Goal: Complete application form: Complete application form

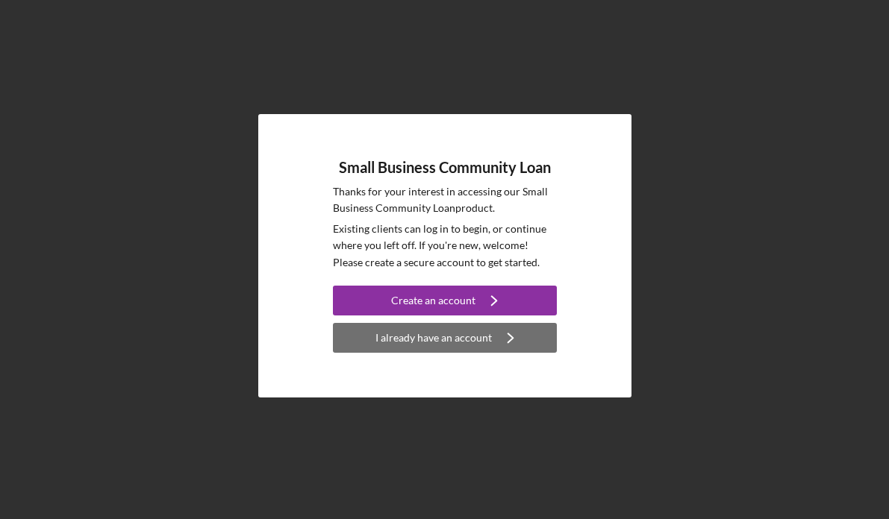
click at [498, 345] on icon "Icon/Navigate" at bounding box center [510, 337] width 37 height 37
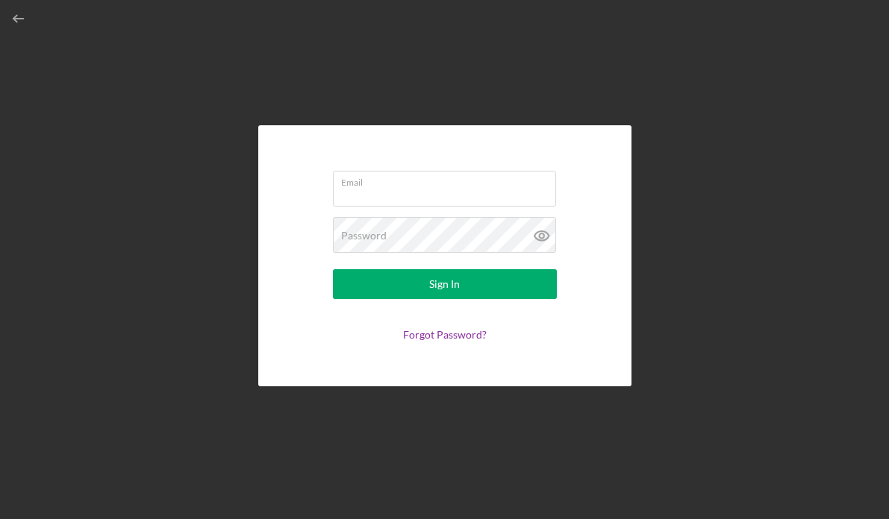
type input "[PERSON_NAME][EMAIL_ADDRESS][DOMAIN_NAME]"
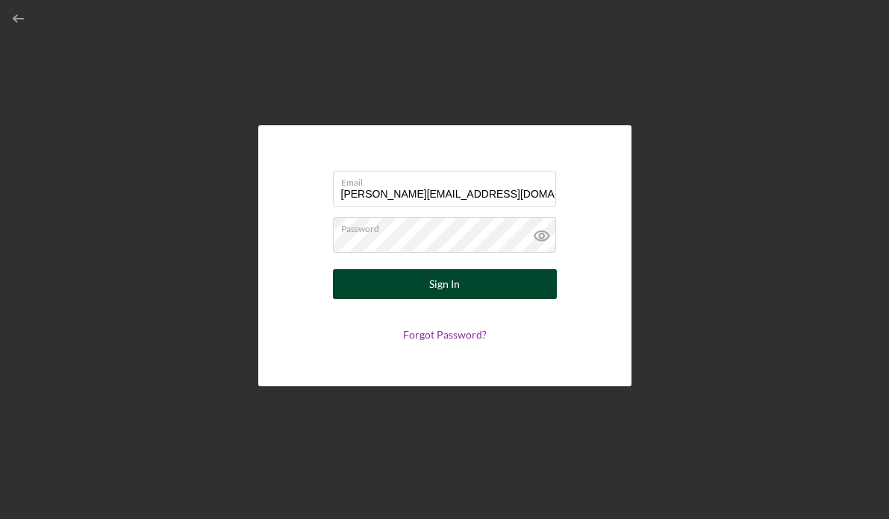
click at [478, 279] on button "Sign In" at bounding box center [445, 284] width 224 height 30
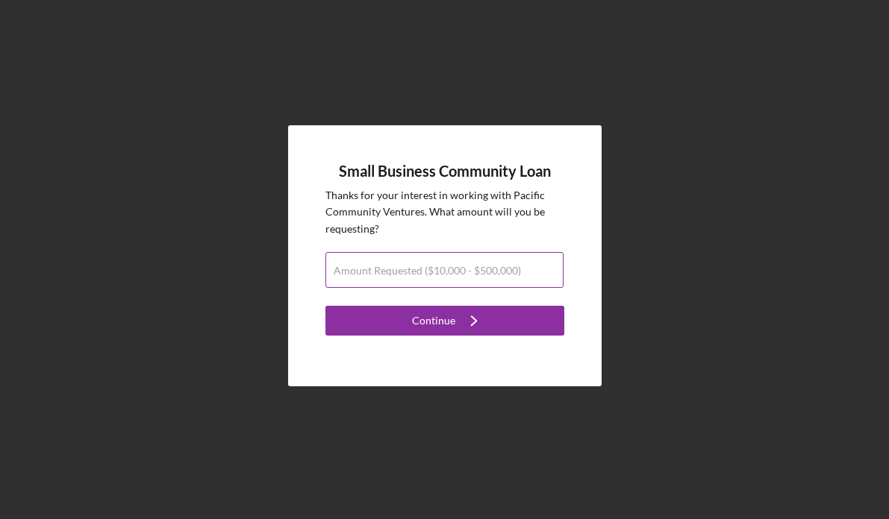
click at [474, 279] on input "Amount Requested ($10,000 - $500,000)" at bounding box center [444, 270] width 238 height 36
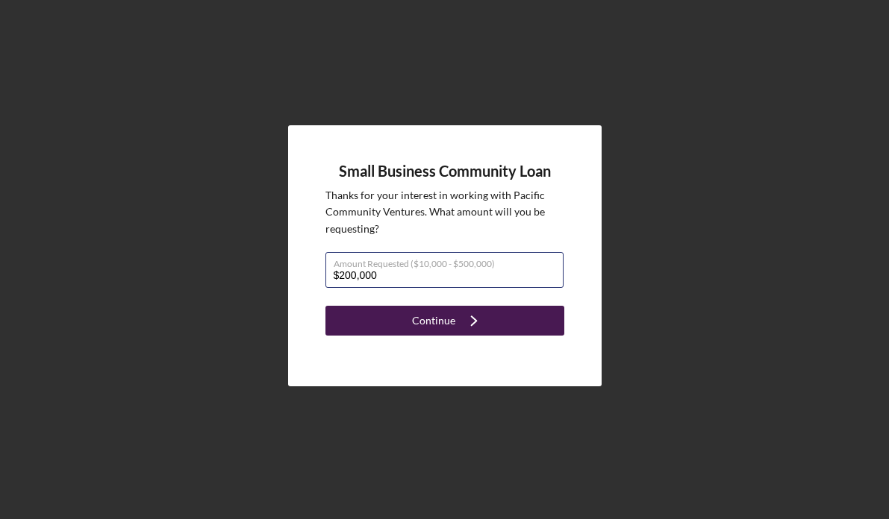
type input "$200,000"
click at [461, 309] on icon "Icon/Navigate" at bounding box center [473, 320] width 37 height 37
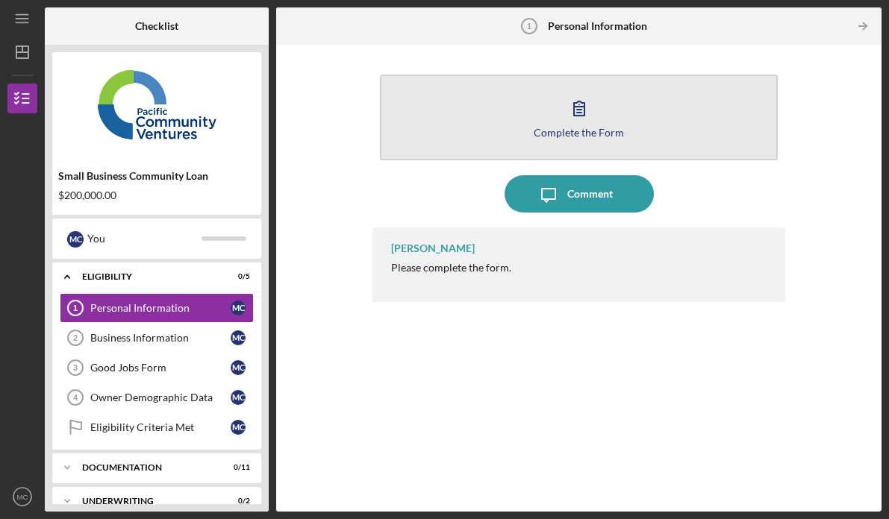
click at [559, 146] on button "Complete the Form Form" at bounding box center [579, 118] width 399 height 86
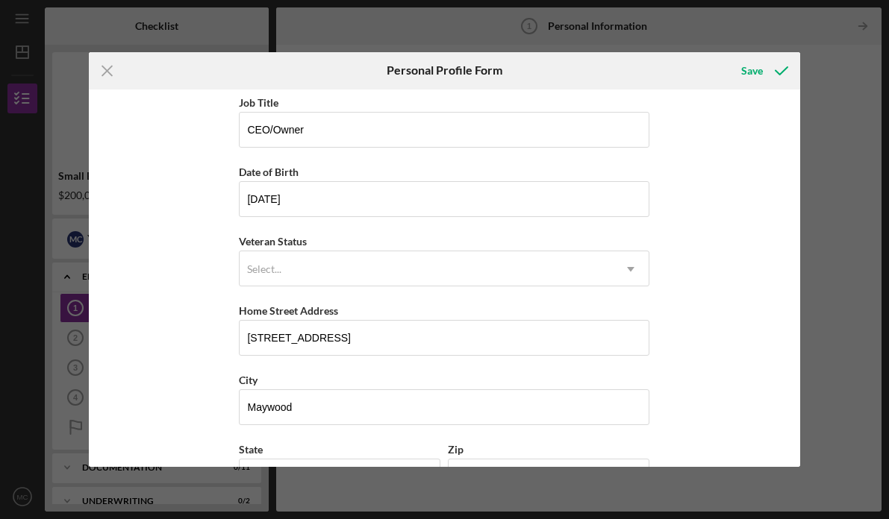
scroll to position [76, 0]
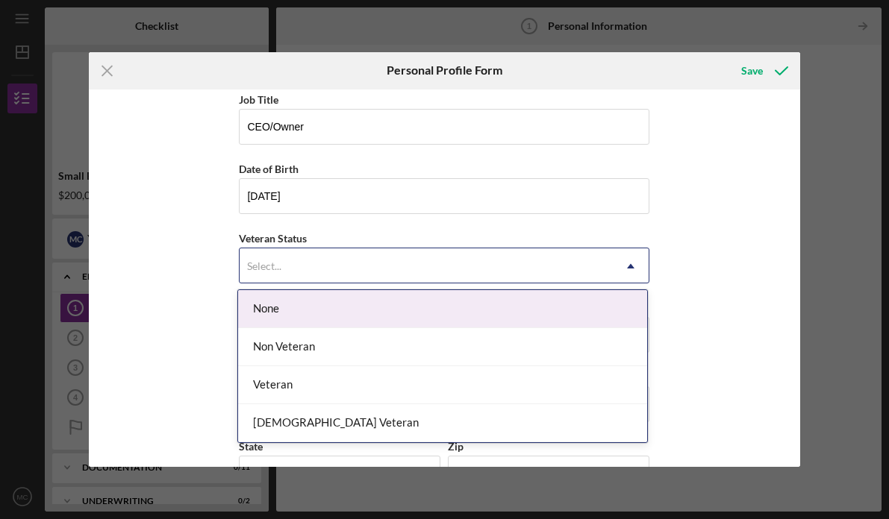
click at [508, 267] on div "Select..." at bounding box center [426, 266] width 373 height 34
click at [497, 301] on div "None" at bounding box center [442, 309] width 409 height 38
click at [484, 259] on div "Select..." at bounding box center [426, 266] width 373 height 34
click at [474, 313] on div "None" at bounding box center [442, 309] width 409 height 38
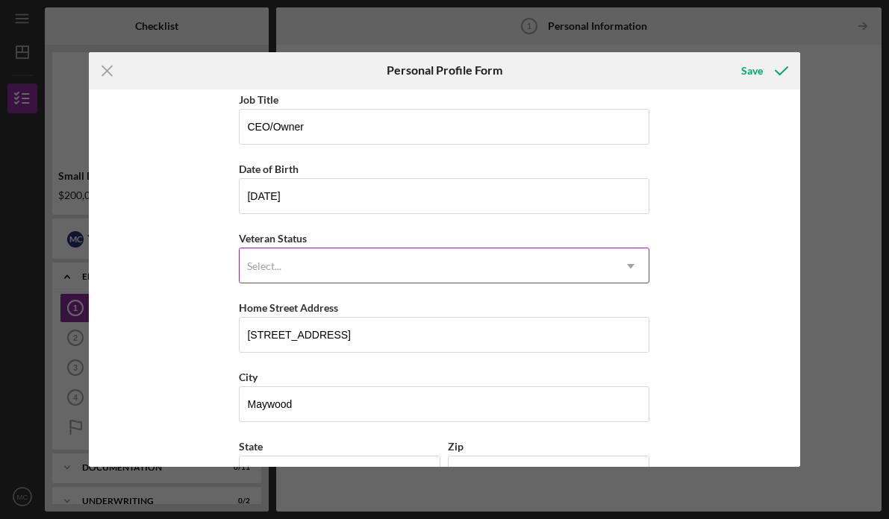
click at [457, 263] on div "Select..." at bounding box center [426, 266] width 373 height 34
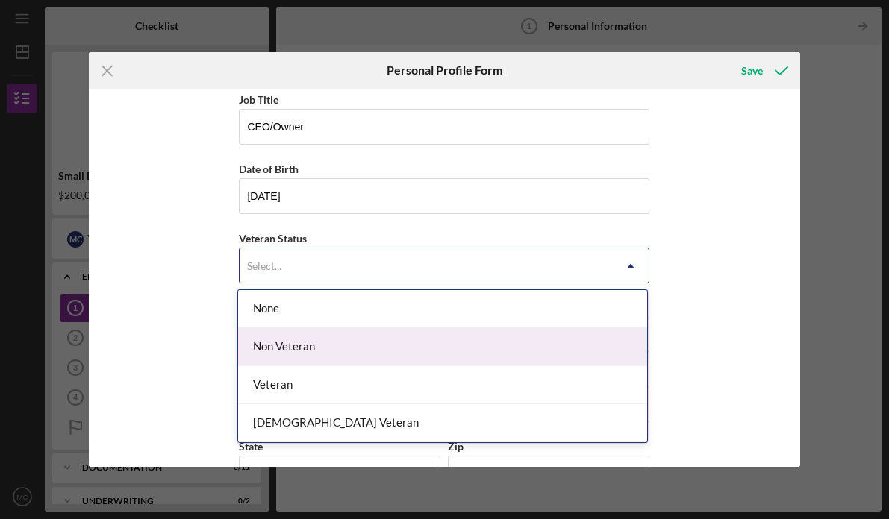
click at [431, 355] on div "Non Veteran" at bounding box center [442, 347] width 409 height 38
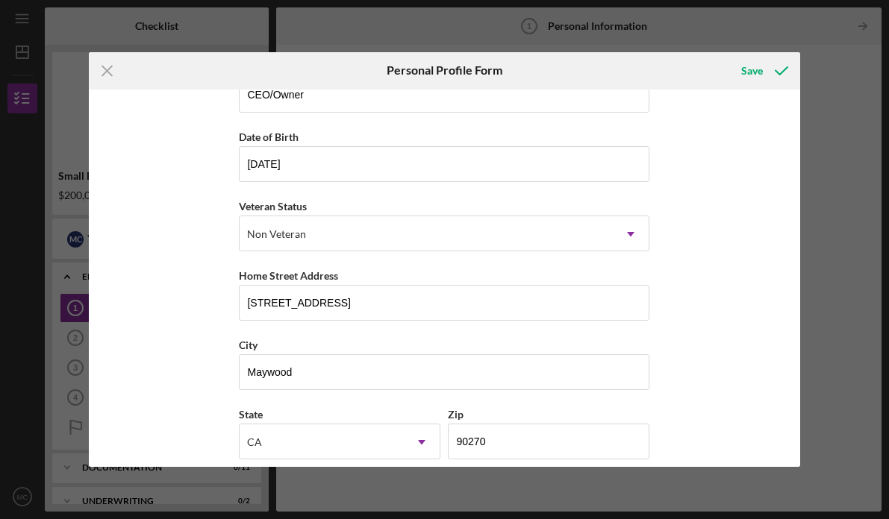
scroll to position [110, 0]
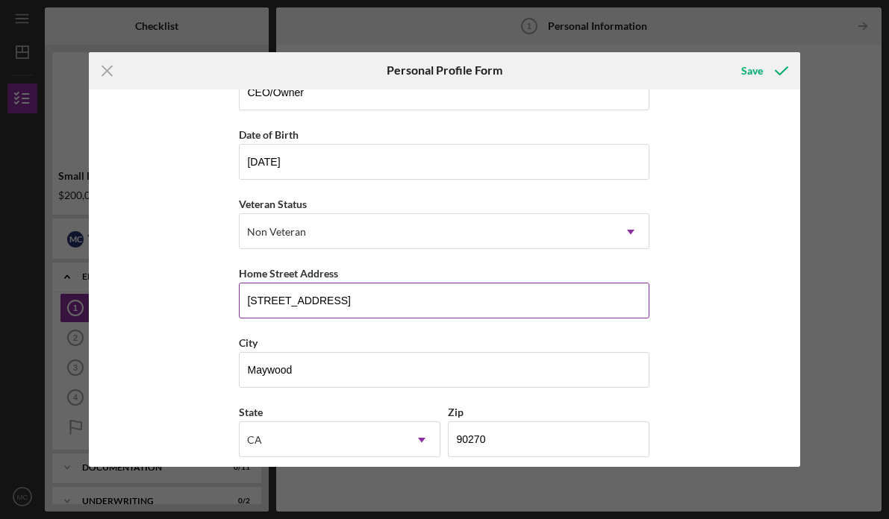
click at [264, 302] on input "[STREET_ADDRESS]" at bounding box center [444, 301] width 411 height 36
click at [265, 302] on input "[STREET_ADDRESS]" at bounding box center [444, 301] width 411 height 36
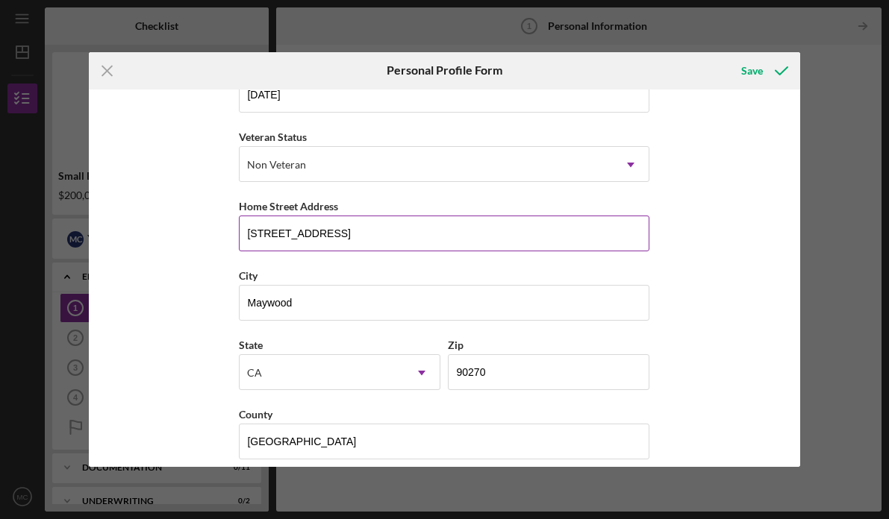
scroll to position [192, 0]
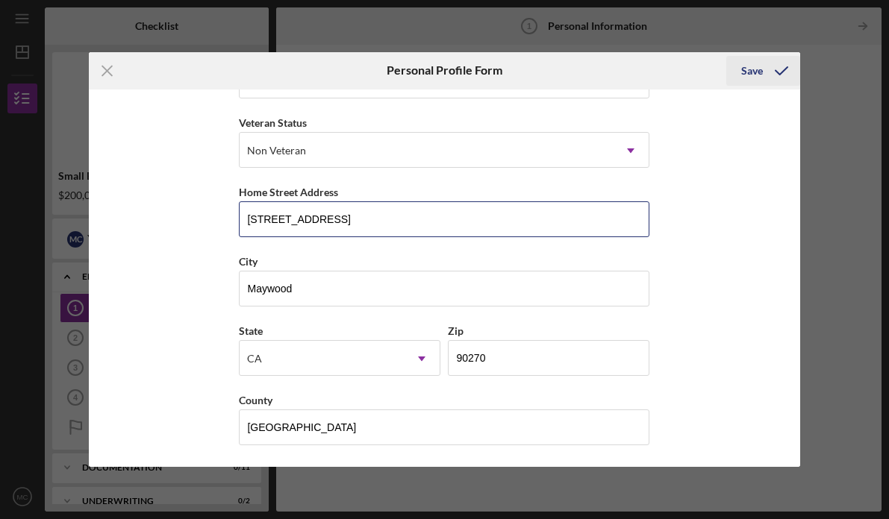
type input "[STREET_ADDRESS]"
click at [755, 81] on div "Save" at bounding box center [752, 71] width 22 height 30
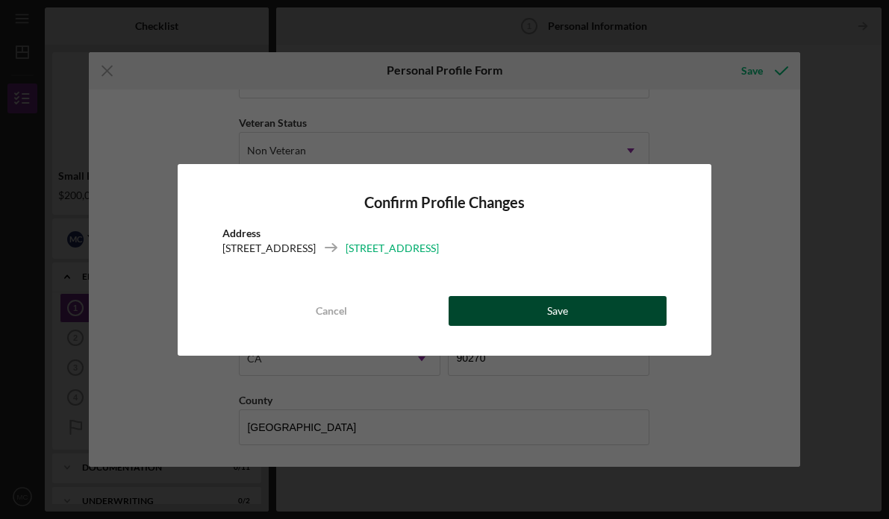
click at [558, 305] on div "Save" at bounding box center [557, 311] width 21 height 30
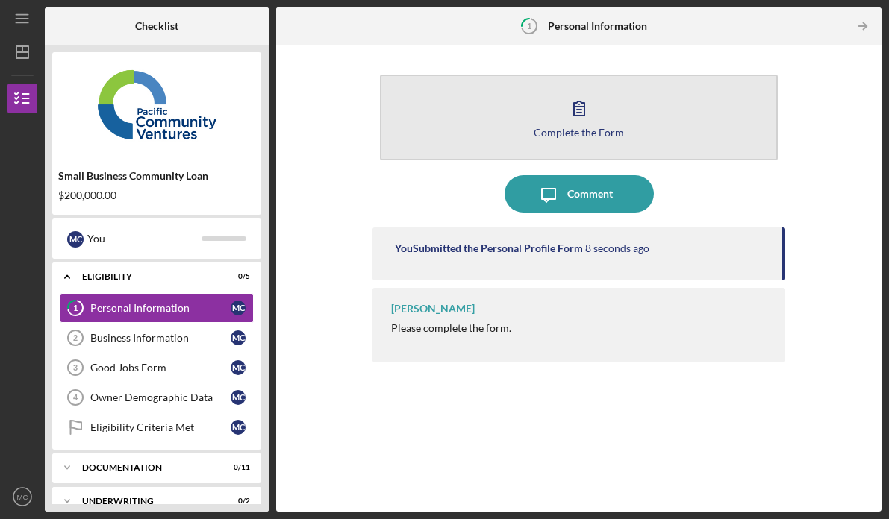
click at [608, 133] on div "Complete the Form" at bounding box center [579, 132] width 90 height 11
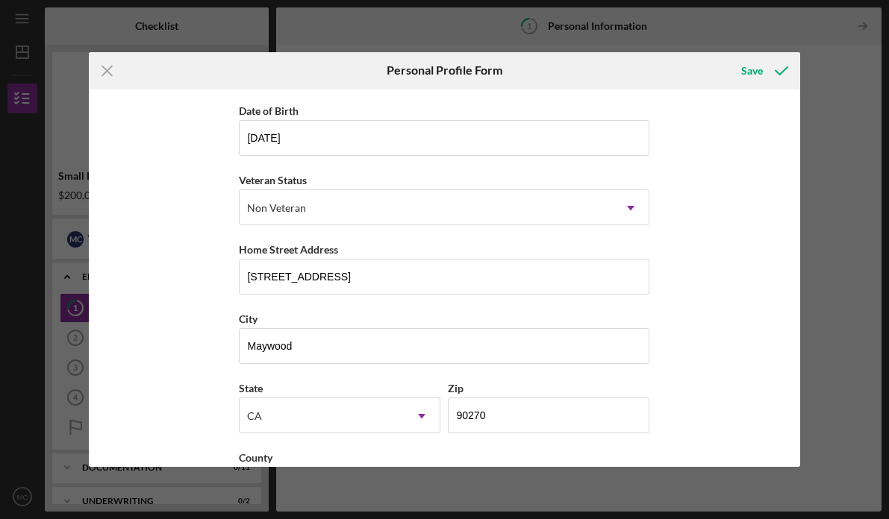
scroll to position [192, 0]
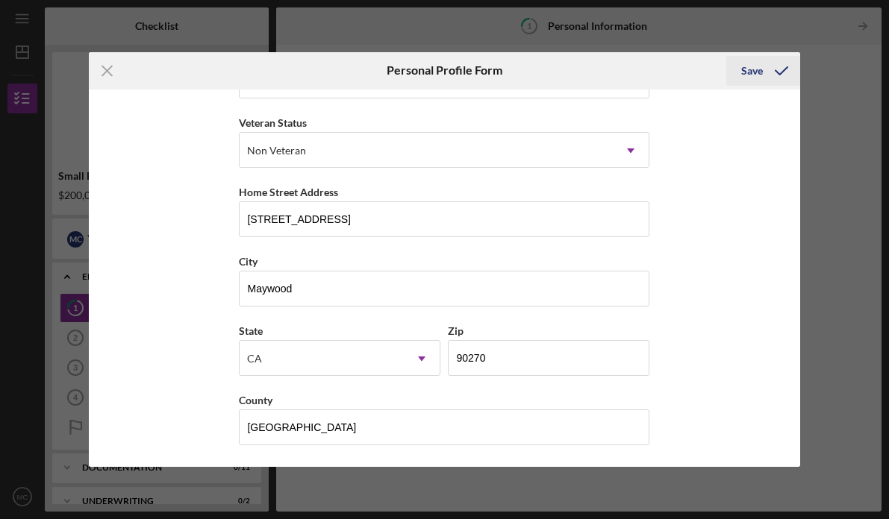
click at [778, 69] on icon "submit" at bounding box center [781, 70] width 37 height 37
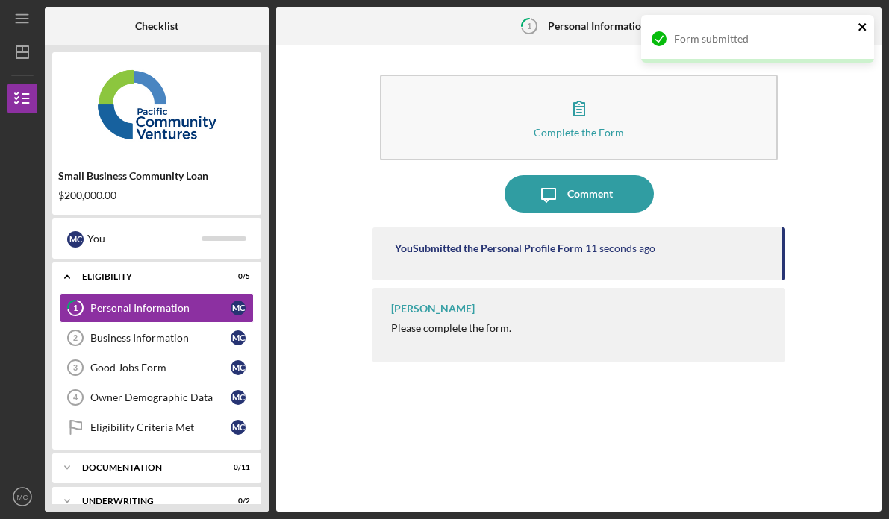
click at [864, 28] on icon "close" at bounding box center [863, 27] width 10 height 12
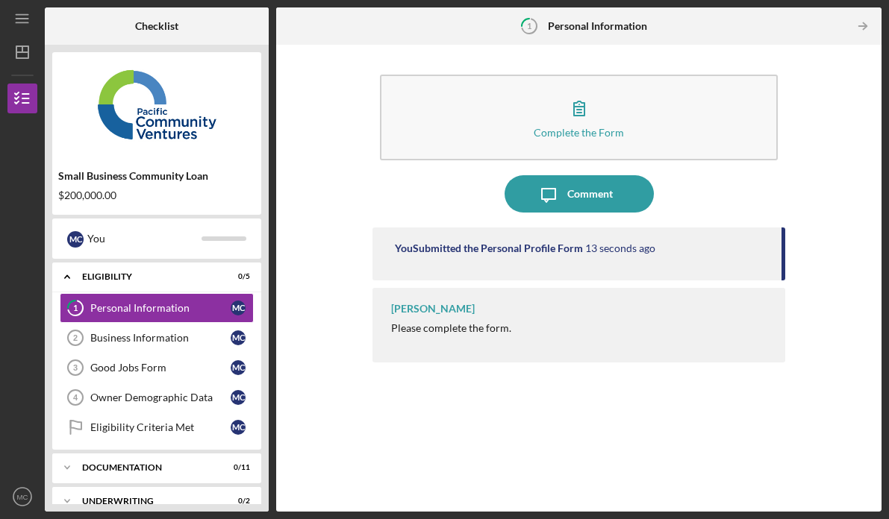
click at [864, 28] on icon "Icon/Table Pagination Arrow" at bounding box center [863, 27] width 34 height 34
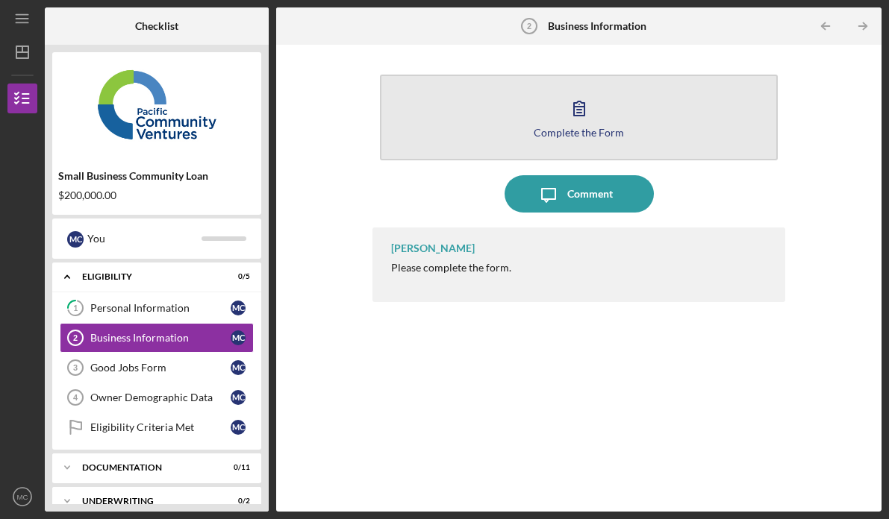
click at [705, 96] on button "Complete the Form Form" at bounding box center [579, 118] width 399 height 86
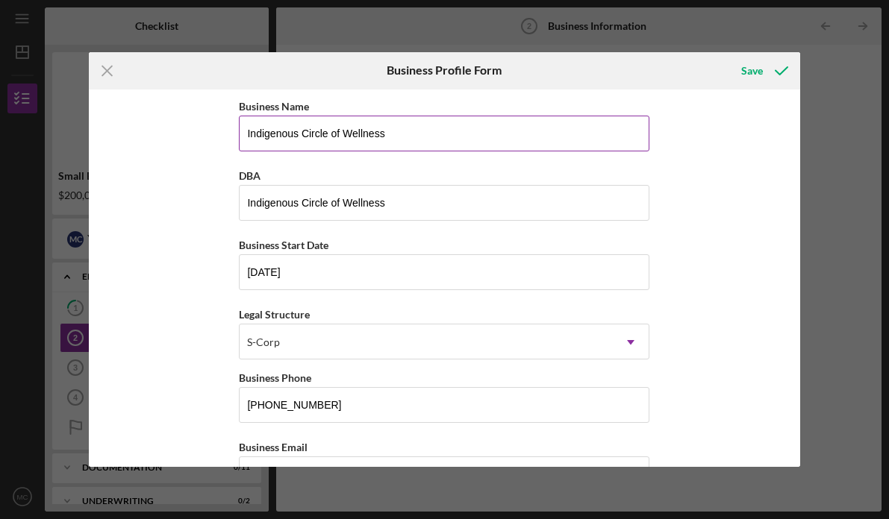
click at [413, 140] on input "Indigenous Circle of Wellness" at bounding box center [444, 134] width 411 height 36
paste input "; Individual, Couple, Family Counseling; A Professional Corporation, Inc."
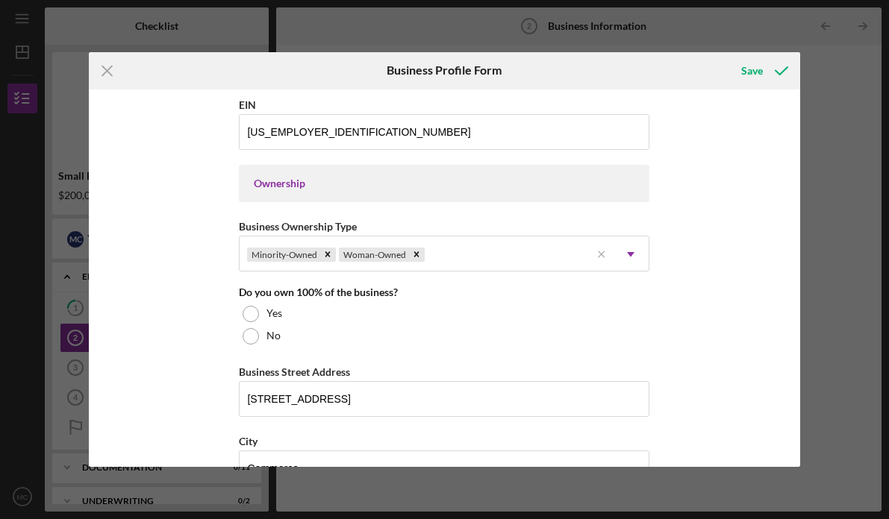
scroll to position [621, 0]
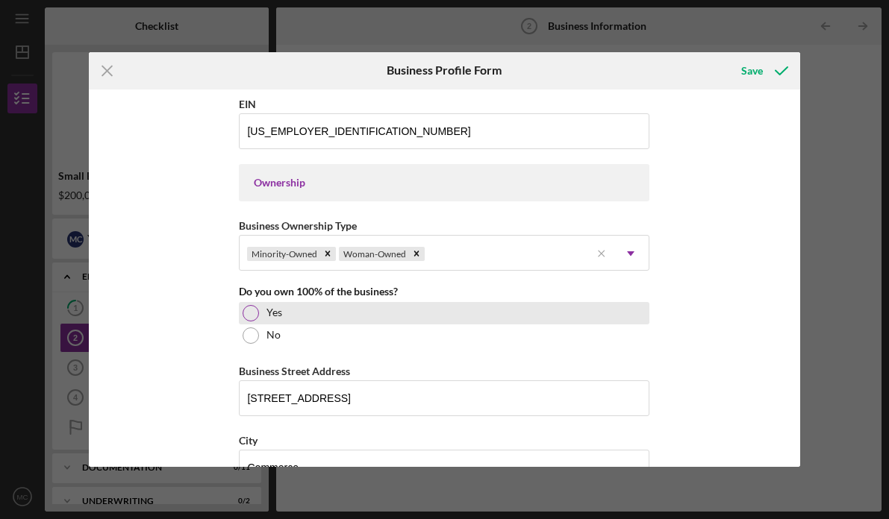
type input "Indigenous Circle of Wellness; Individual, Couple, Family Counseling; A Profess…"
click at [278, 314] on label "Yes" at bounding box center [274, 313] width 16 height 12
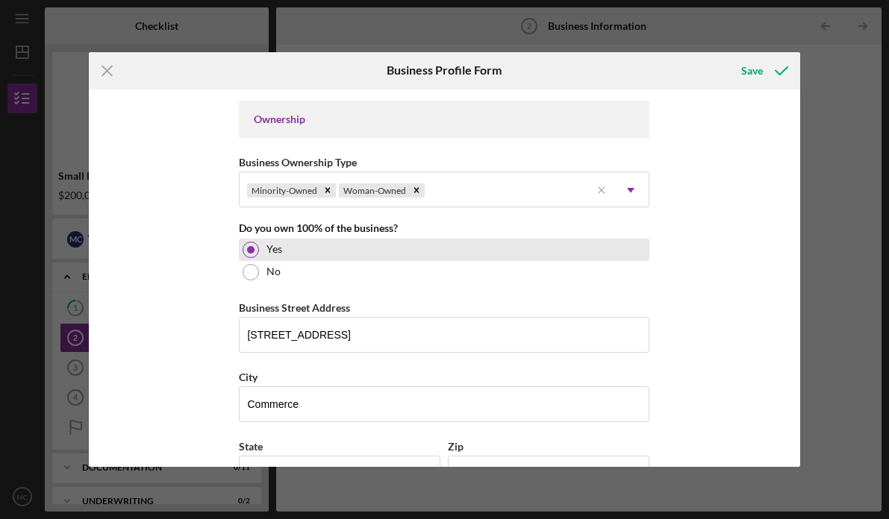
scroll to position [721, 0]
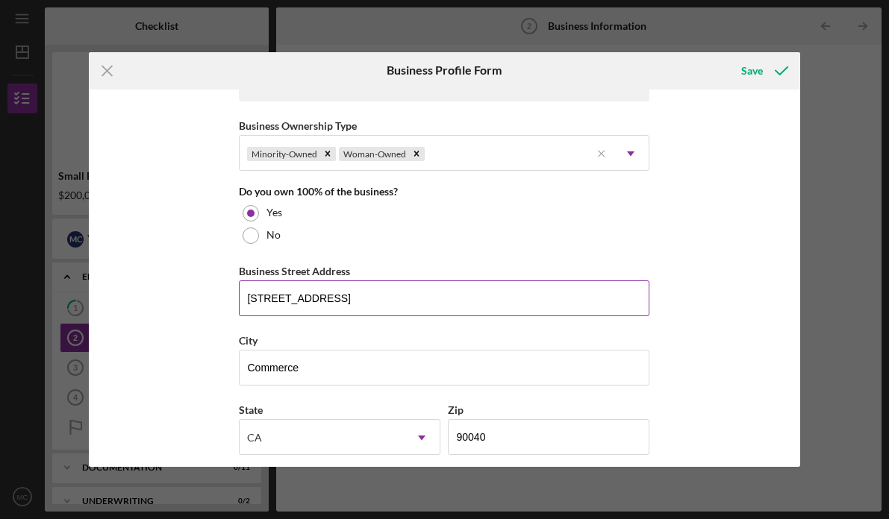
drag, startPoint x: 371, startPoint y: 299, endPoint x: 391, endPoint y: 299, distance: 20.2
click at [391, 299] on input "[STREET_ADDRESS]" at bounding box center [444, 299] width 411 height 36
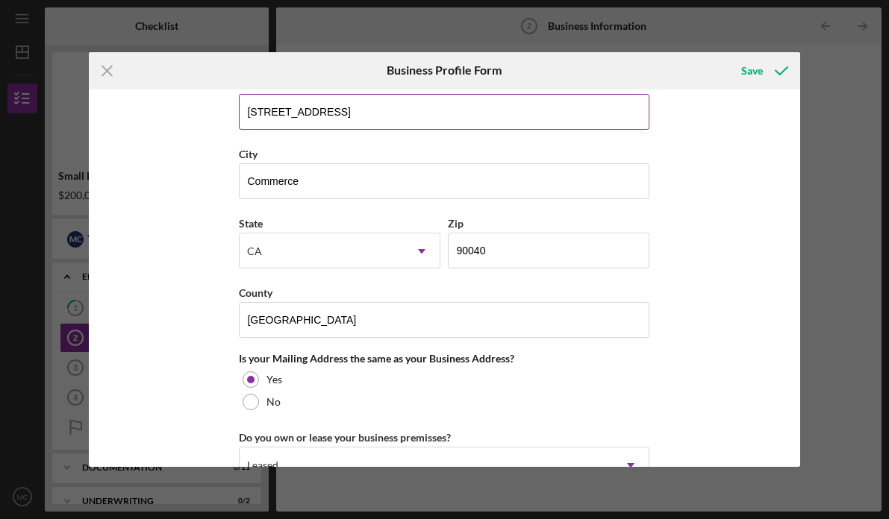
scroll to position [909, 0]
type input "[STREET_ADDRESS]"
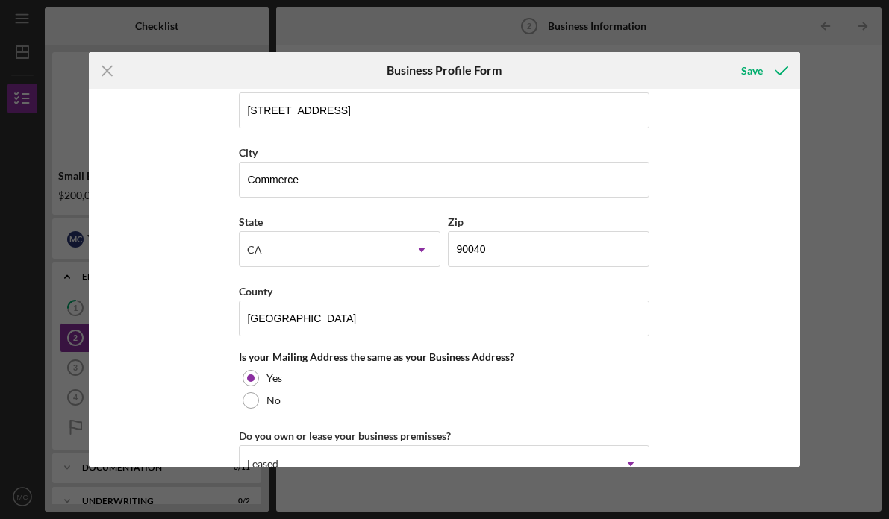
click at [196, 316] on div "Business Name Indigenous Circle of Wellness; Individual, Couple, Family Counsel…" at bounding box center [444, 279] width 711 height 378
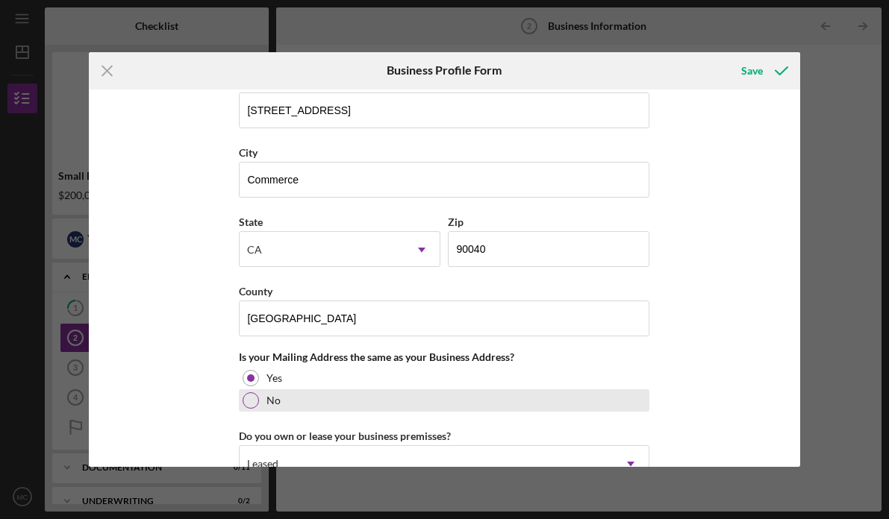
click at [260, 399] on div "No" at bounding box center [444, 401] width 411 height 22
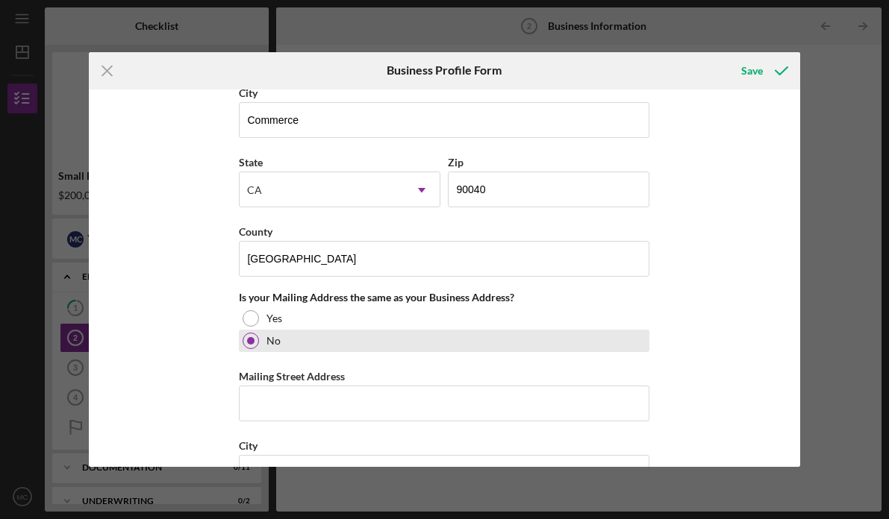
scroll to position [1033, 0]
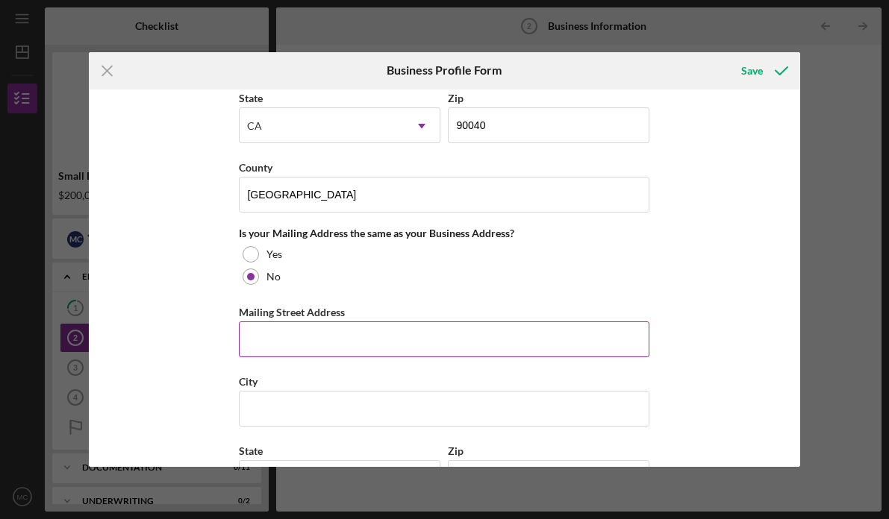
click at [297, 336] on input "Mailing Street Address" at bounding box center [444, 340] width 411 height 36
type input "PO Box 911484"
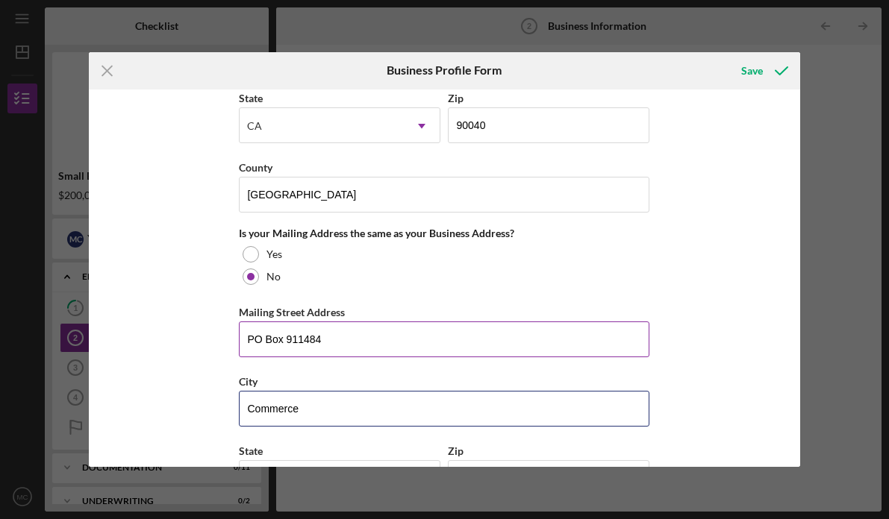
type input "Commerce"
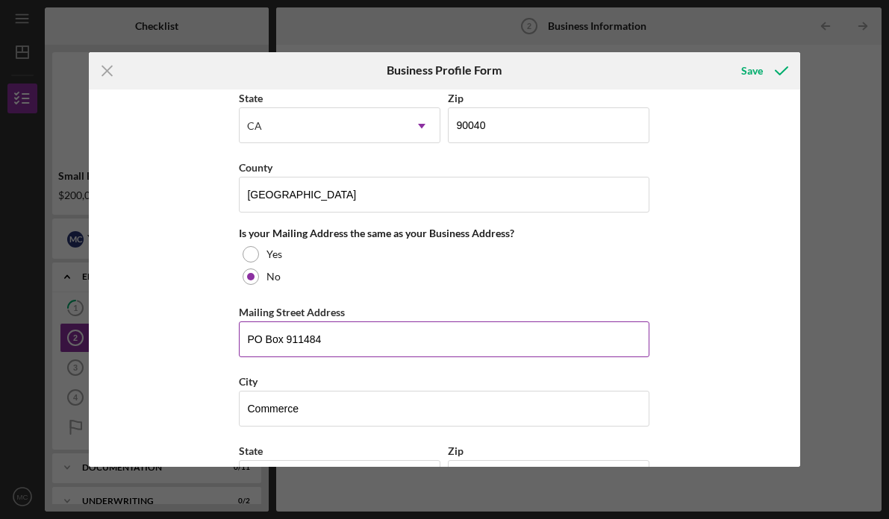
scroll to position [1234, 0]
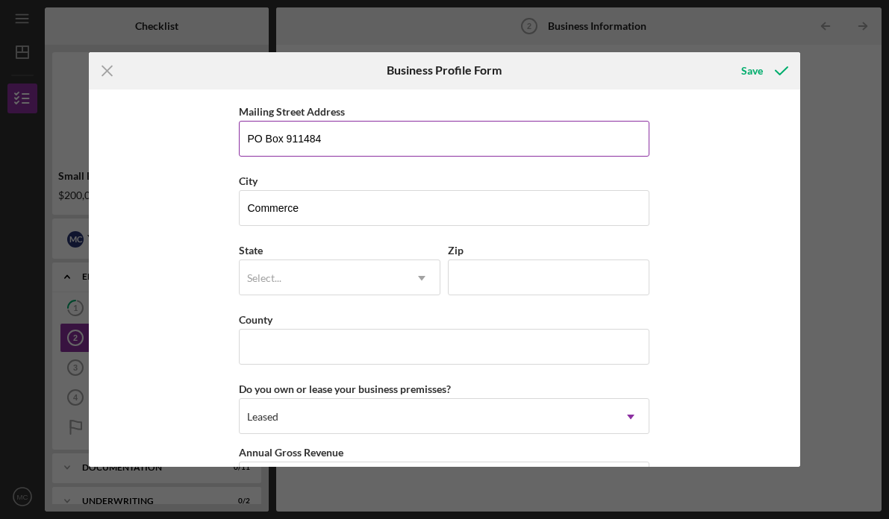
type input "c"
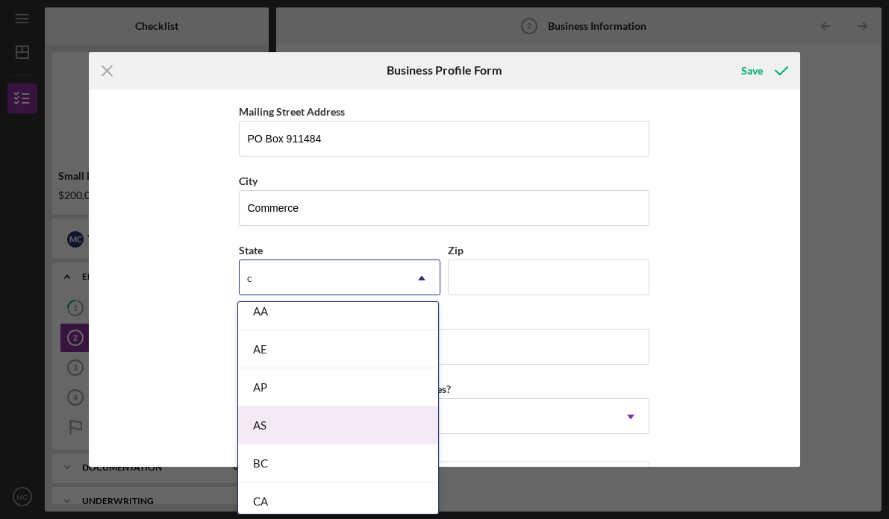
scroll to position [12, 0]
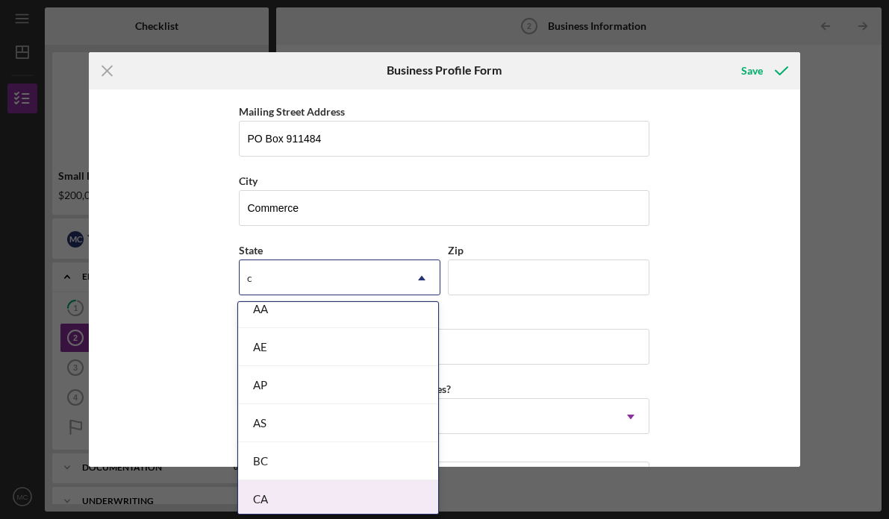
click at [290, 494] on div "CA" at bounding box center [338, 500] width 200 height 38
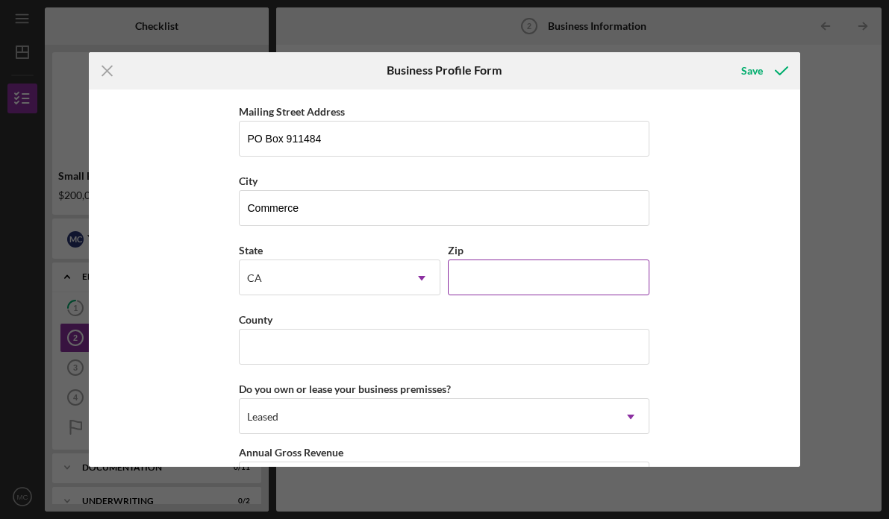
click at [498, 269] on input "Zip" at bounding box center [549, 278] width 202 height 36
type input "90091"
click at [749, 262] on div "Business Name Indigenous Circle of Wellness; Individual, Couple, Family Counsel…" at bounding box center [444, 279] width 711 height 378
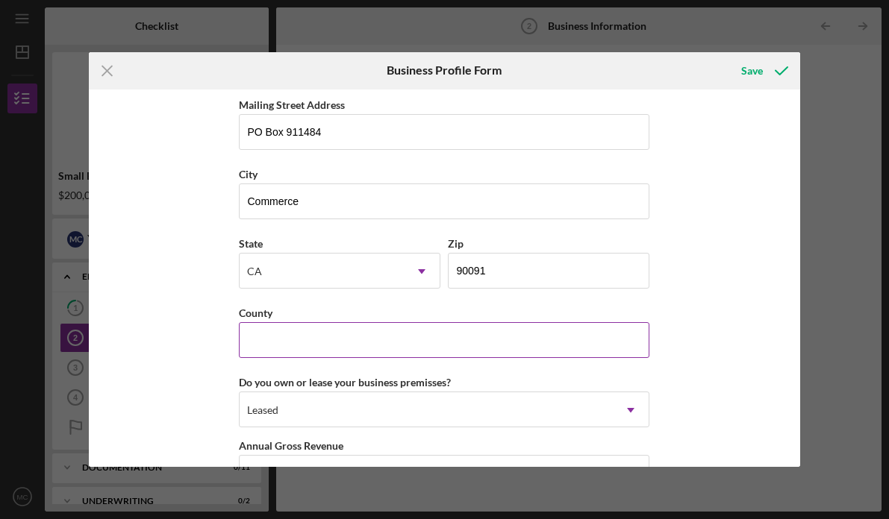
click at [412, 349] on input "County" at bounding box center [444, 340] width 411 height 36
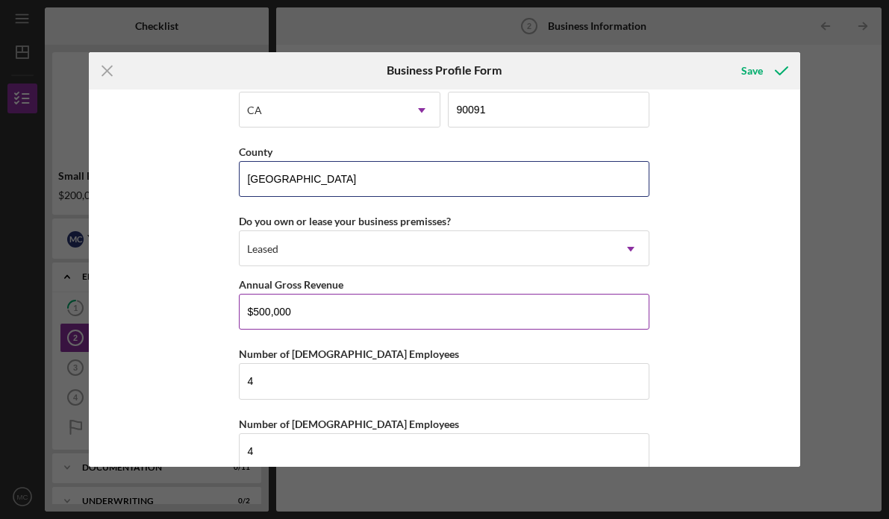
scroll to position [1426, 0]
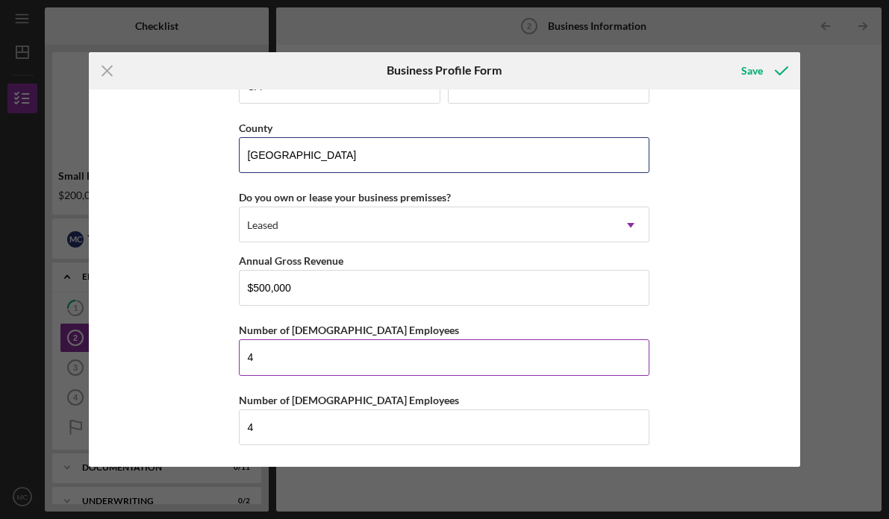
type input "[GEOGRAPHIC_DATA]"
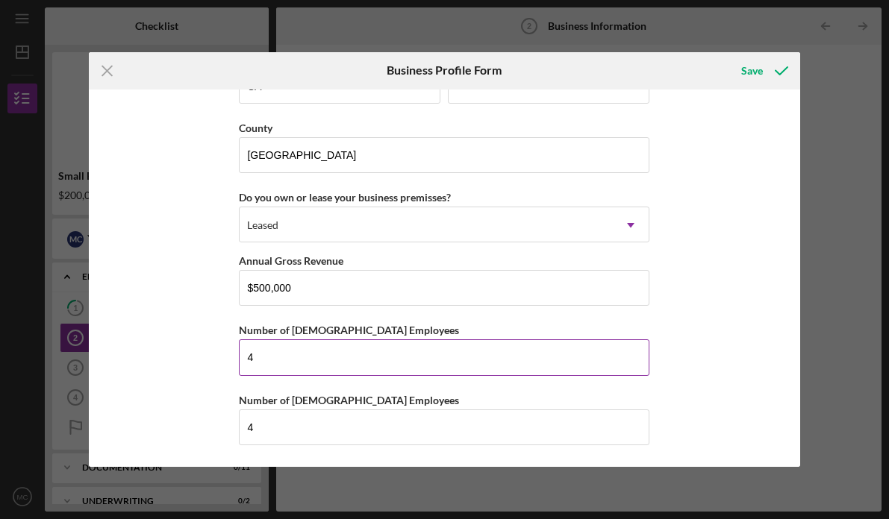
click at [317, 358] on input "4" at bounding box center [444, 358] width 411 height 36
type input "8"
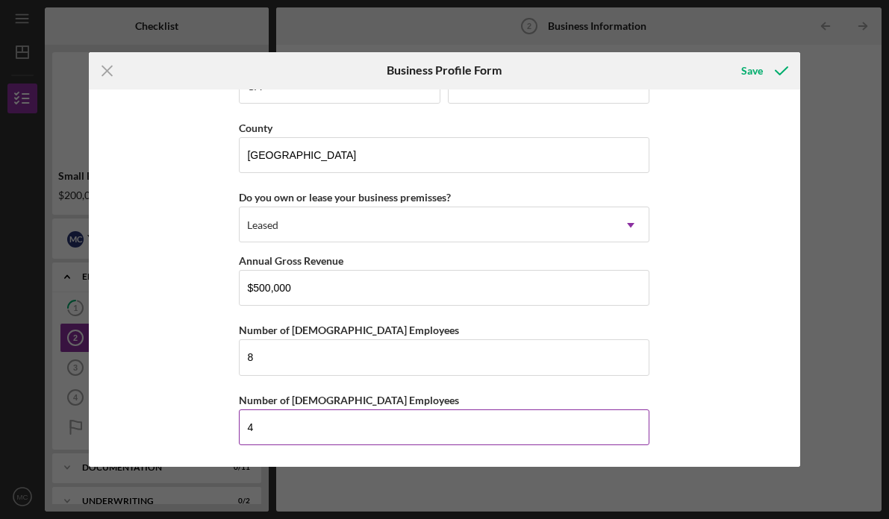
click at [293, 434] on input "4" at bounding box center [444, 428] width 411 height 36
type input "1"
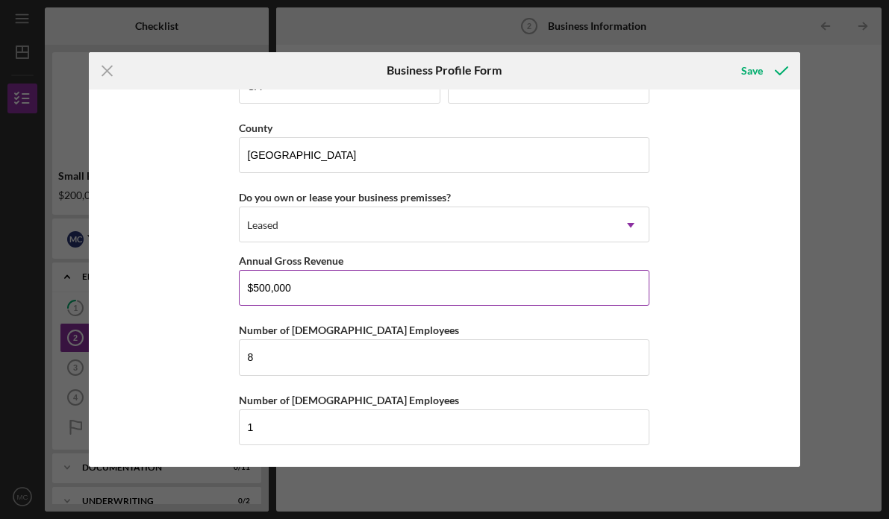
click at [255, 290] on input "$500,000" at bounding box center [444, 288] width 411 height 36
type input "$700,000"
click at [753, 72] on div "Save" at bounding box center [752, 71] width 22 height 30
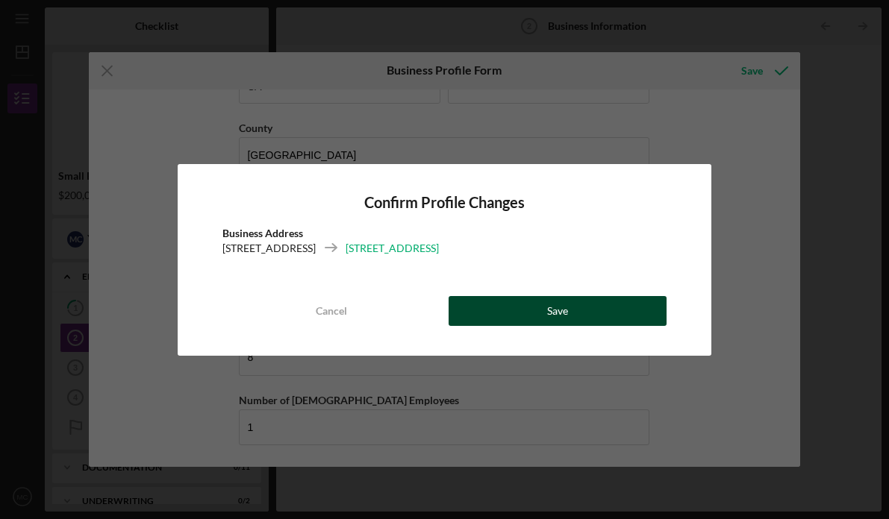
click at [561, 325] on div "Cancel Save" at bounding box center [444, 311] width 445 height 30
click at [594, 311] on button "Save" at bounding box center [558, 311] width 219 height 30
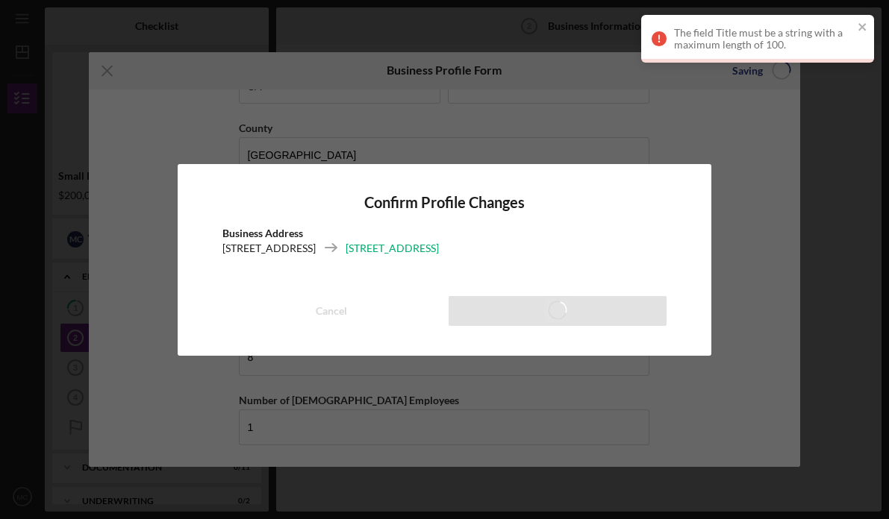
type input "Indigenous Circle of Wellness"
type input "[STREET_ADDRESS]"
type input "$500,000"
type input "4"
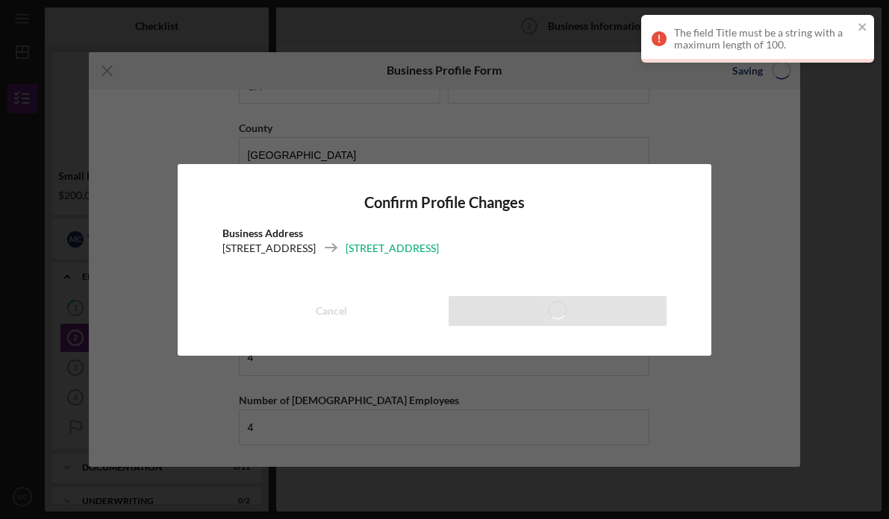
scroll to position [1147, 0]
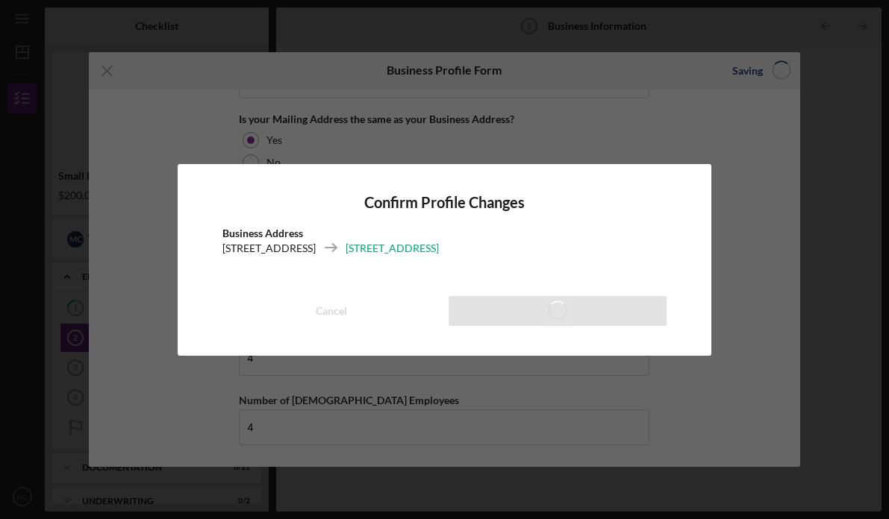
click at [655, 397] on div "Confirm Profile Changes Business Address [STREET_ADDRESS] Save" at bounding box center [444, 259] width 889 height 519
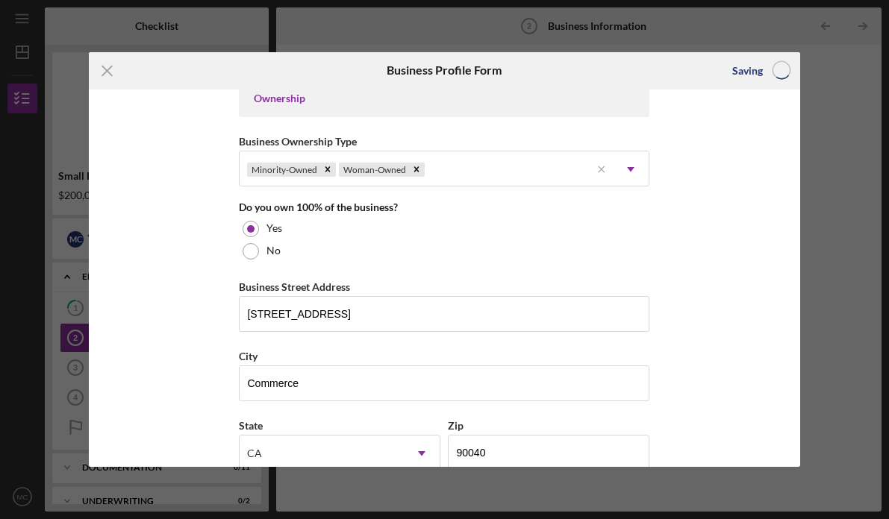
scroll to position [710, 0]
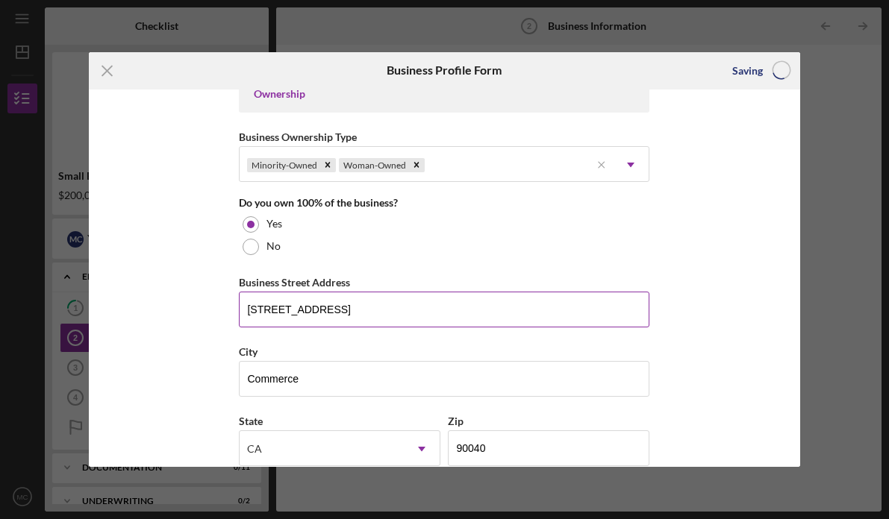
drag, startPoint x: 369, startPoint y: 308, endPoint x: 455, endPoint y: 308, distance: 85.1
click at [455, 308] on input "[STREET_ADDRESS]" at bounding box center [444, 310] width 411 height 36
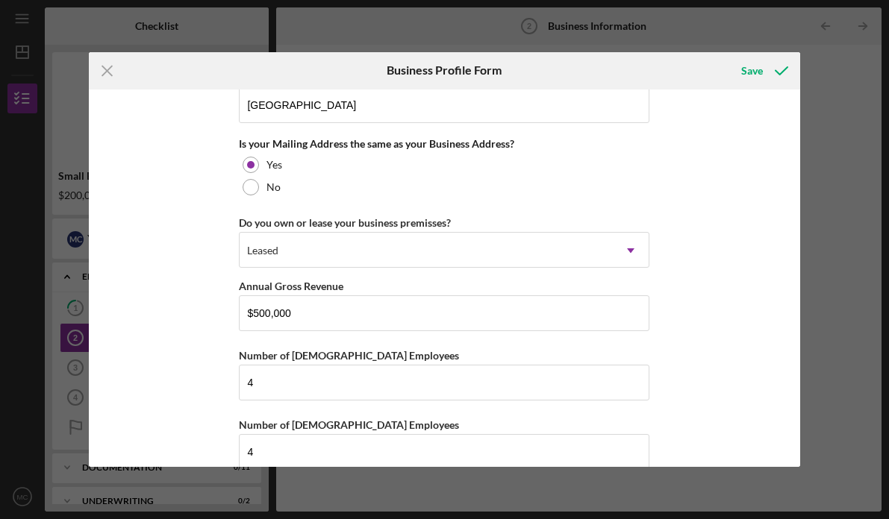
scroll to position [1147, 0]
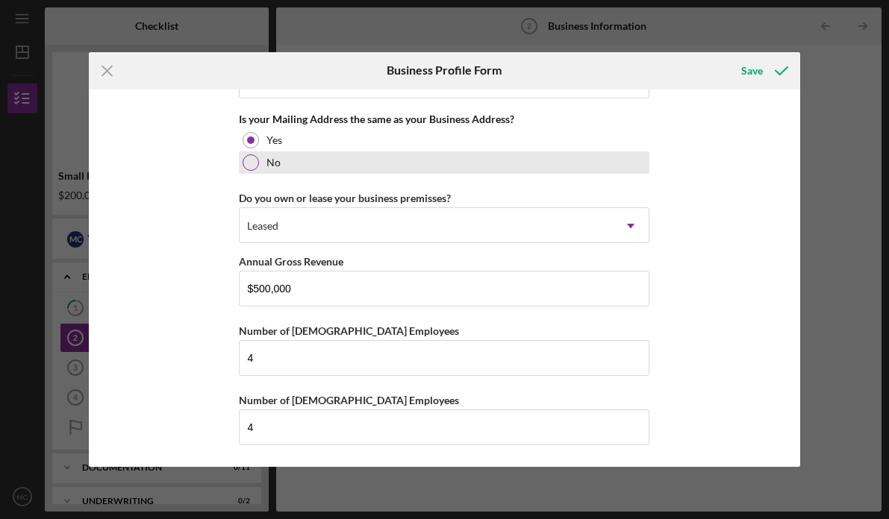
type input "[STREET_ADDRESS]"
click at [275, 166] on label "No" at bounding box center [273, 163] width 14 height 12
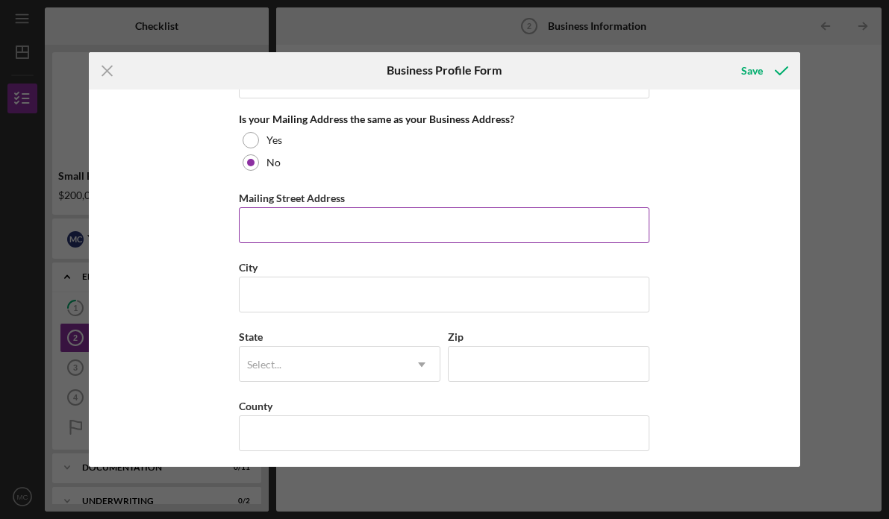
click at [293, 234] on input "Mailing Street Address" at bounding box center [444, 225] width 411 height 36
type input "PO Box 911484"
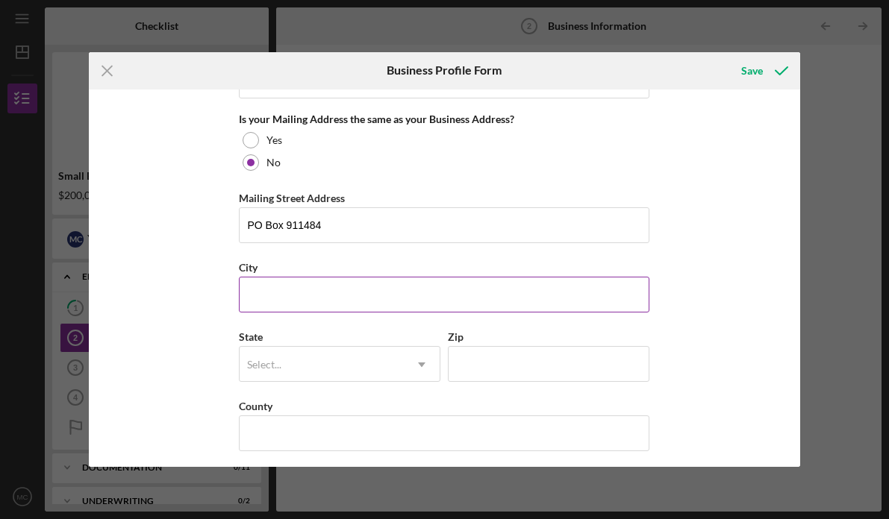
click at [319, 299] on input "City" at bounding box center [444, 295] width 411 height 36
type input "Commerce"
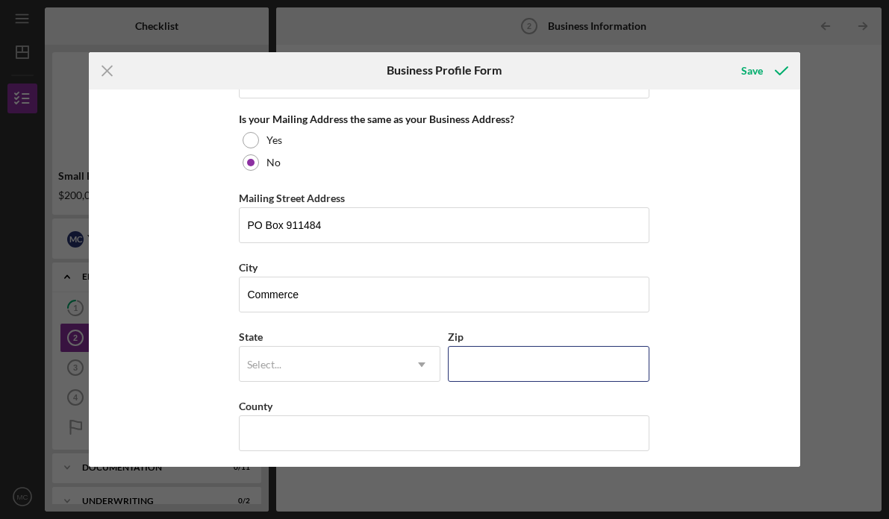
type input "90040"
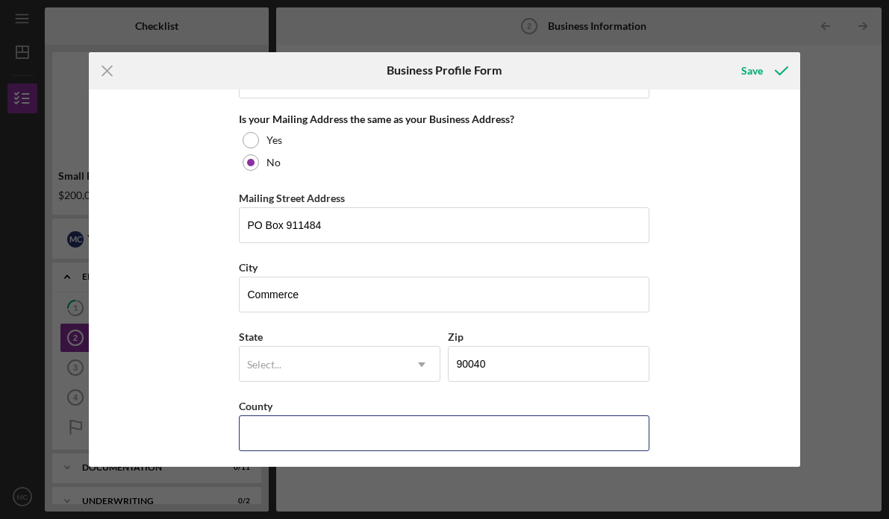
type input "CA"
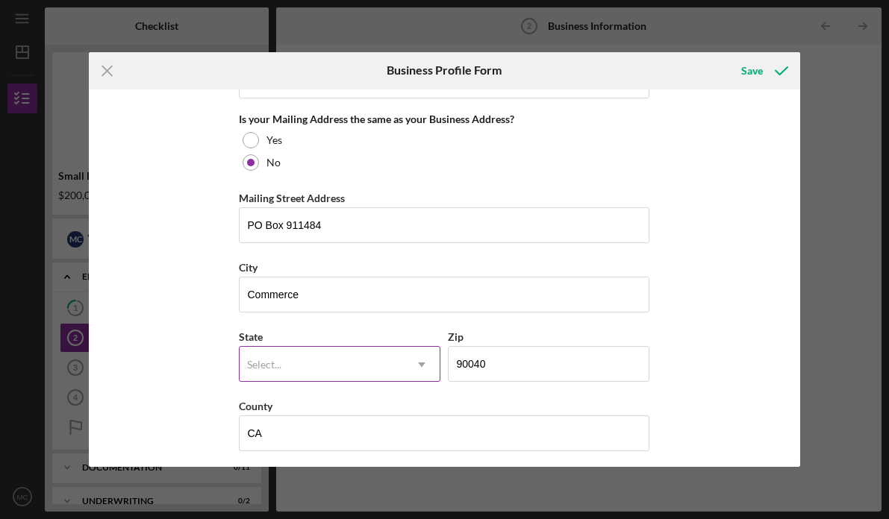
click at [358, 361] on div "Select..." at bounding box center [322, 365] width 164 height 34
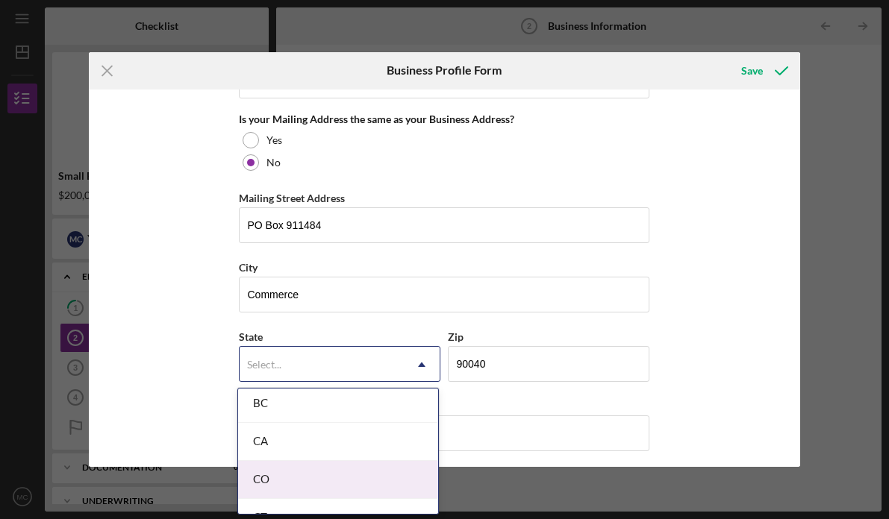
scroll to position [419, 0]
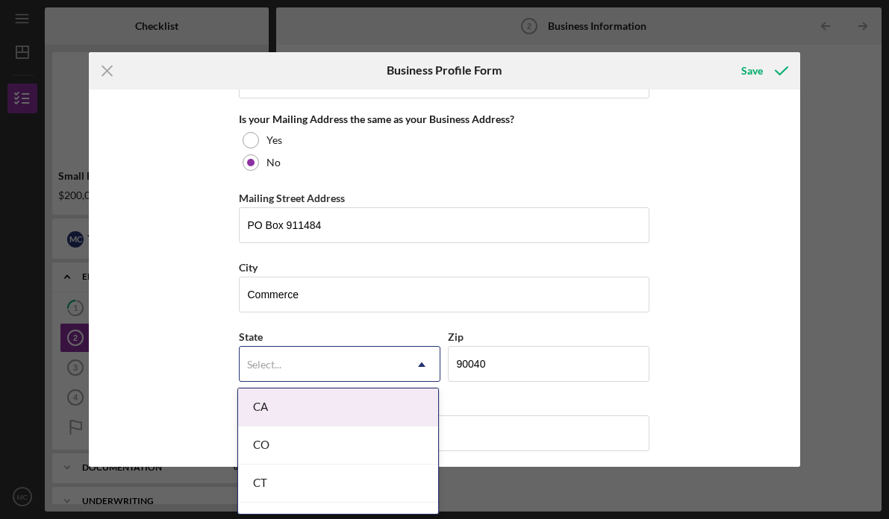
click at [355, 402] on div "CA" at bounding box center [338, 408] width 200 height 38
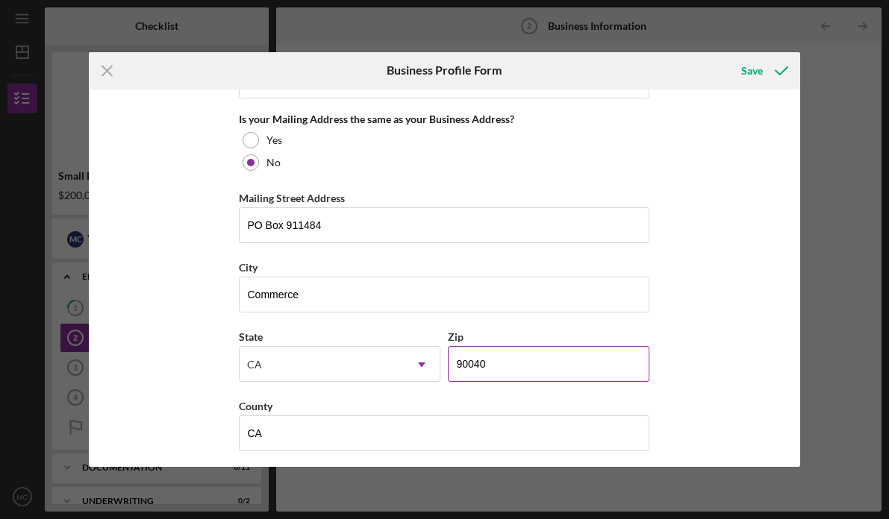
drag, startPoint x: 475, startPoint y: 361, endPoint x: 529, endPoint y: 363, distance: 54.5
click at [529, 363] on input "90040" at bounding box center [549, 364] width 202 height 36
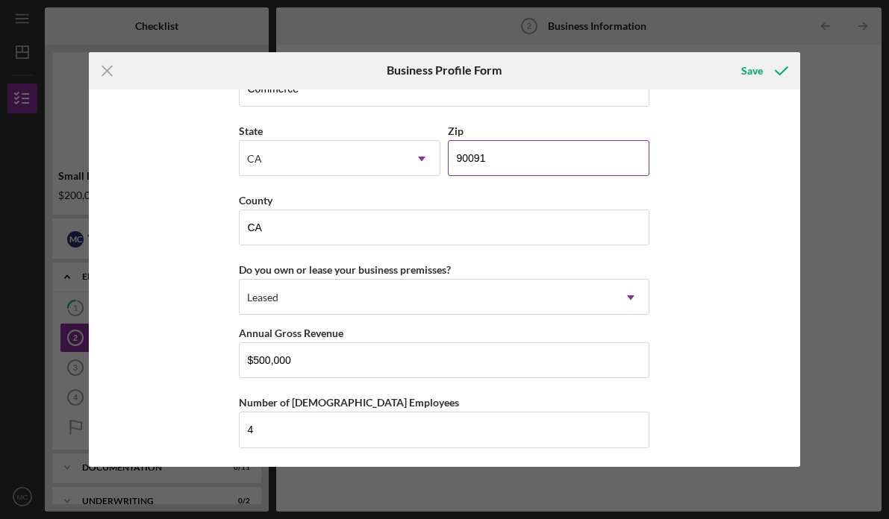
scroll to position [1361, 0]
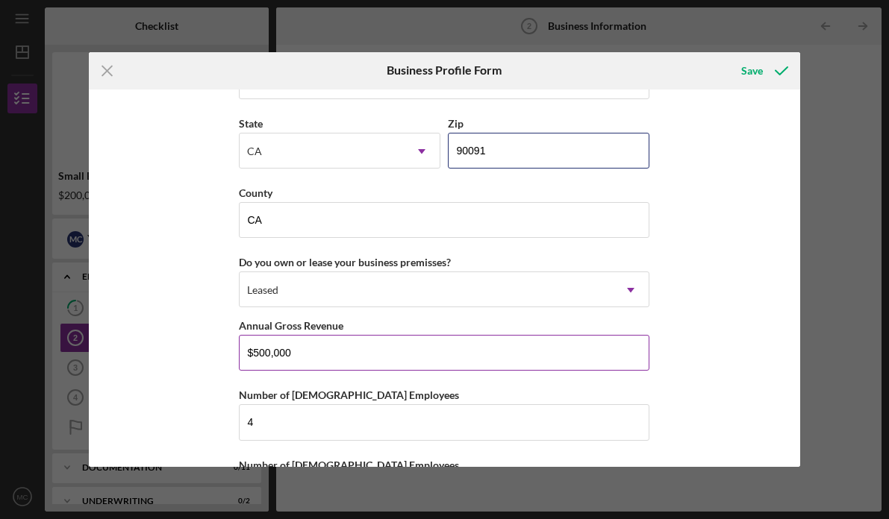
type input "90091"
click at [259, 354] on input "$500,000" at bounding box center [444, 353] width 411 height 36
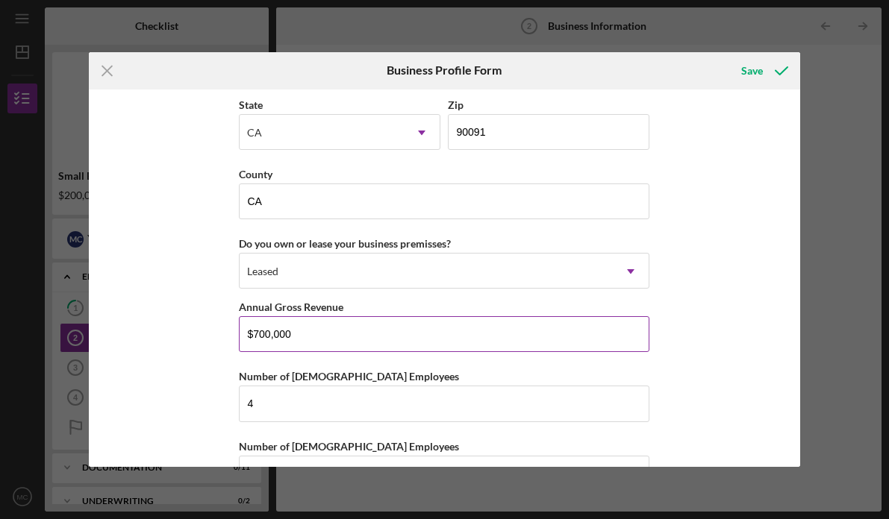
scroll to position [1426, 0]
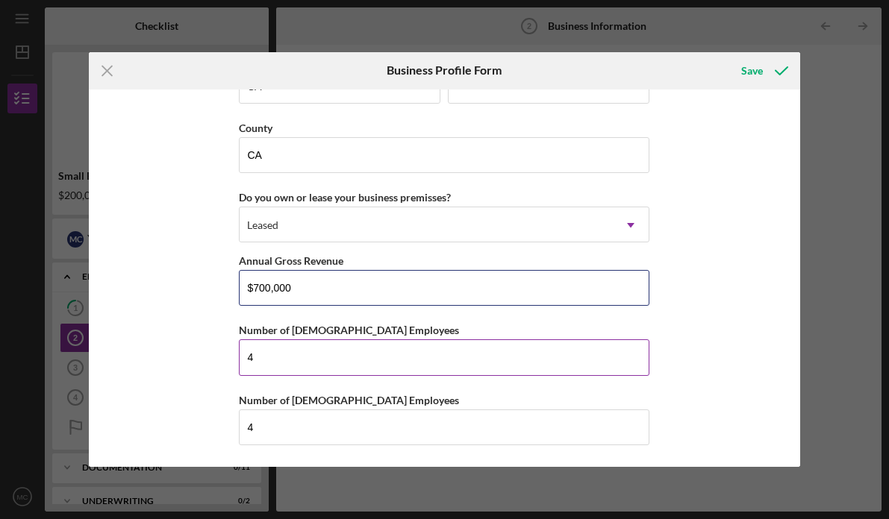
type input "$700,000"
click at [264, 357] on input "4" at bounding box center [444, 358] width 411 height 36
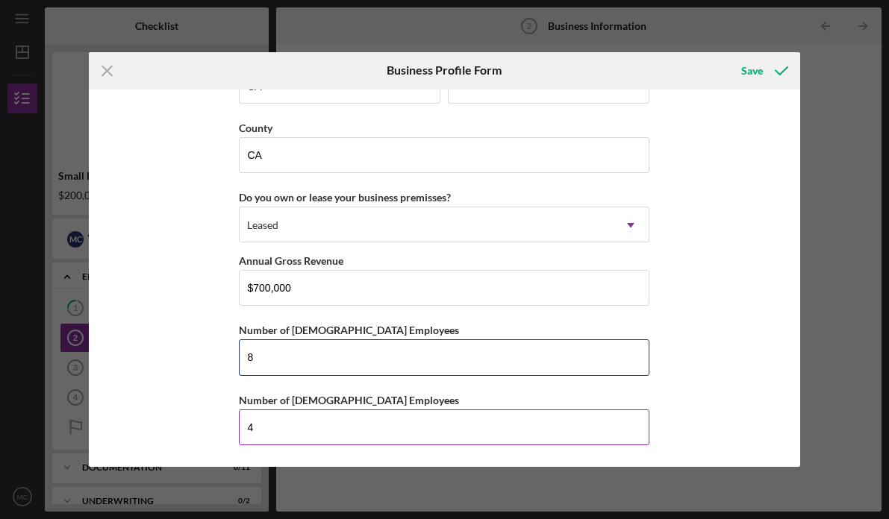
type input "8"
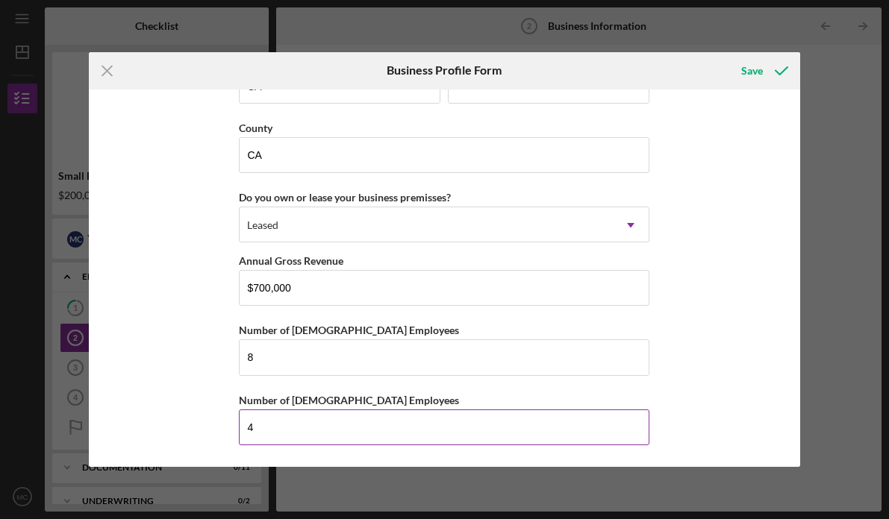
click at [252, 423] on input "4" at bounding box center [444, 428] width 411 height 36
type input "1"
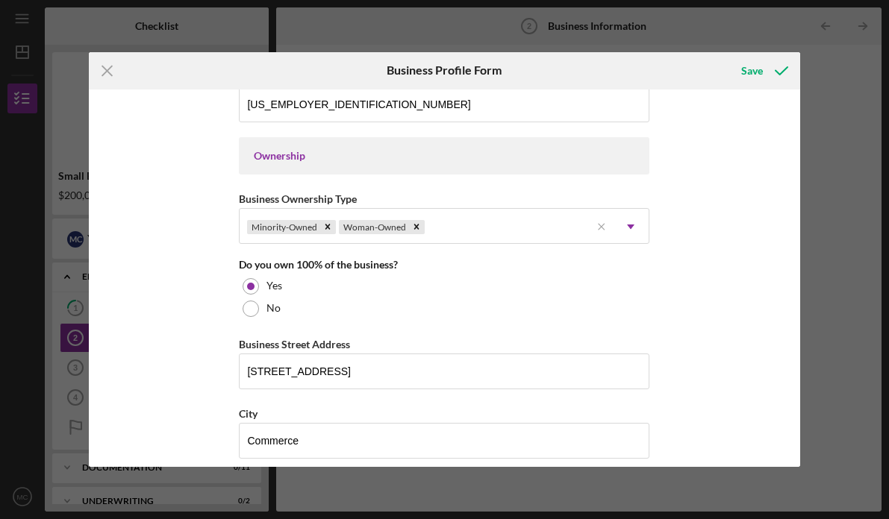
scroll to position [0, 0]
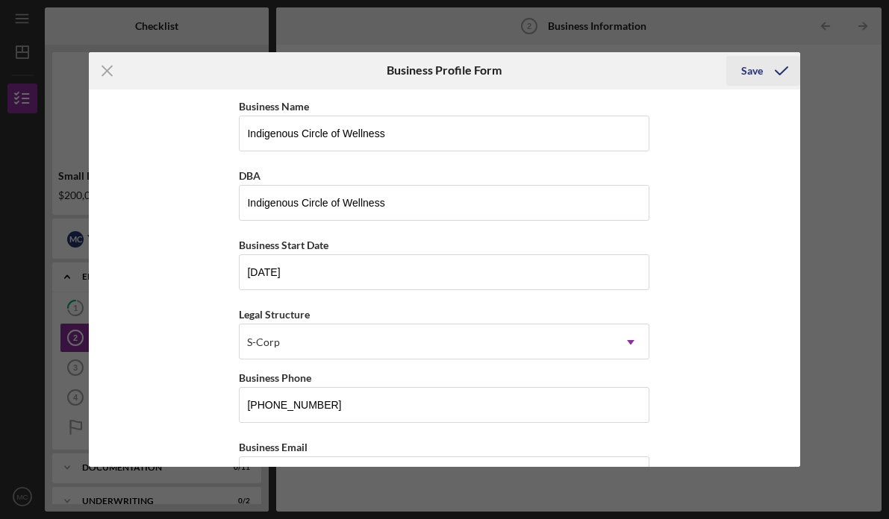
click at [761, 78] on div "Save" at bounding box center [752, 71] width 22 height 30
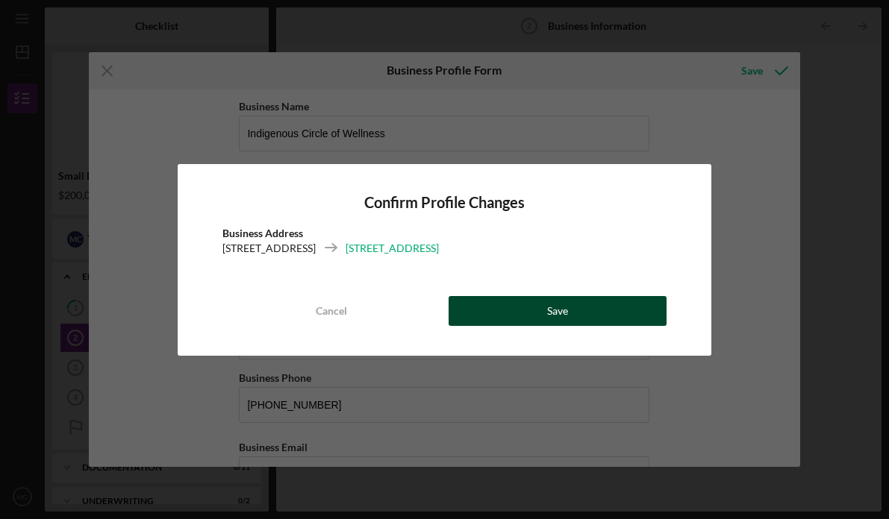
click at [608, 315] on button "Save" at bounding box center [558, 311] width 219 height 30
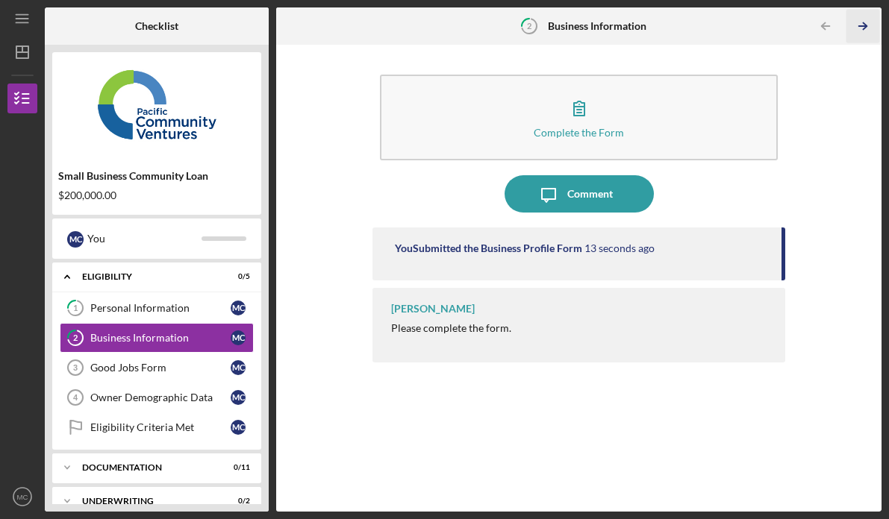
click at [853, 28] on icon "Icon/Table Pagination Arrow" at bounding box center [863, 27] width 34 height 34
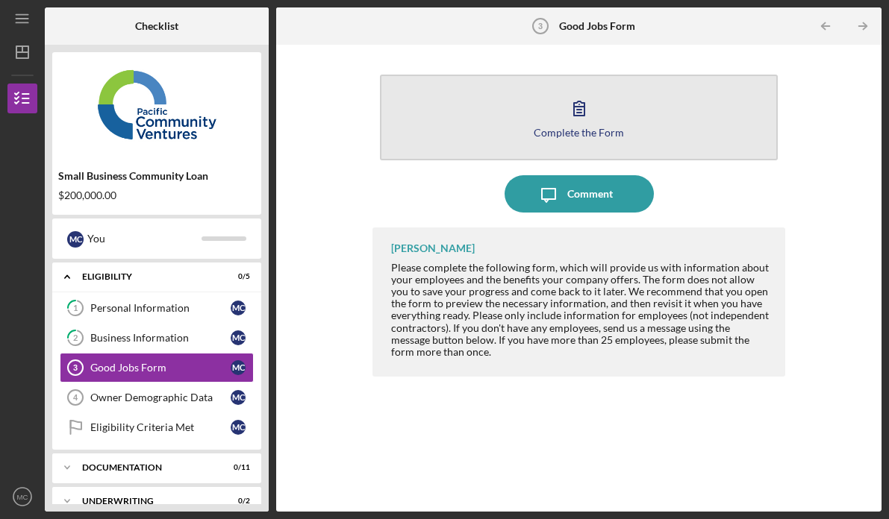
click at [640, 140] on button "Complete the Form Form" at bounding box center [579, 118] width 399 height 86
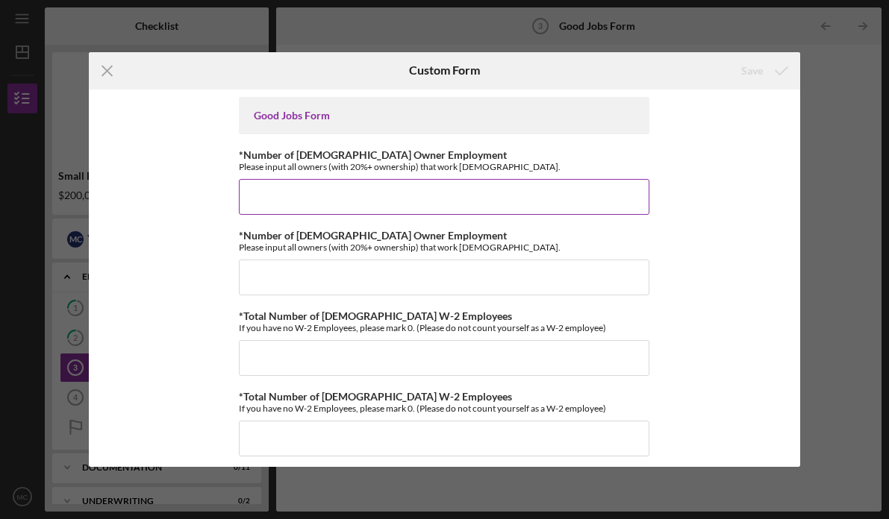
click at [449, 206] on input "*Number of [DEMOGRAPHIC_DATA] Owner Employment" at bounding box center [444, 197] width 411 height 36
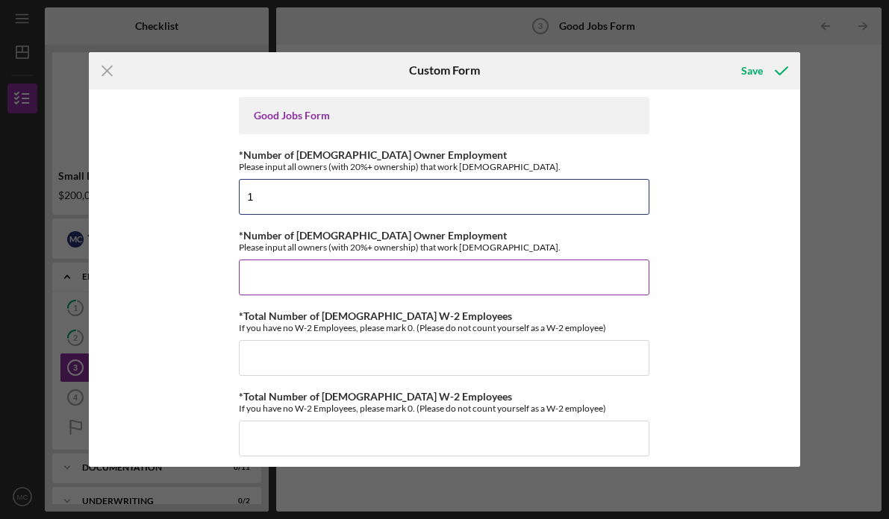
type input "1"
click at [408, 271] on input "*Number of [DEMOGRAPHIC_DATA] Owner Employment" at bounding box center [444, 278] width 411 height 36
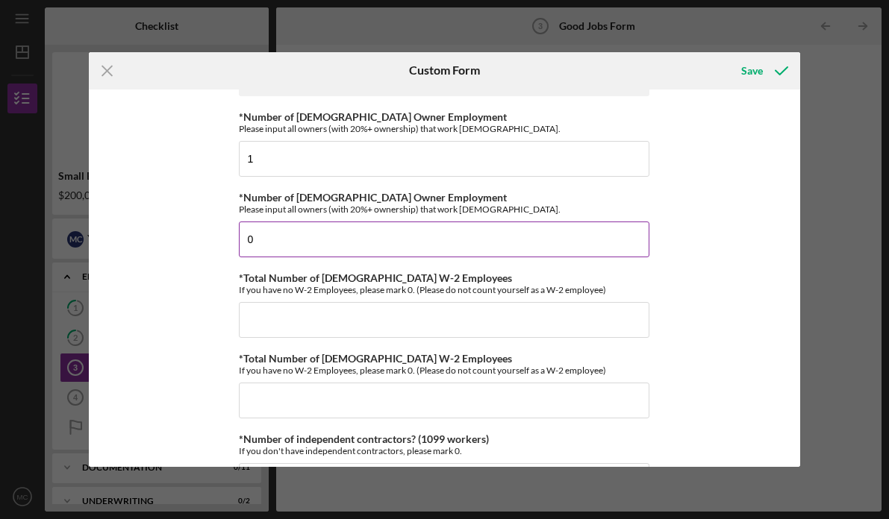
scroll to position [46, 0]
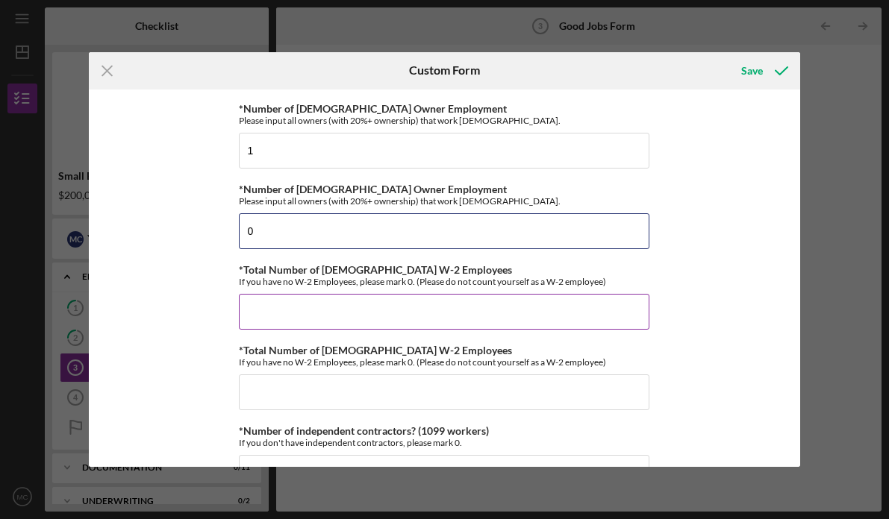
type input "0"
click at [400, 302] on input "*Total Number of [DEMOGRAPHIC_DATA] W-2 Employees" at bounding box center [444, 312] width 411 height 36
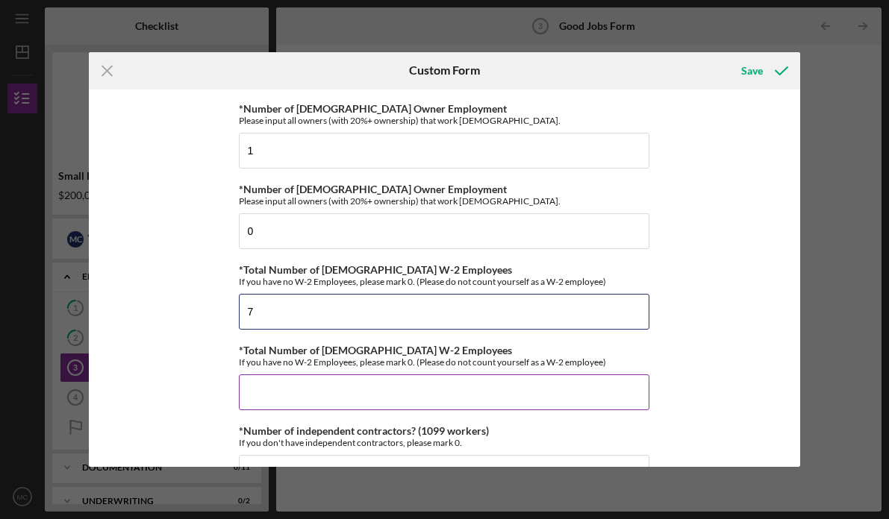
type input "7"
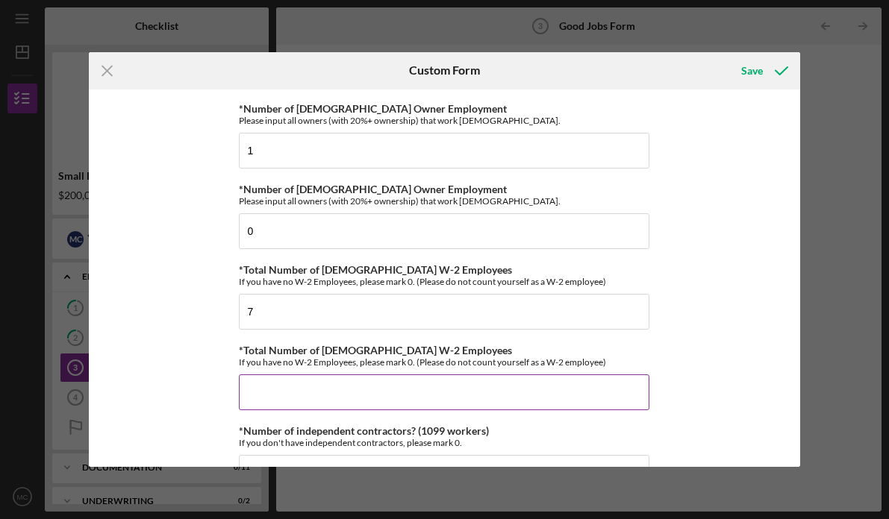
click at [373, 396] on input "*Total Number of [DEMOGRAPHIC_DATA] W-2 Employees" at bounding box center [444, 393] width 411 height 36
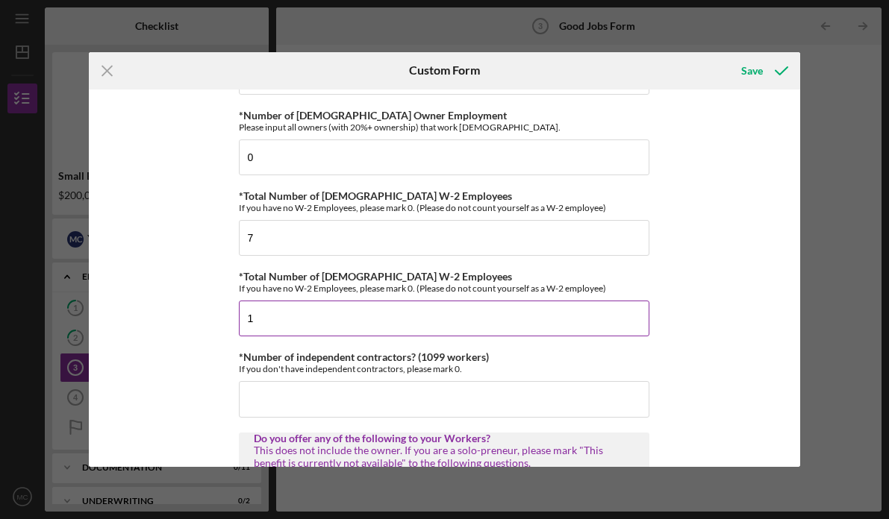
scroll to position [120, 0]
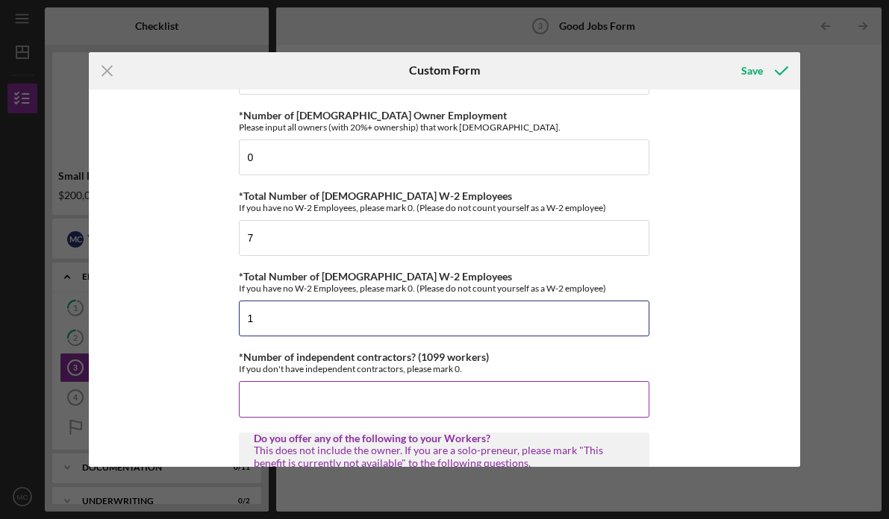
type input "1"
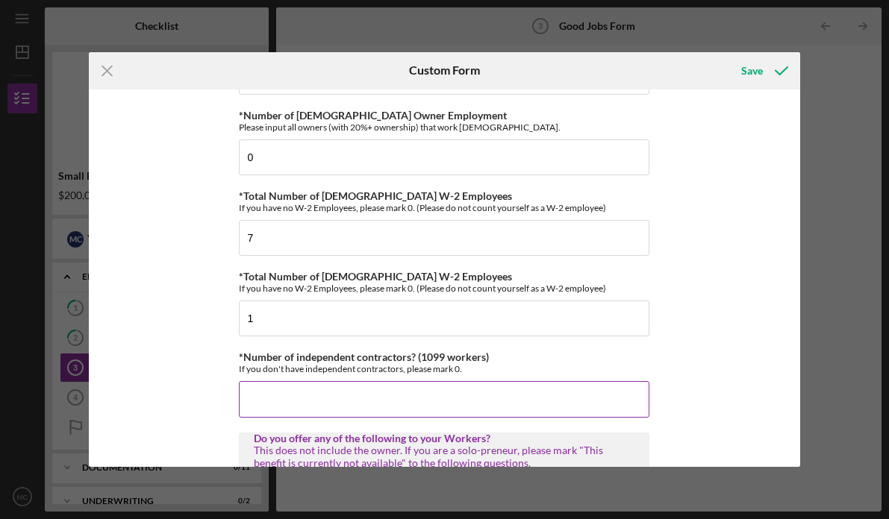
click at [356, 413] on input "*Number of independent contractors? (1099 workers)" at bounding box center [444, 399] width 411 height 36
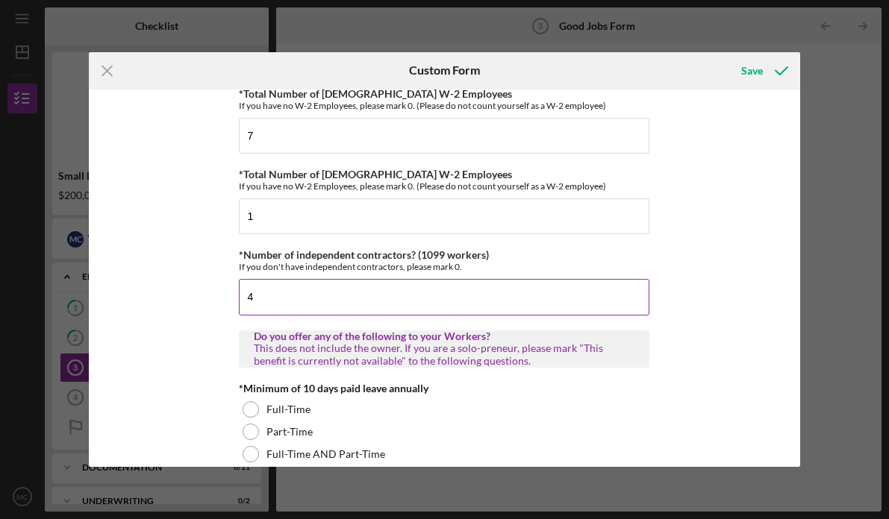
scroll to position [230, 0]
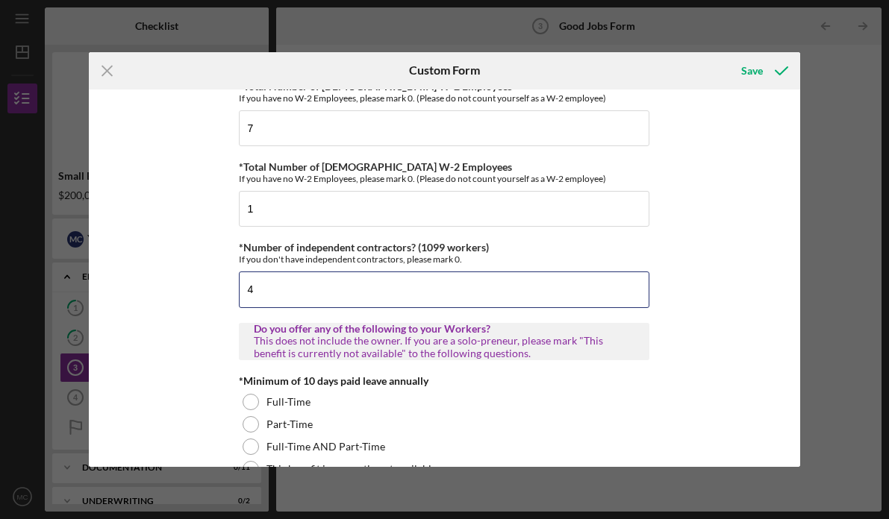
type input "4"
click at [205, 337] on div "Good Jobs Form *Number of [DEMOGRAPHIC_DATA] Owner Employment Please input all …" at bounding box center [444, 279] width 711 height 378
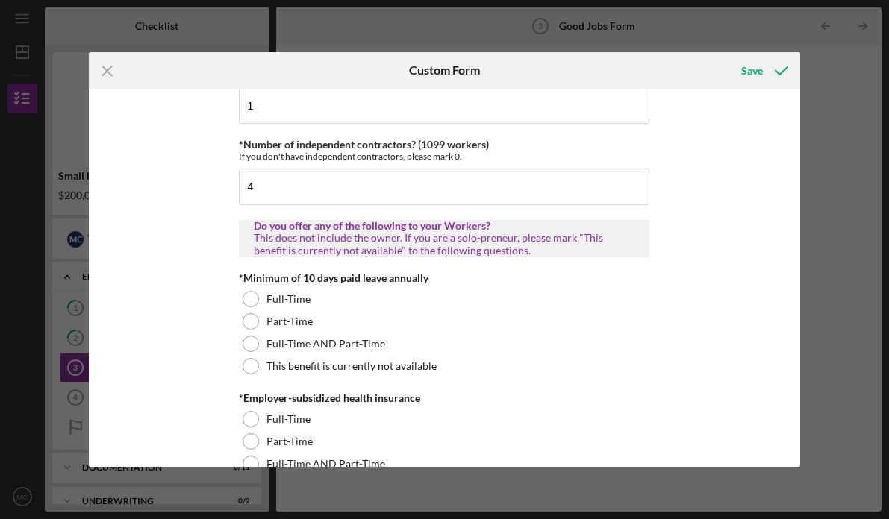
scroll to position [335, 0]
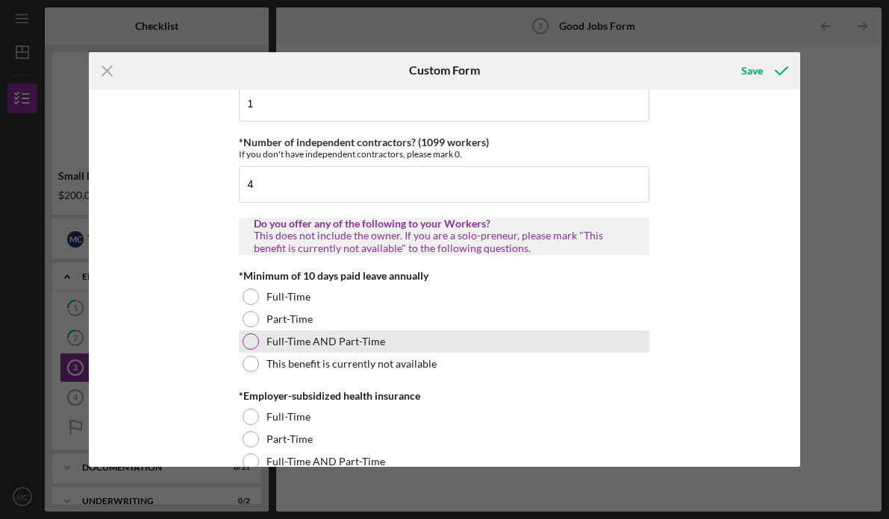
click at [240, 336] on div "Full-Time AND Part-Time" at bounding box center [444, 342] width 411 height 22
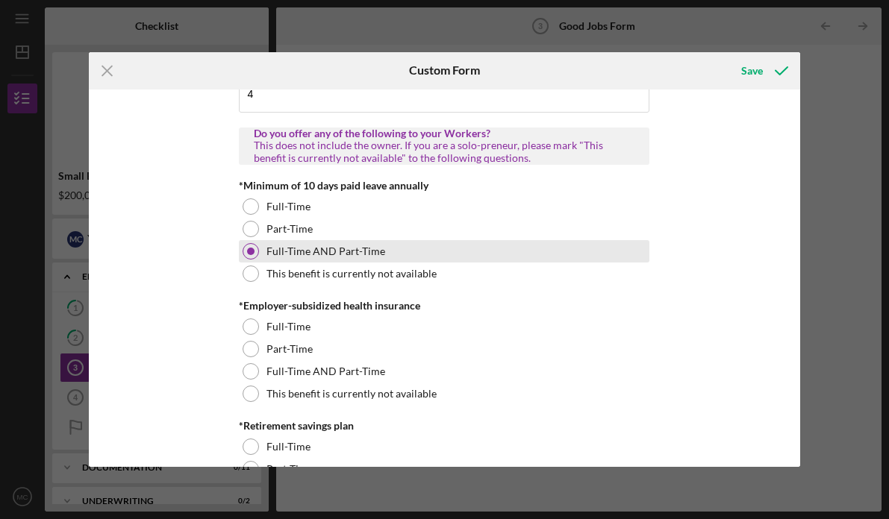
scroll to position [429, 0]
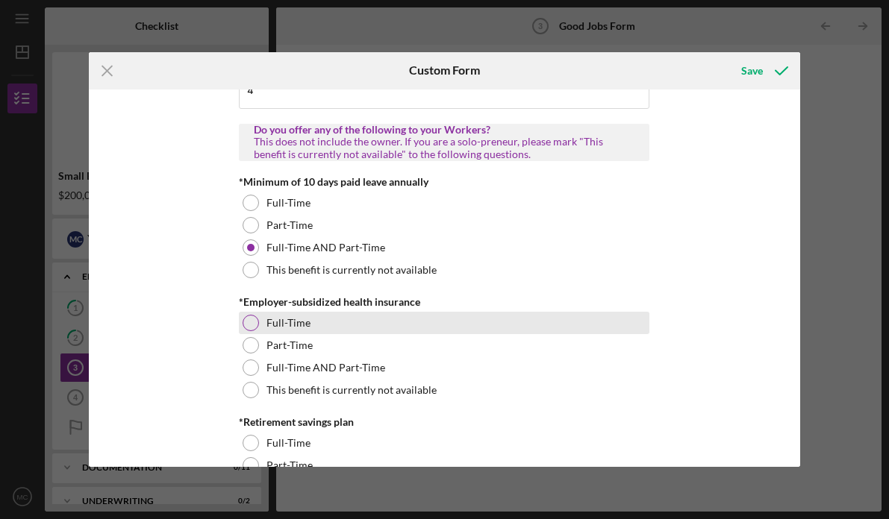
click at [247, 327] on div at bounding box center [251, 323] width 16 height 16
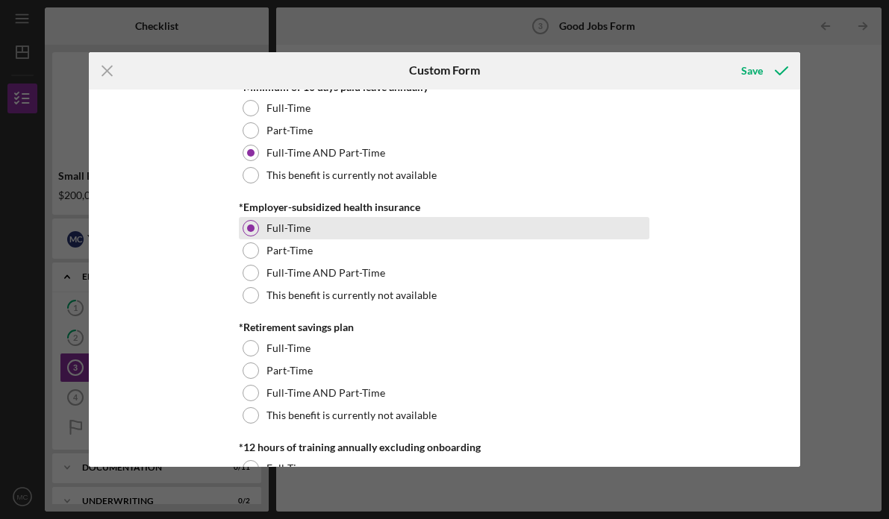
scroll to position [534, 0]
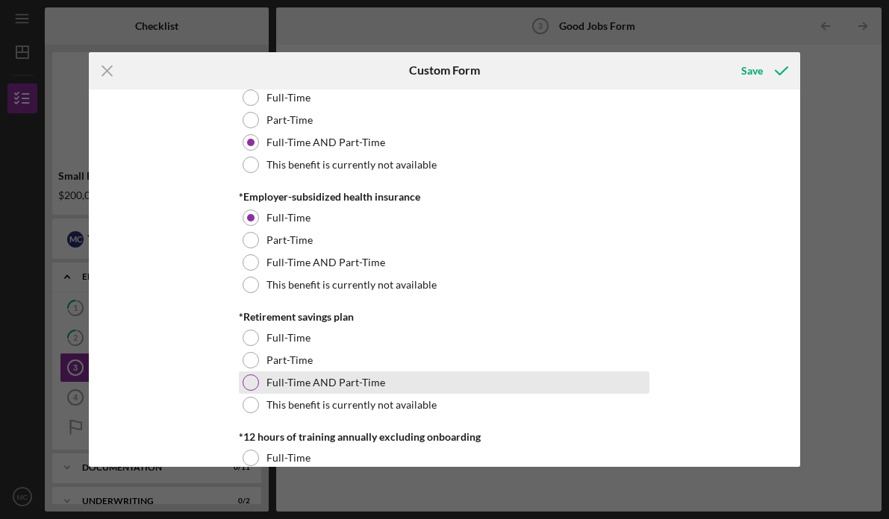
click at [252, 388] on div at bounding box center [251, 383] width 16 height 16
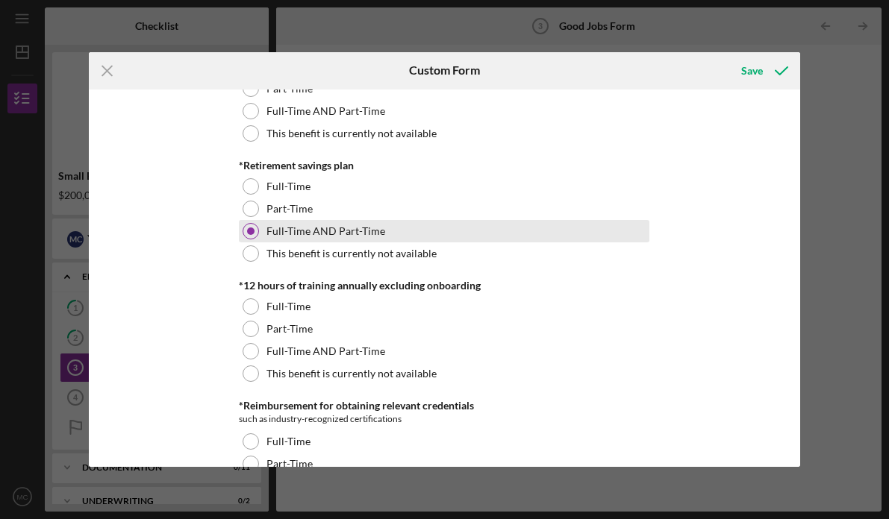
scroll to position [693, 0]
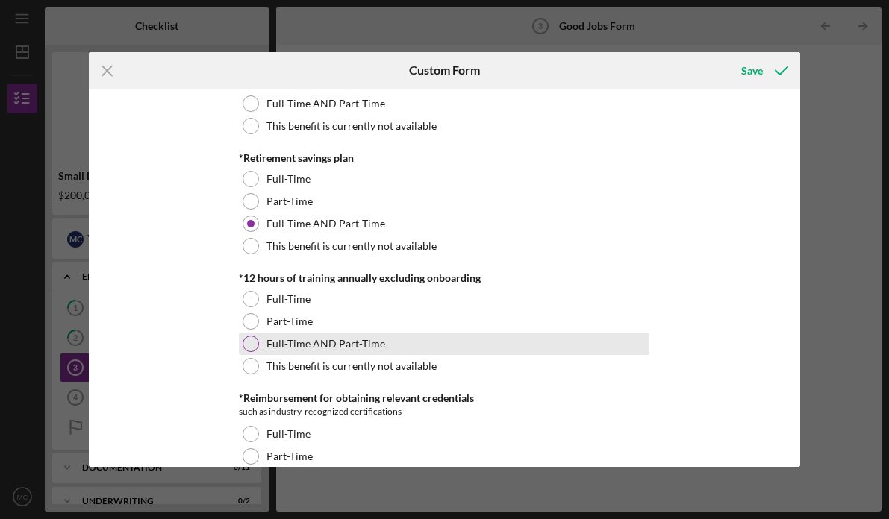
click at [254, 343] on div at bounding box center [251, 344] width 16 height 16
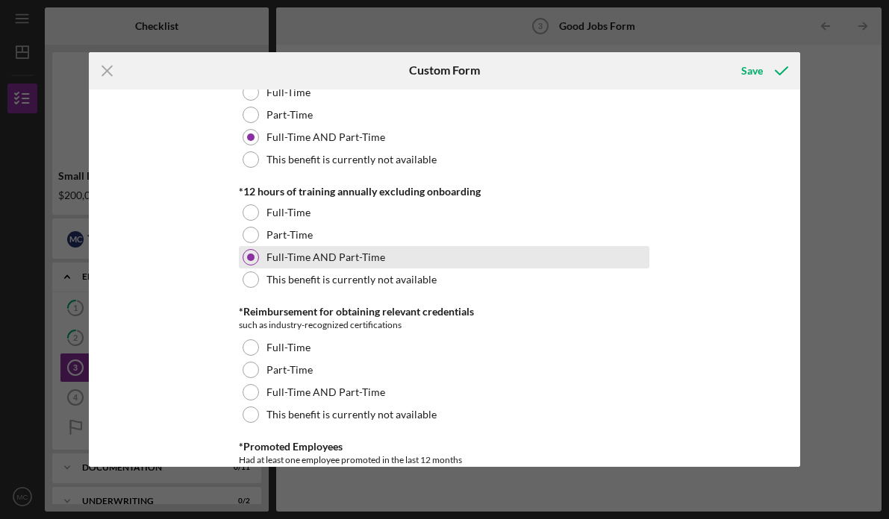
scroll to position [781, 0]
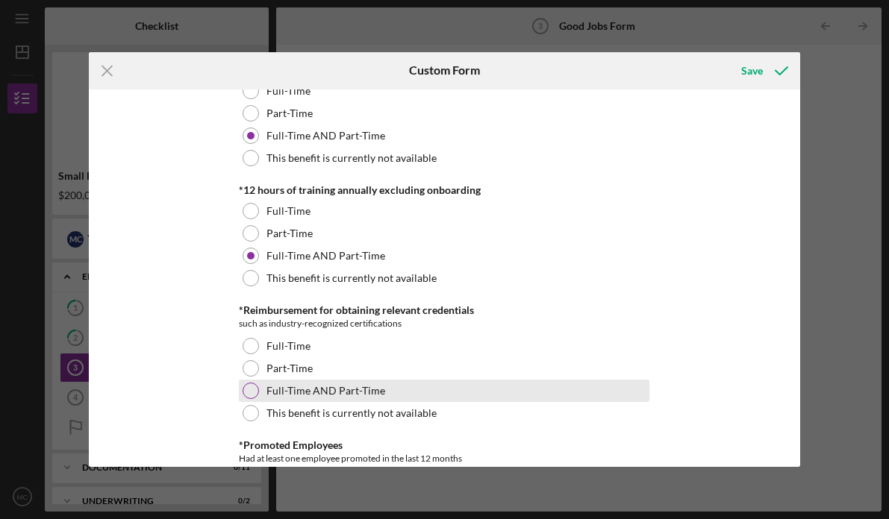
click at [243, 390] on div at bounding box center [251, 391] width 16 height 16
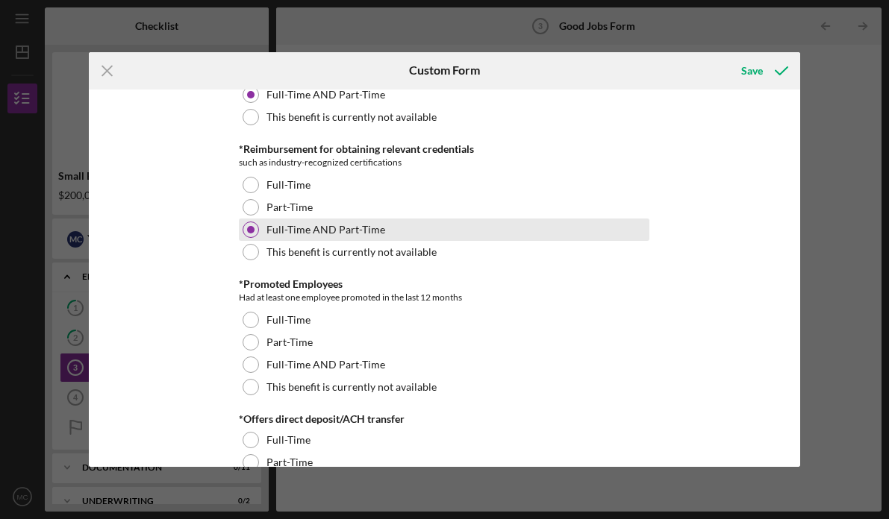
scroll to position [945, 0]
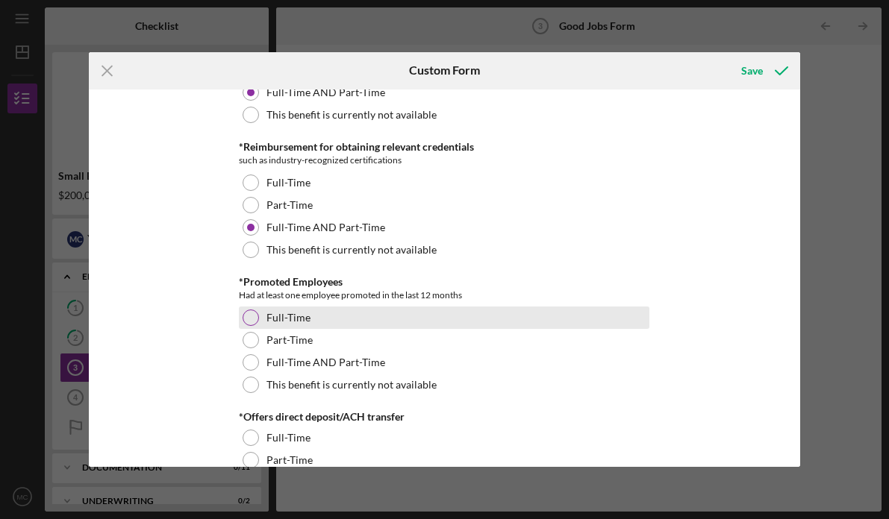
click at [255, 312] on div "Full-Time" at bounding box center [444, 318] width 411 height 22
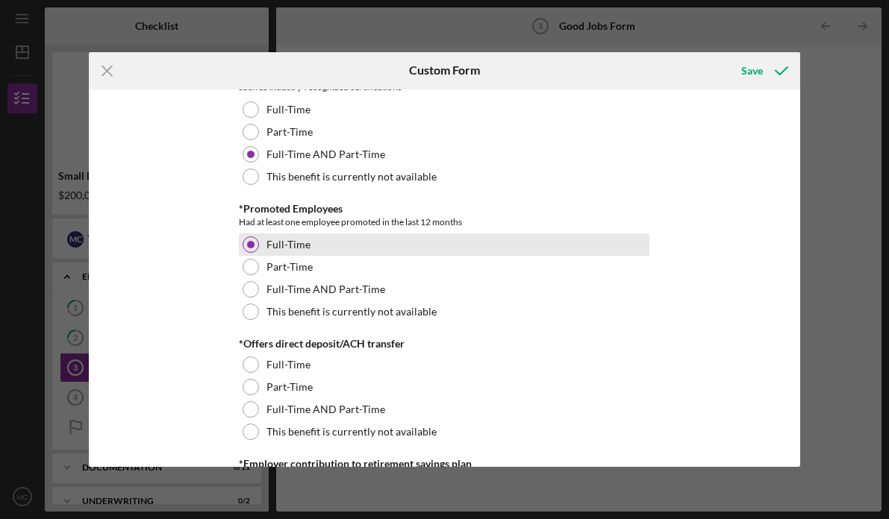
scroll to position [1029, 0]
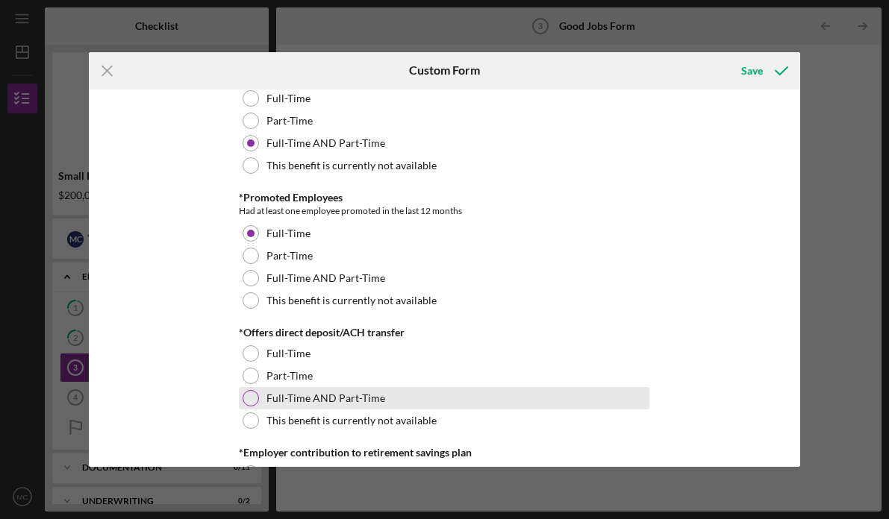
click at [246, 401] on div at bounding box center [251, 398] width 16 height 16
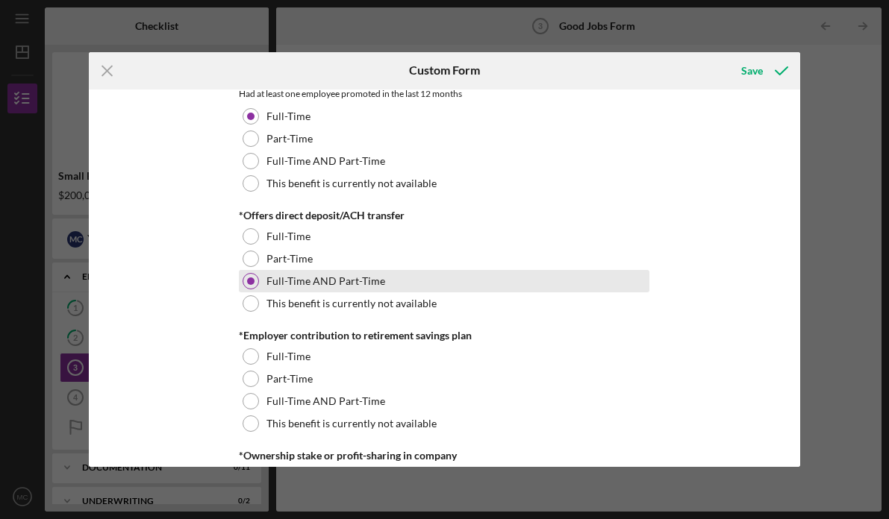
scroll to position [1147, 0]
click at [246, 401] on div at bounding box center [251, 401] width 16 height 16
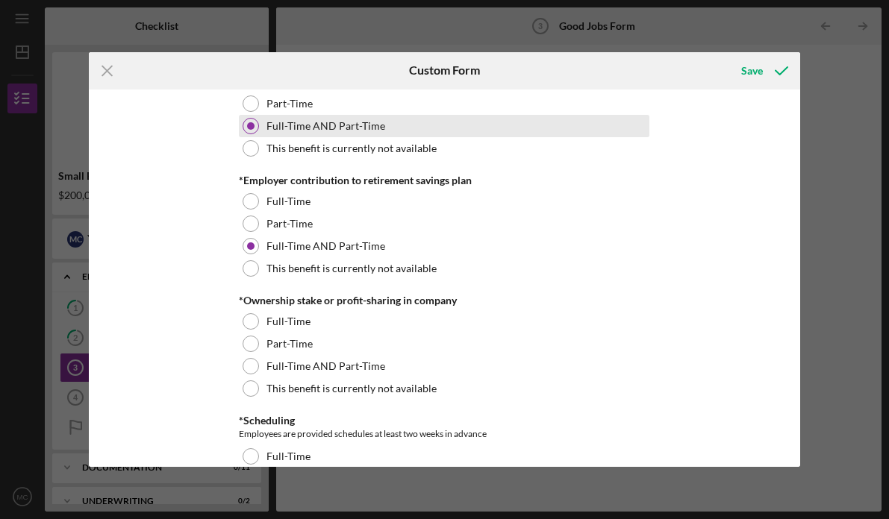
scroll to position [1323, 0]
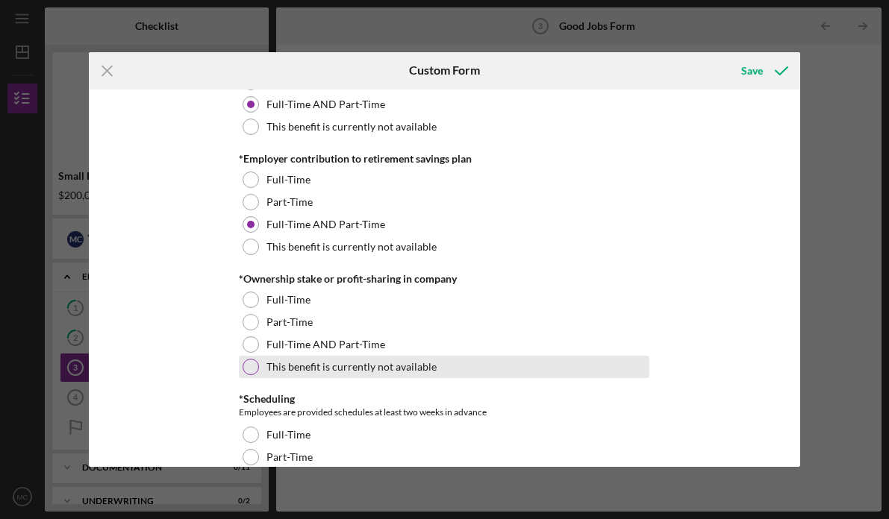
click at [258, 366] on div "This benefit is currently not available" at bounding box center [444, 367] width 411 height 22
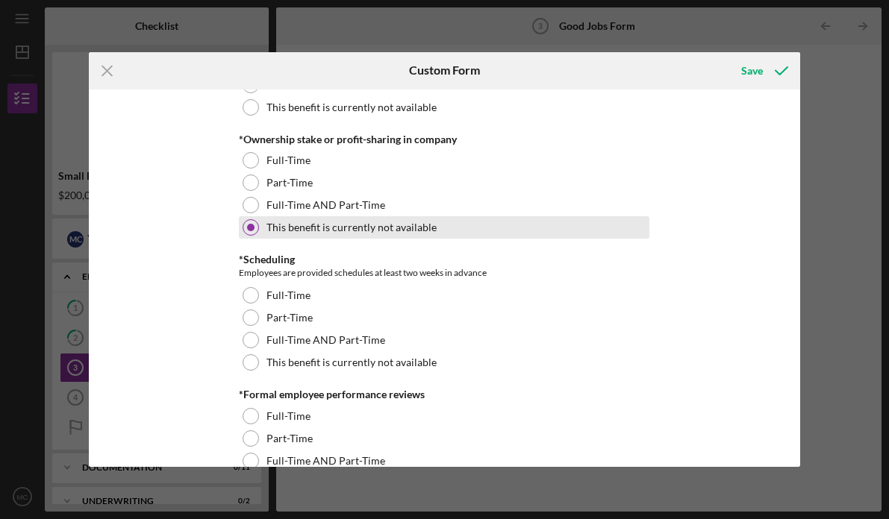
scroll to position [1466, 0]
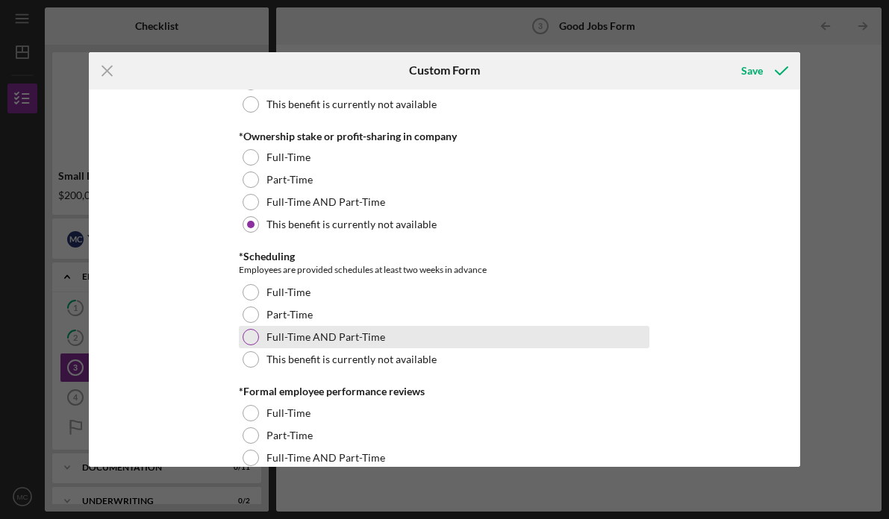
click at [266, 343] on label "Full-Time AND Part-Time" at bounding box center [325, 337] width 119 height 12
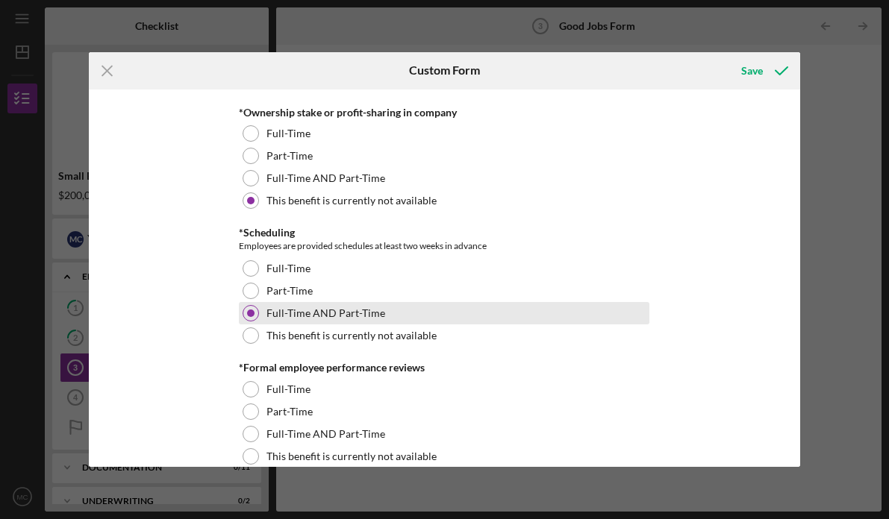
scroll to position [1538, 0]
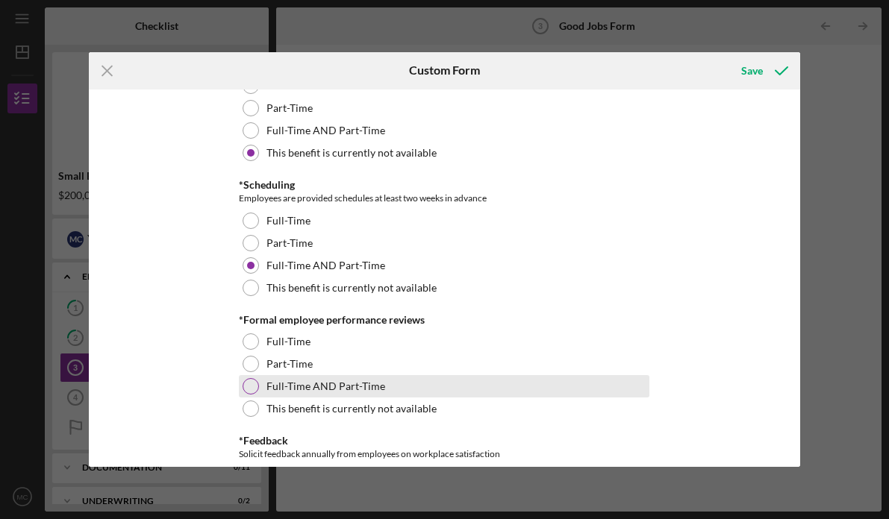
click at [266, 387] on label "Full-Time AND Part-Time" at bounding box center [325, 387] width 119 height 12
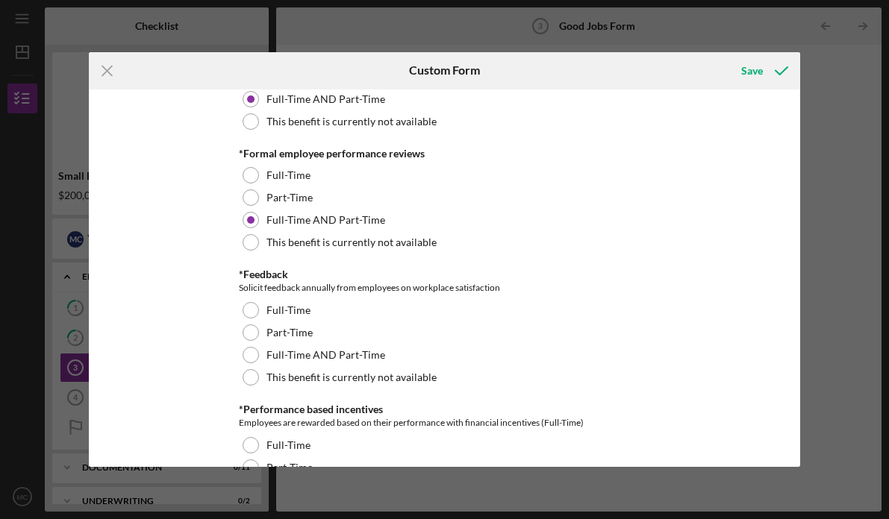
scroll to position [1705, 0]
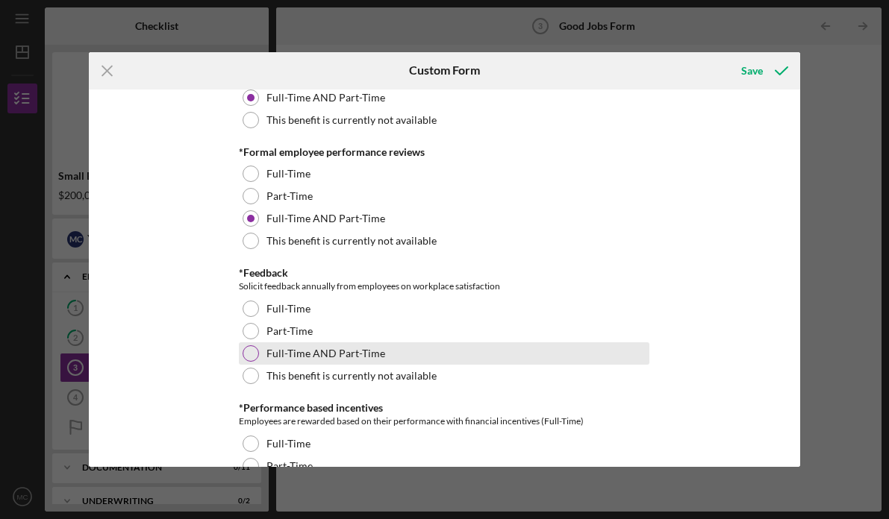
click at [286, 363] on div "Full-Time AND Part-Time" at bounding box center [444, 354] width 411 height 22
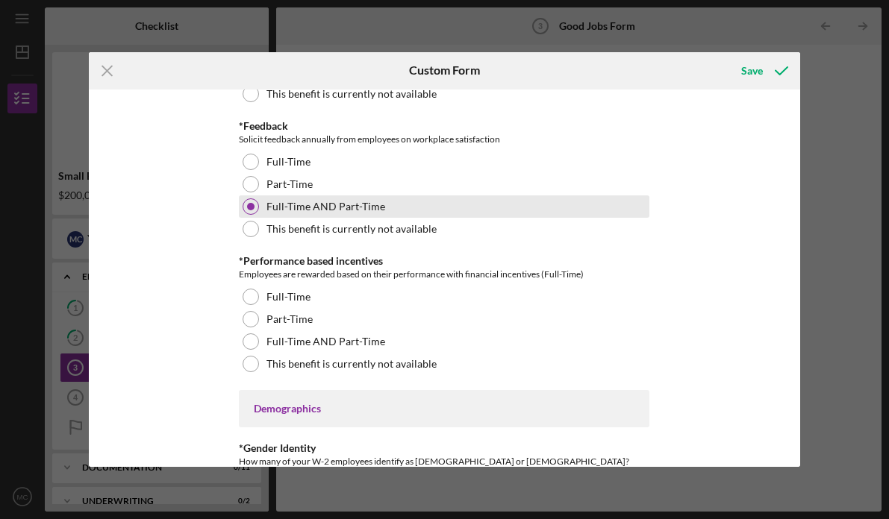
scroll to position [1862, 0]
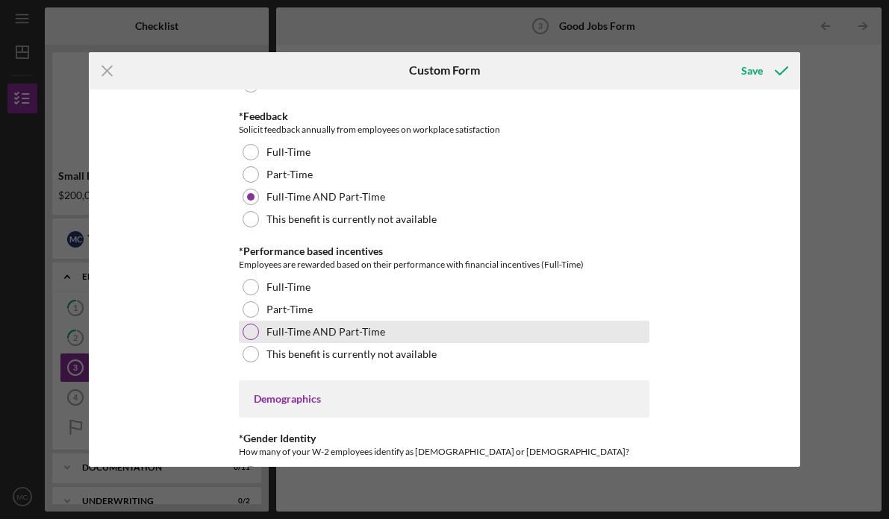
click at [297, 327] on label "Full-Time AND Part-Time" at bounding box center [325, 332] width 119 height 12
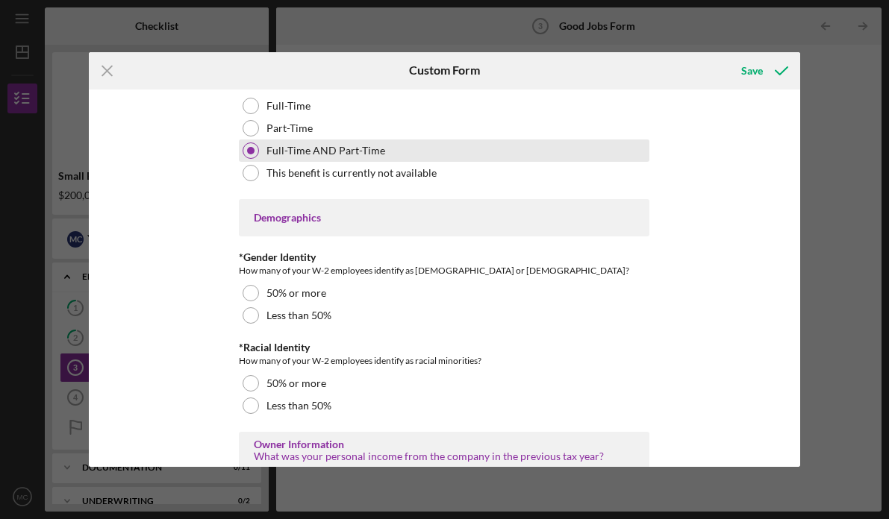
scroll to position [2047, 0]
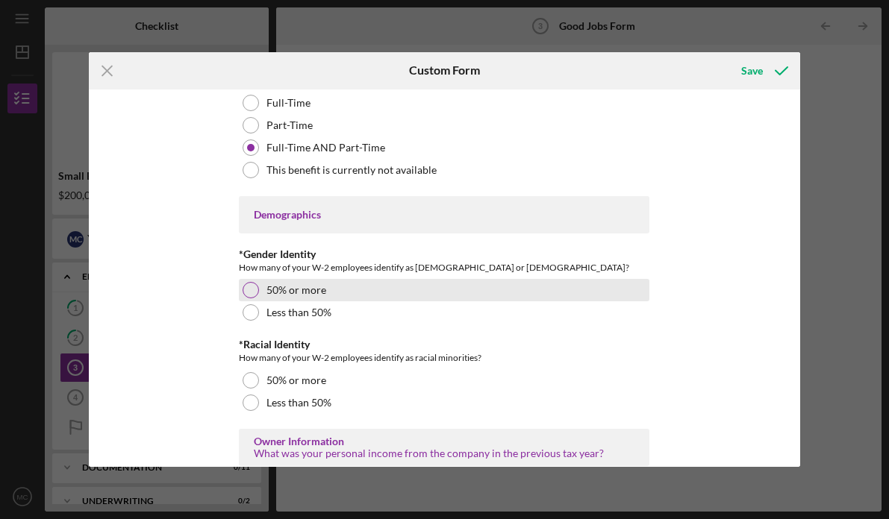
click at [294, 294] on label "50% or more" at bounding box center [296, 290] width 60 height 12
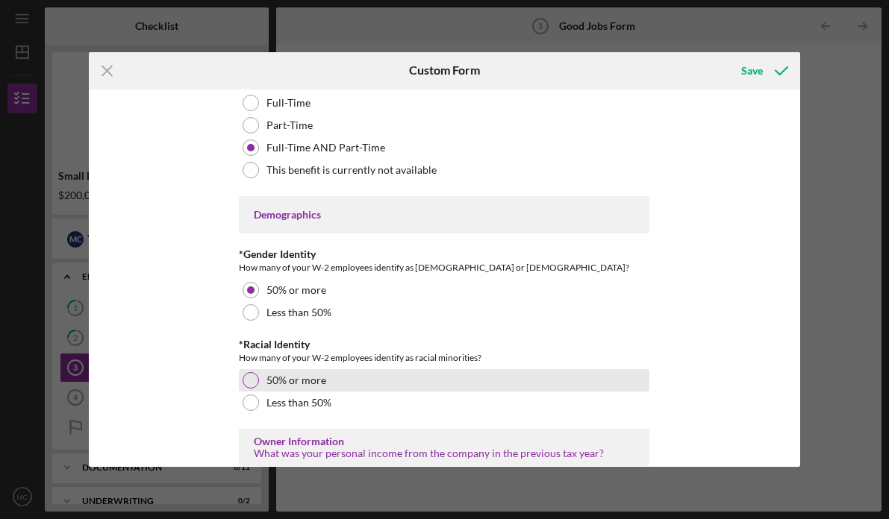
click at [275, 377] on label "50% or more" at bounding box center [296, 381] width 60 height 12
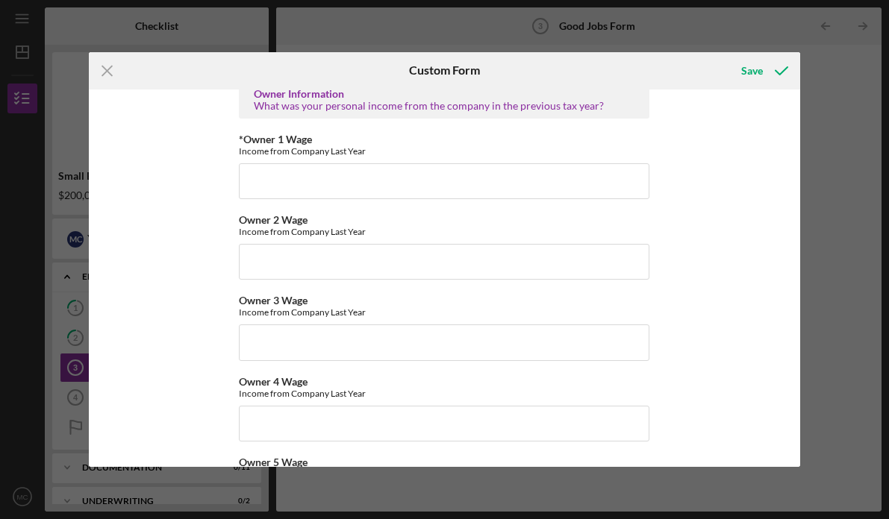
scroll to position [2374, 0]
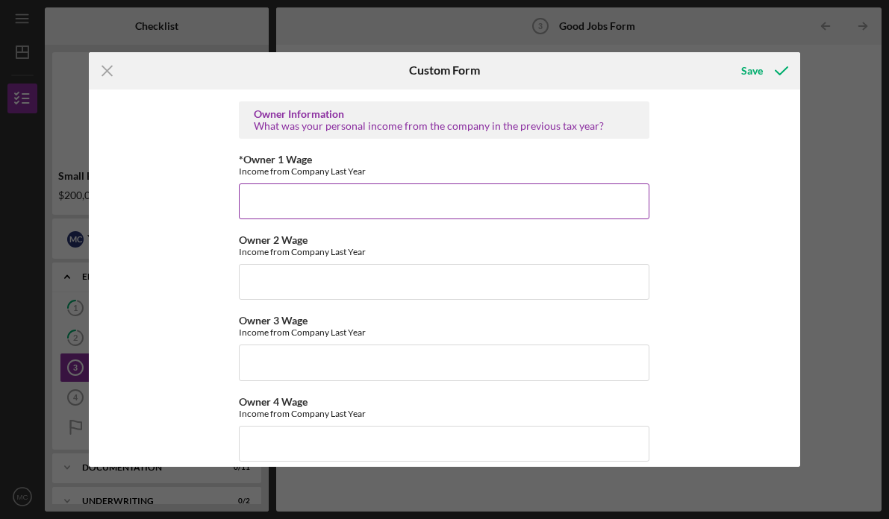
click at [276, 189] on input "*Owner 1 Wage" at bounding box center [444, 202] width 411 height 36
paste input "42906.90"
type input "42906.90"
click at [190, 239] on div "Good Jobs Form *Number of [DEMOGRAPHIC_DATA] Owner Employment Please input all …" at bounding box center [444, 279] width 711 height 378
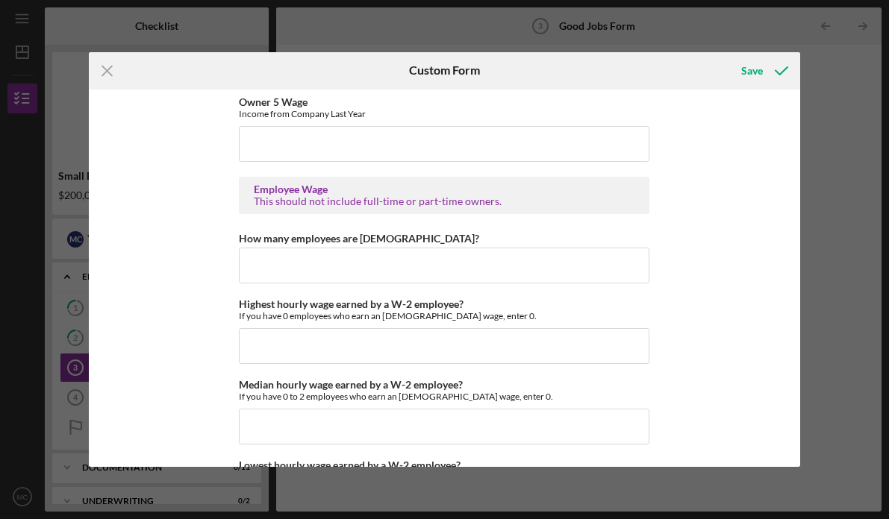
scroll to position [2764, 0]
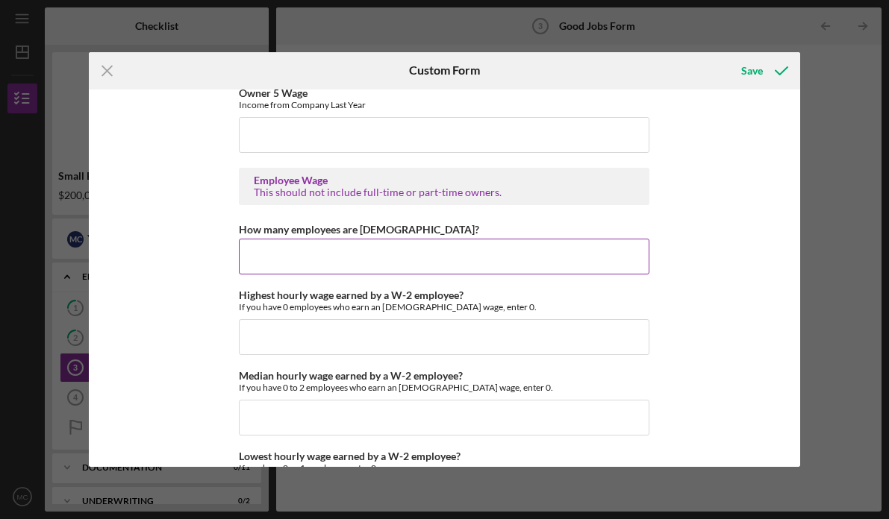
click at [283, 268] on input "How many employees are [DEMOGRAPHIC_DATA]?" at bounding box center [444, 257] width 411 height 36
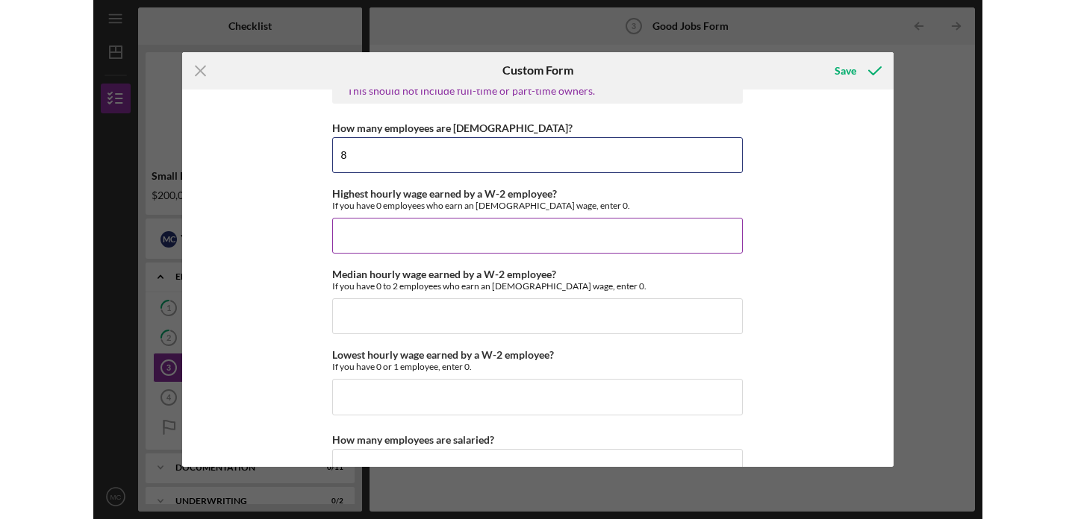
scroll to position [2877, 0]
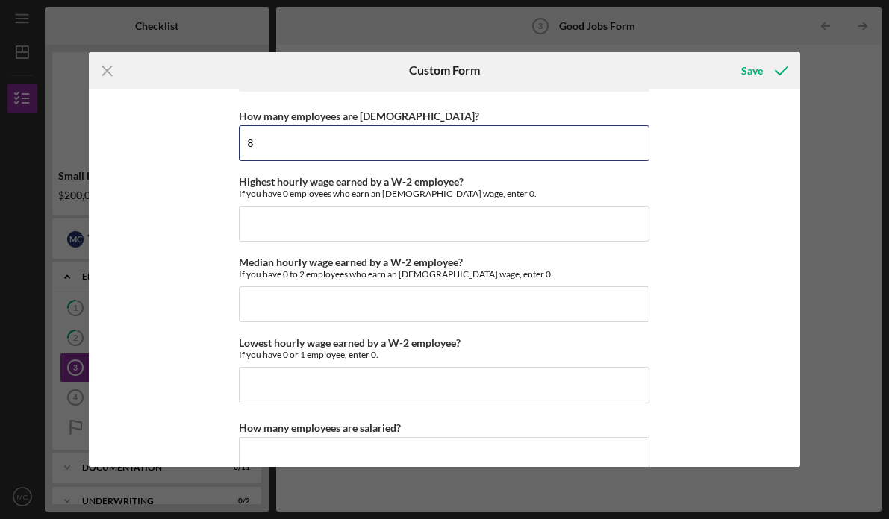
type input "8"
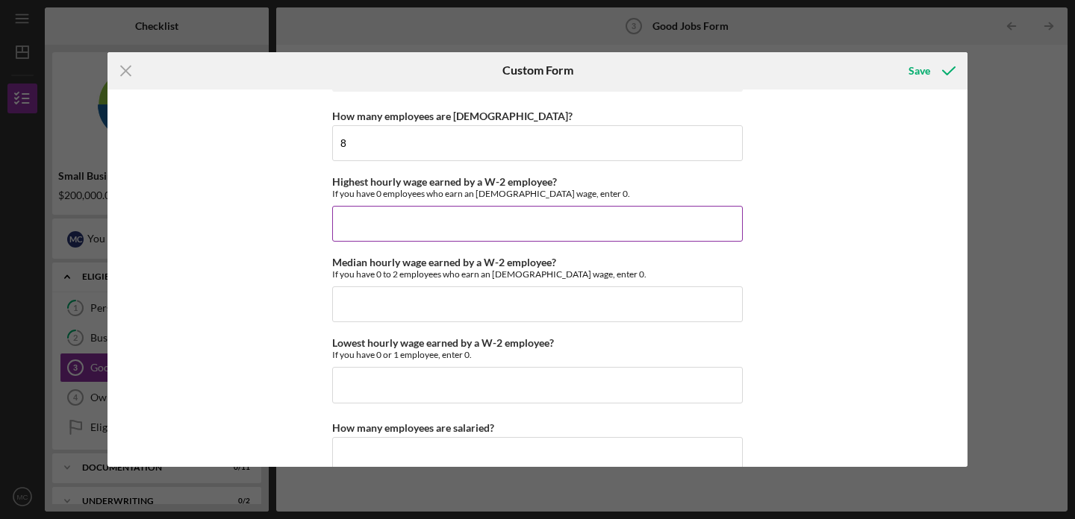
click at [427, 222] on input "Highest hourly wage earned by a W-2 employee?" at bounding box center [537, 224] width 411 height 36
type input "$69,879.75"
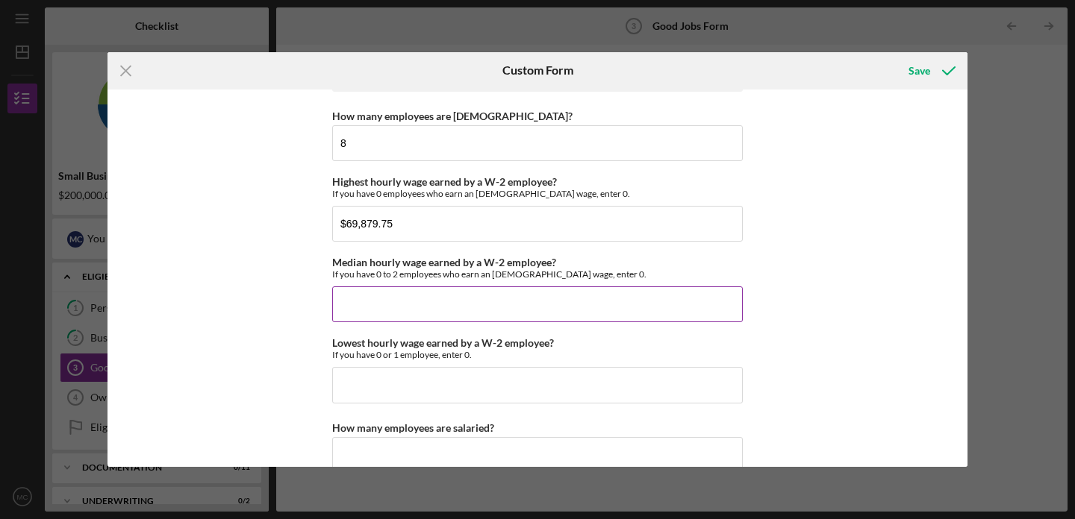
click at [407, 287] on input "Median hourly wage earned by a W-2 employee?" at bounding box center [537, 305] width 411 height 36
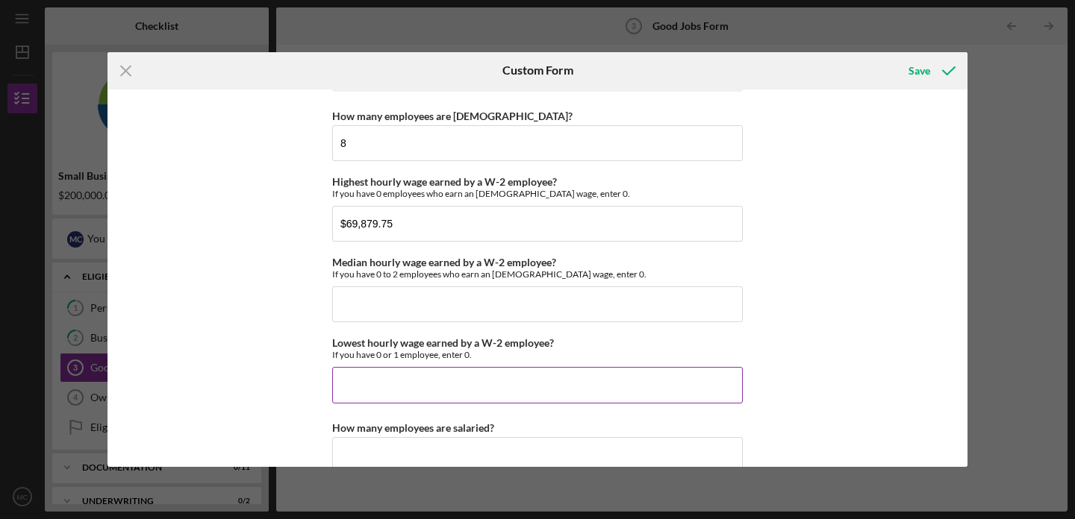
click at [416, 366] on div "Lowest hourly wage earned by a W-2 employee? If you have 0 or 1 employee, enter…" at bounding box center [537, 370] width 411 height 66
click at [415, 378] on input "Lowest hourly wage earned by a W-2 employee?" at bounding box center [537, 385] width 411 height 36
type input "$14,016.65"
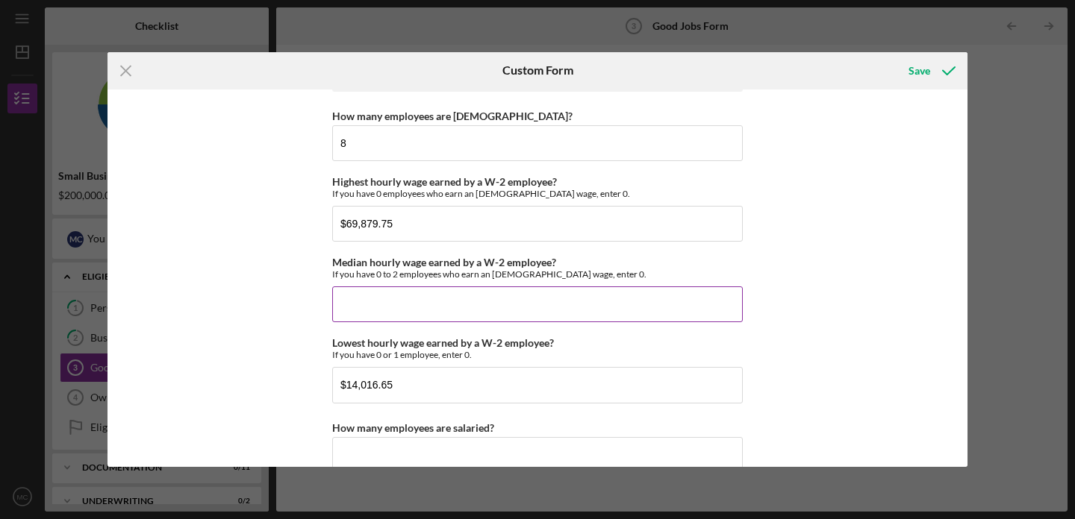
click at [358, 308] on input "Median hourly wage earned by a W-2 employee?" at bounding box center [537, 305] width 411 height 36
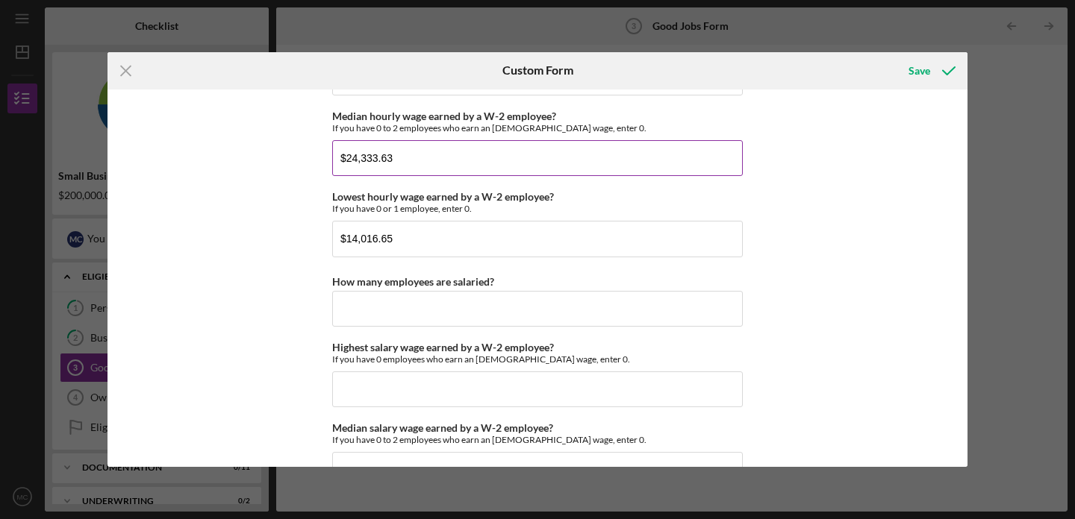
scroll to position [3044, 0]
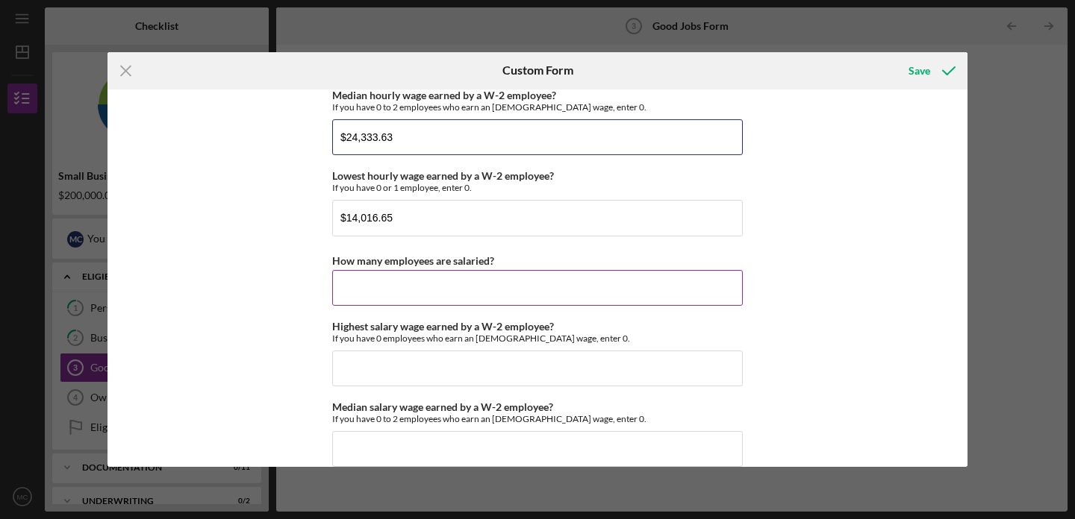
type input "$24,333.63"
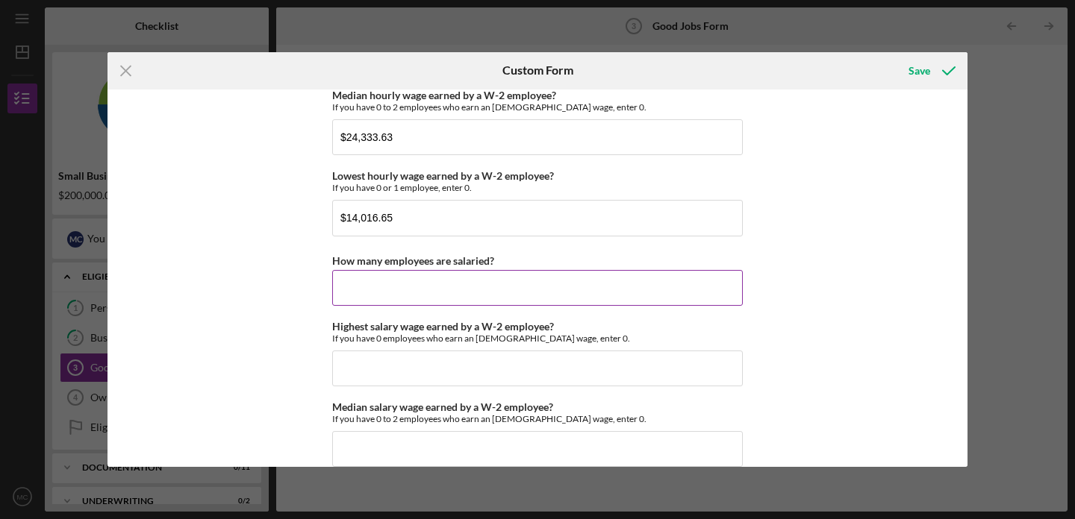
click at [373, 284] on input "How many employees are salaried?" at bounding box center [537, 288] width 411 height 36
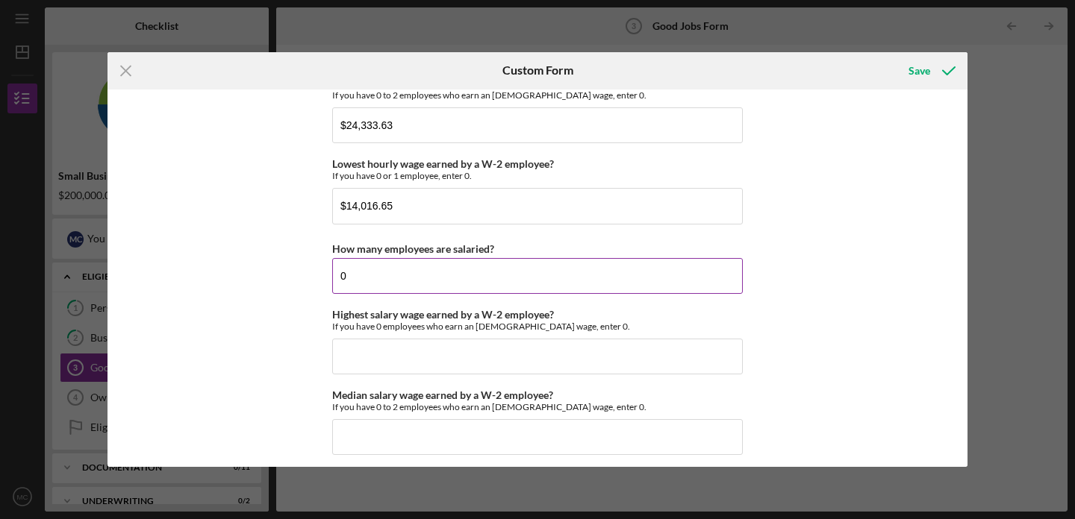
scroll to position [3085, 0]
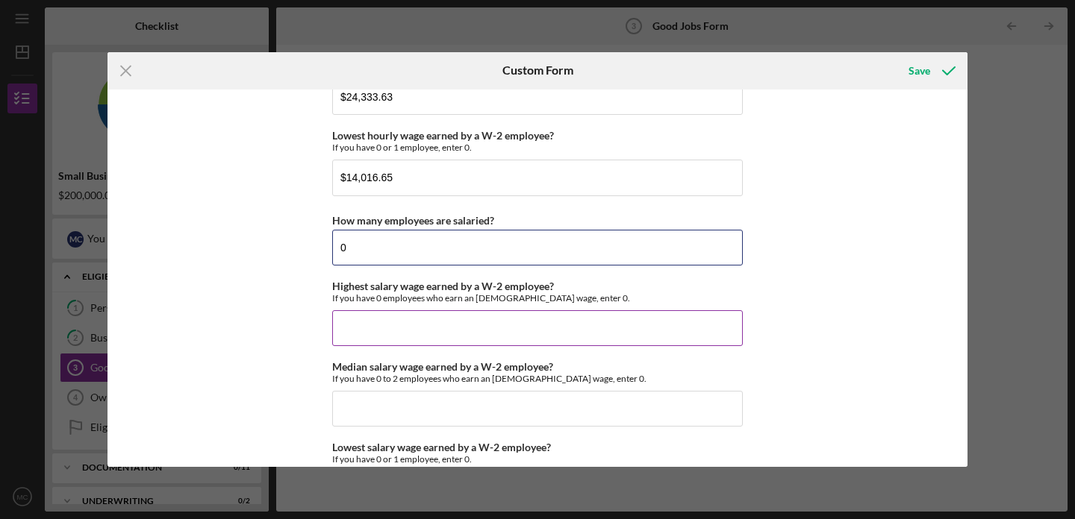
type input "0"
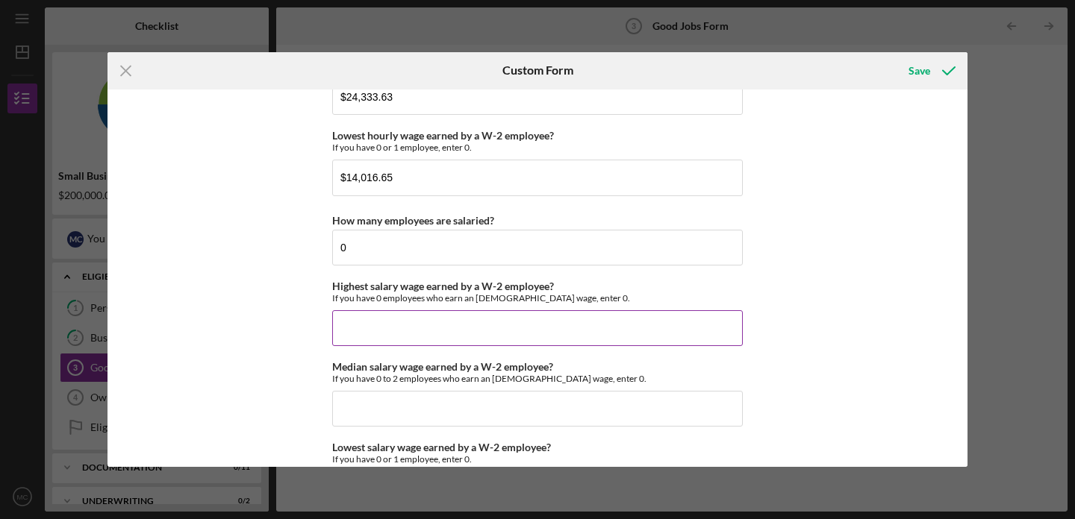
click at [380, 335] on input "Highest salary wage earned by a W-2 employee?" at bounding box center [537, 328] width 411 height 36
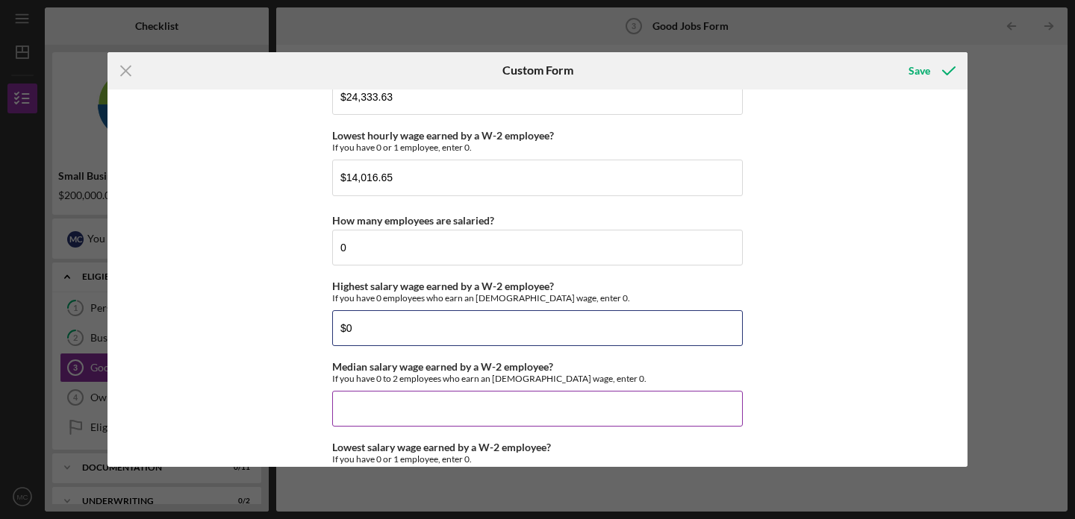
type input "$0"
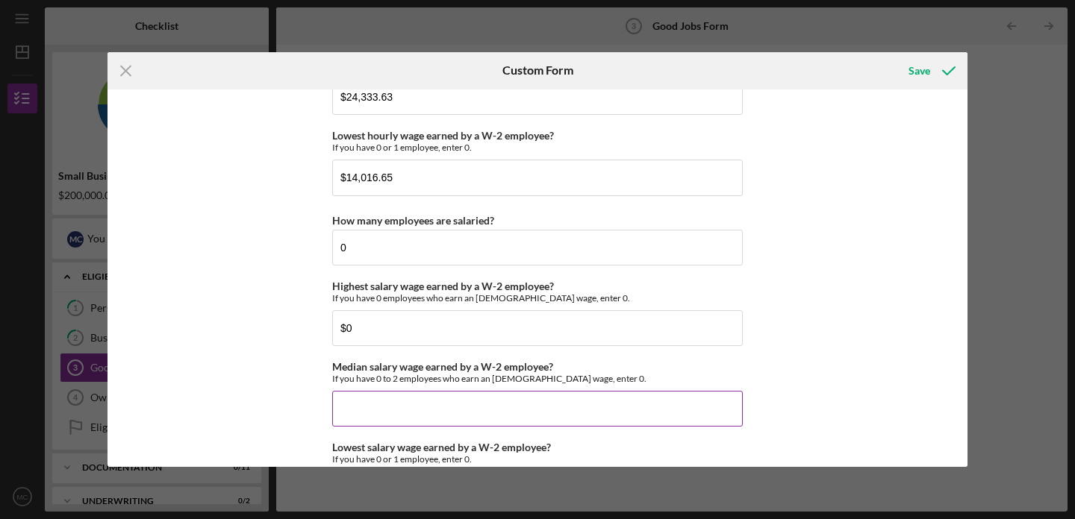
click at [390, 402] on input "Median salary wage earned by a W-2 employee?" at bounding box center [537, 409] width 411 height 36
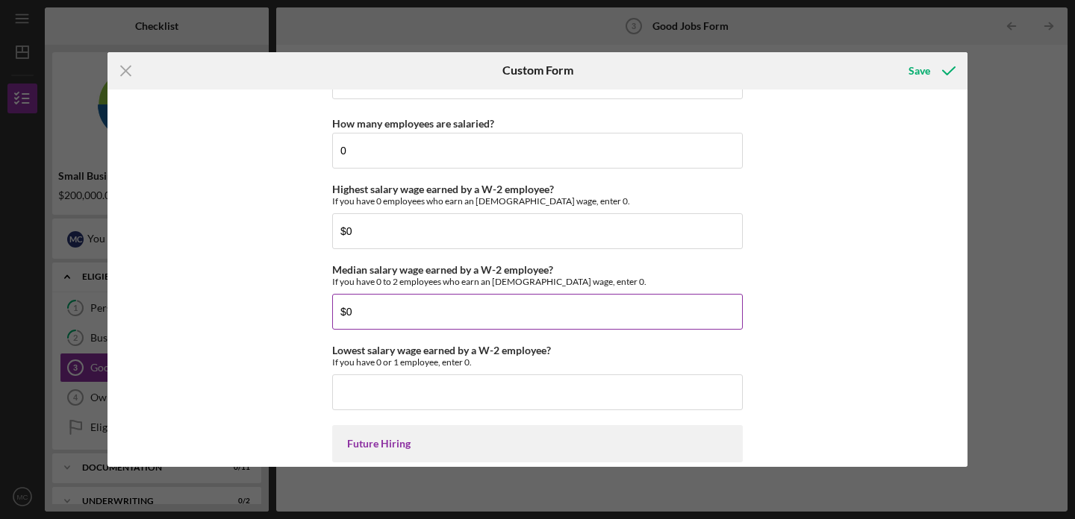
scroll to position [3197, 0]
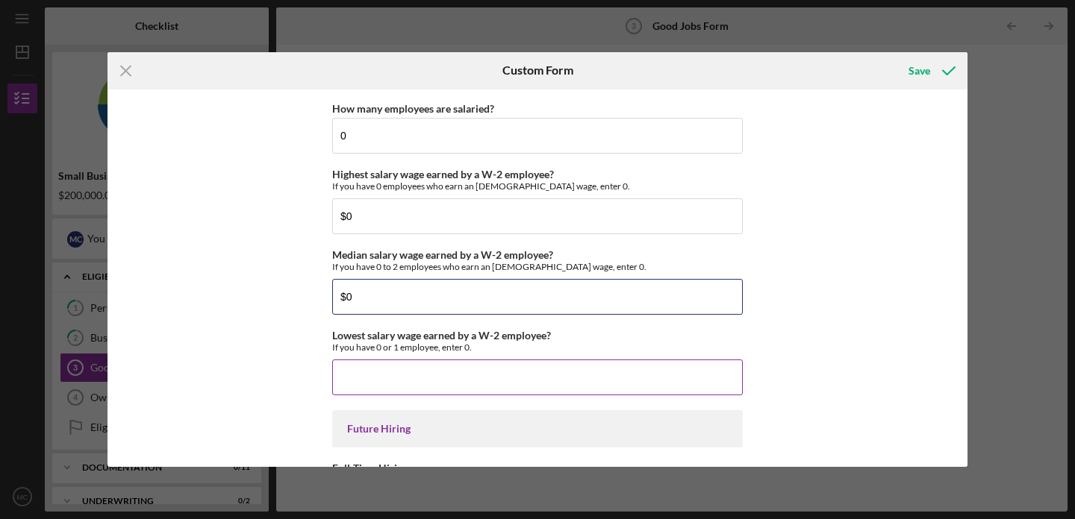
type input "$0"
click at [406, 375] on input "Lowest salary wage earned by a W-2 employee?" at bounding box center [537, 378] width 411 height 36
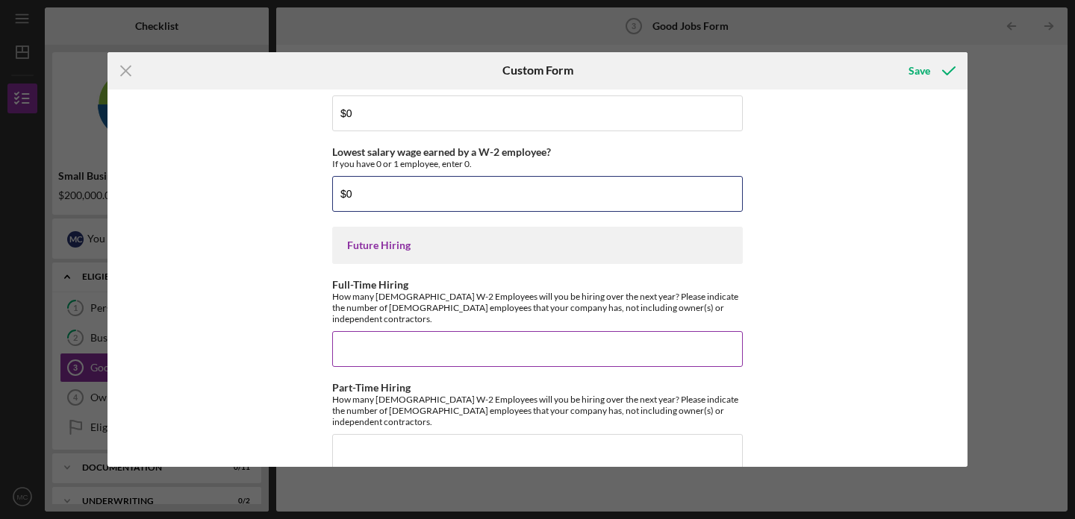
scroll to position [3383, 0]
type input "$0"
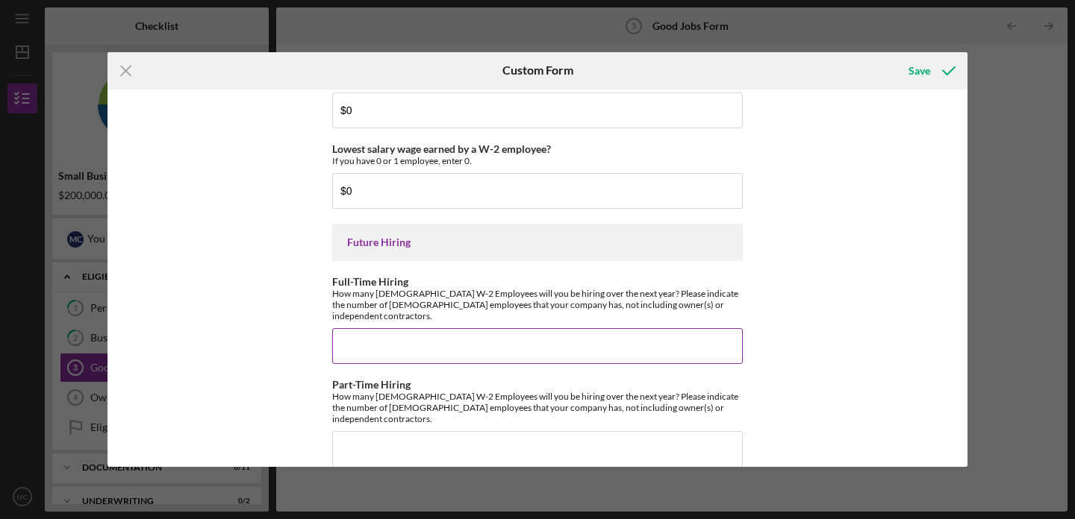
click at [423, 329] on input "Full-Time Hiring" at bounding box center [537, 346] width 411 height 36
type input "2"
click at [395, 431] on input "Part-Time Hiring" at bounding box center [537, 449] width 411 height 36
type input "1"
click at [888, 69] on div "Save" at bounding box center [919, 71] width 22 height 30
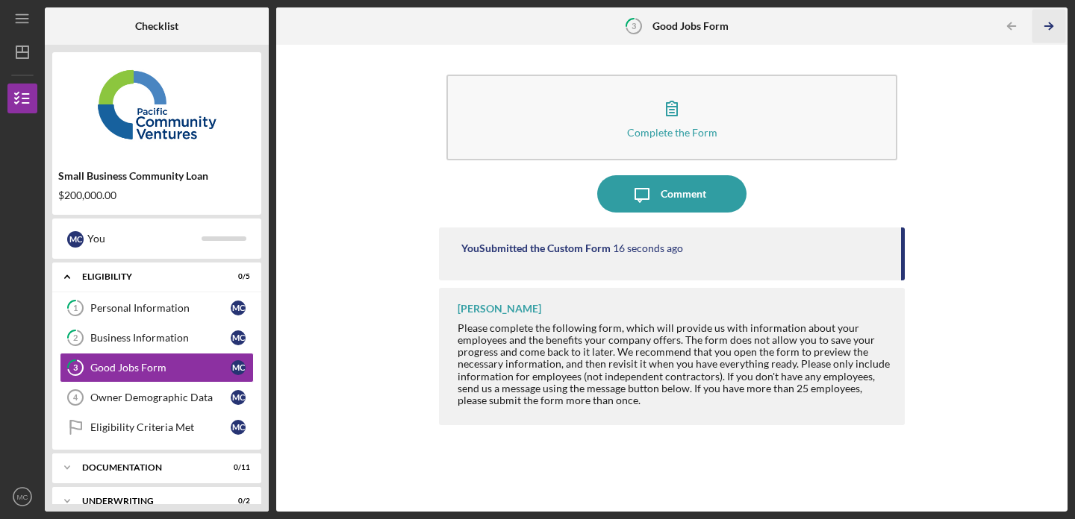
click at [888, 23] on icon "Icon/Table Pagination Arrow" at bounding box center [1048, 27] width 34 height 34
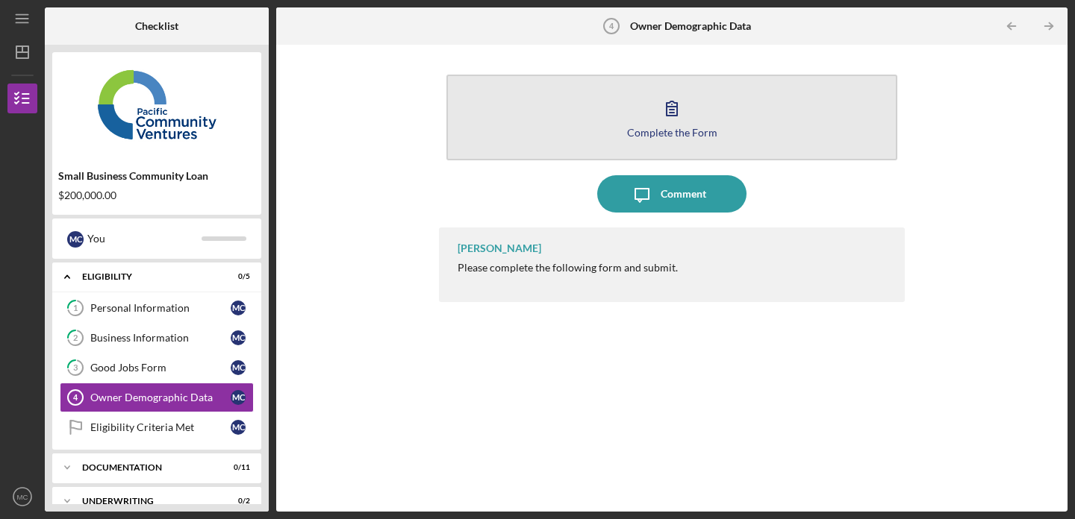
click at [722, 109] on button "Complete the Form Form" at bounding box center [671, 118] width 451 height 86
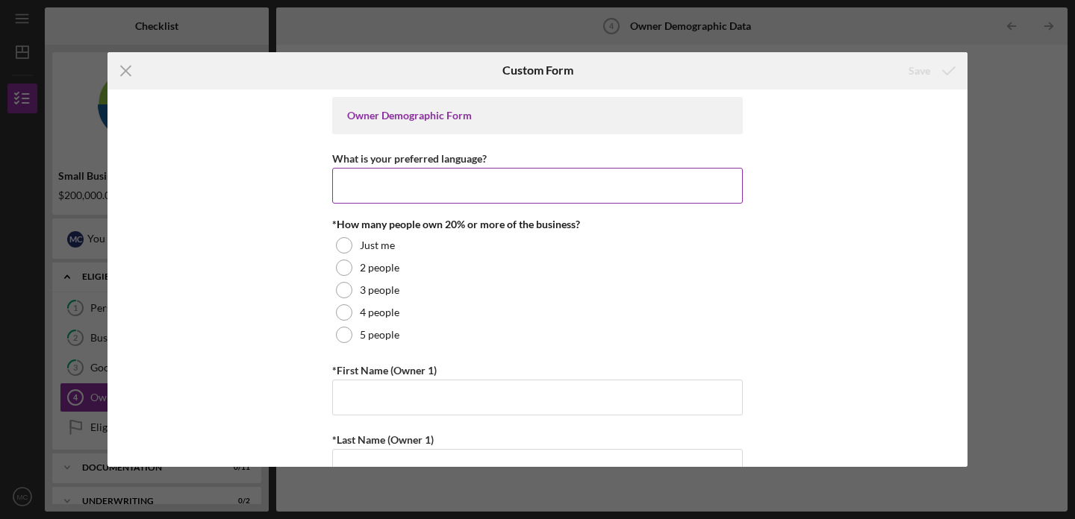
click at [664, 175] on input "What is your preferred language?" at bounding box center [537, 186] width 411 height 36
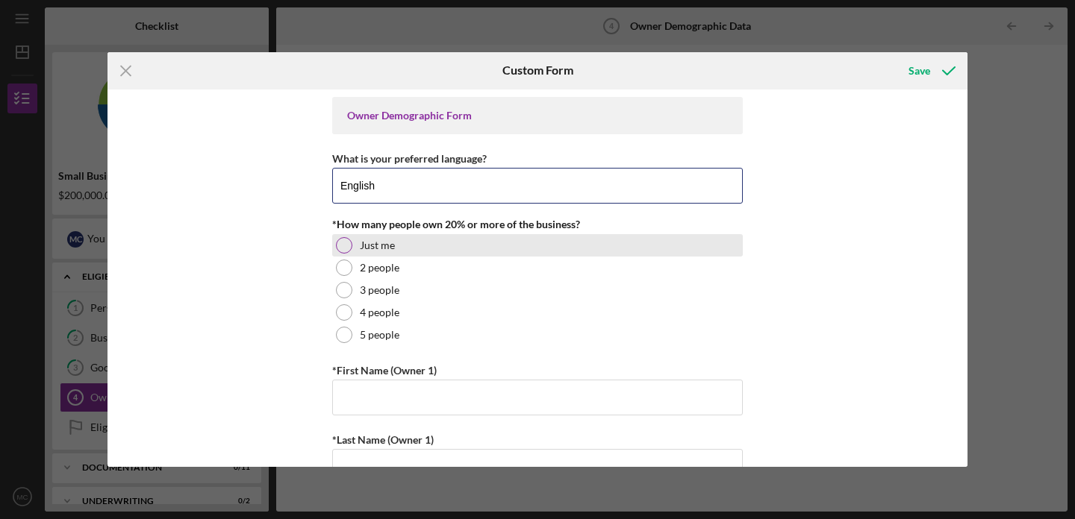
type input "English"
click at [530, 240] on div "Just me" at bounding box center [537, 245] width 411 height 22
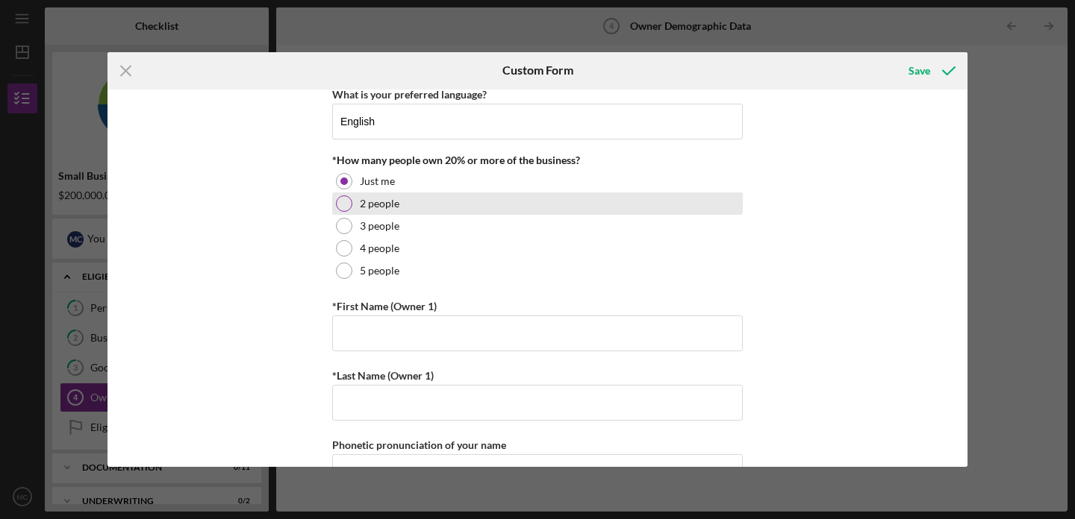
scroll to position [84, 0]
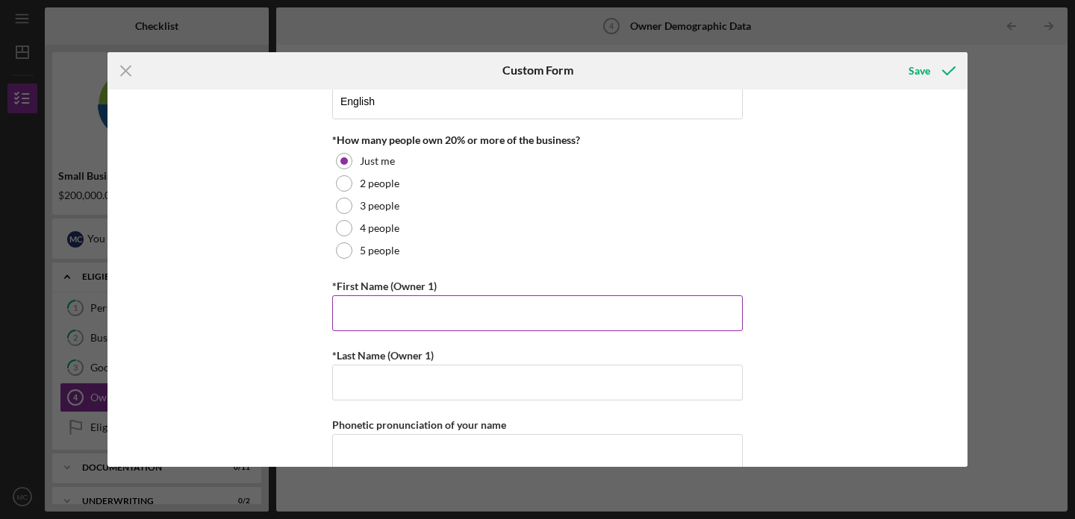
click at [498, 321] on input "*First Name (Owner 1)" at bounding box center [537, 314] width 411 height 36
type input "[PERSON_NAME]"
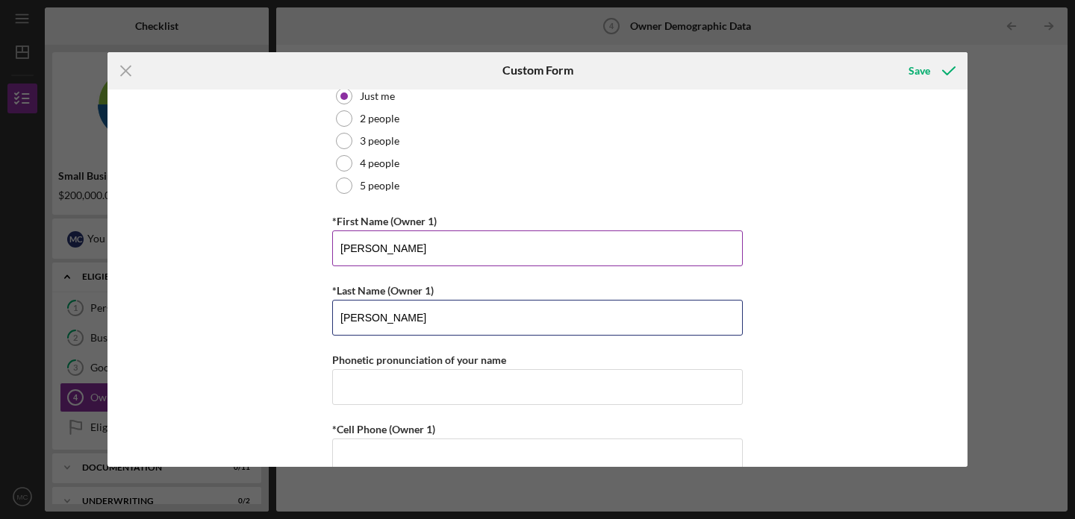
scroll to position [162, 0]
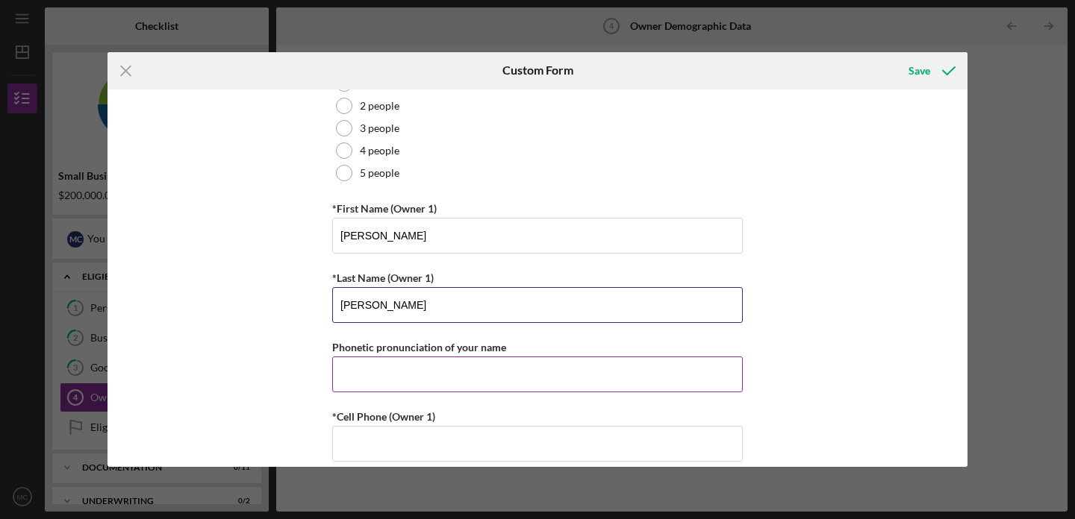
type input "[PERSON_NAME]"
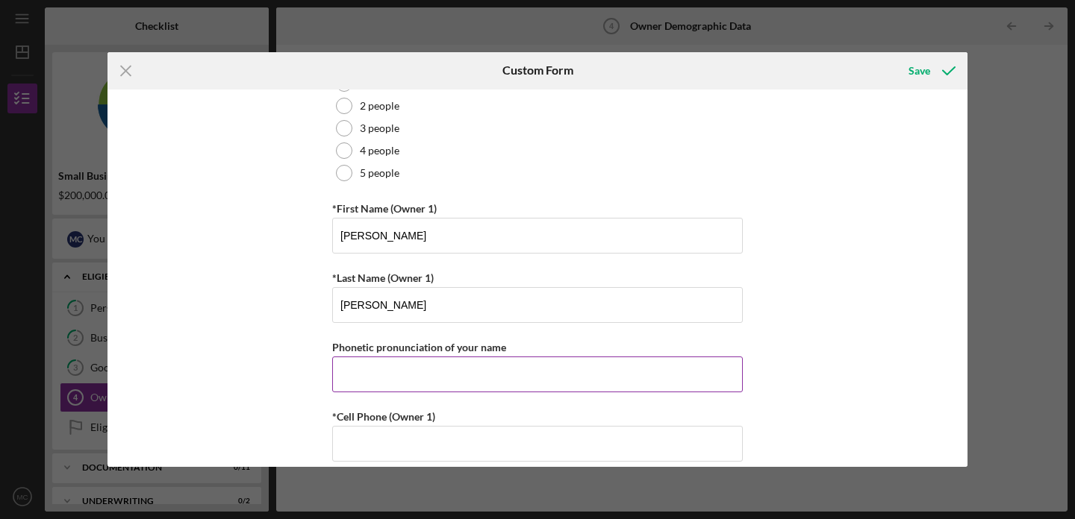
click at [488, 371] on input "Phonetic pronunciation of your name" at bounding box center [537, 375] width 411 height 36
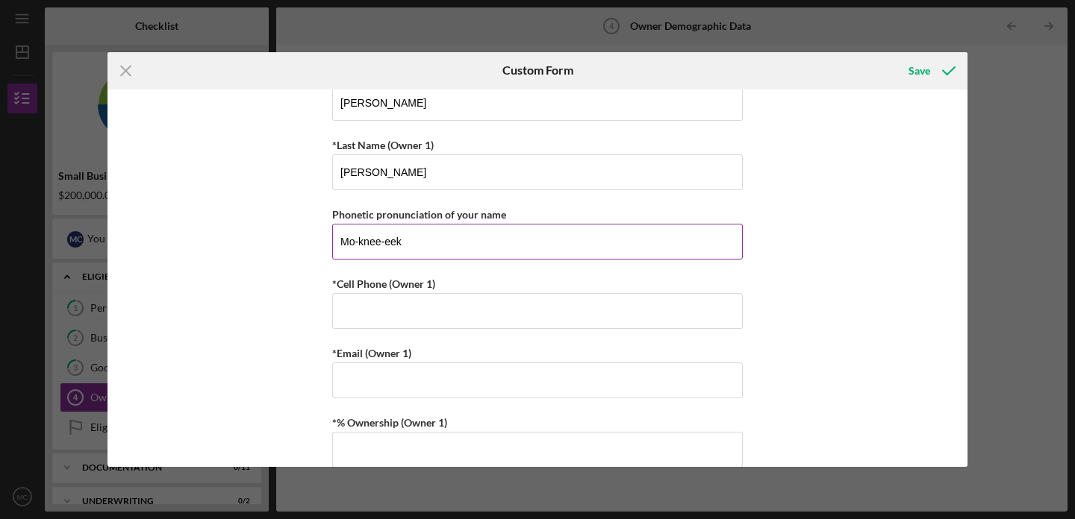
scroll to position [298, 0]
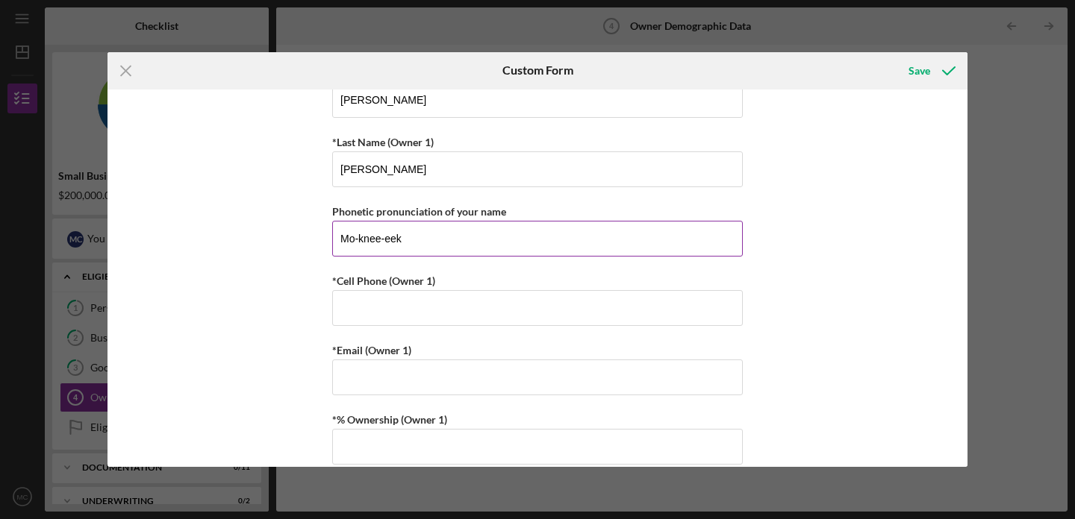
click at [427, 235] on input "Mo-knee-eek" at bounding box center [537, 239] width 411 height 36
paste input "moh-NEEK"
click at [363, 240] on input "moh-NEEK" at bounding box center [537, 239] width 411 height 36
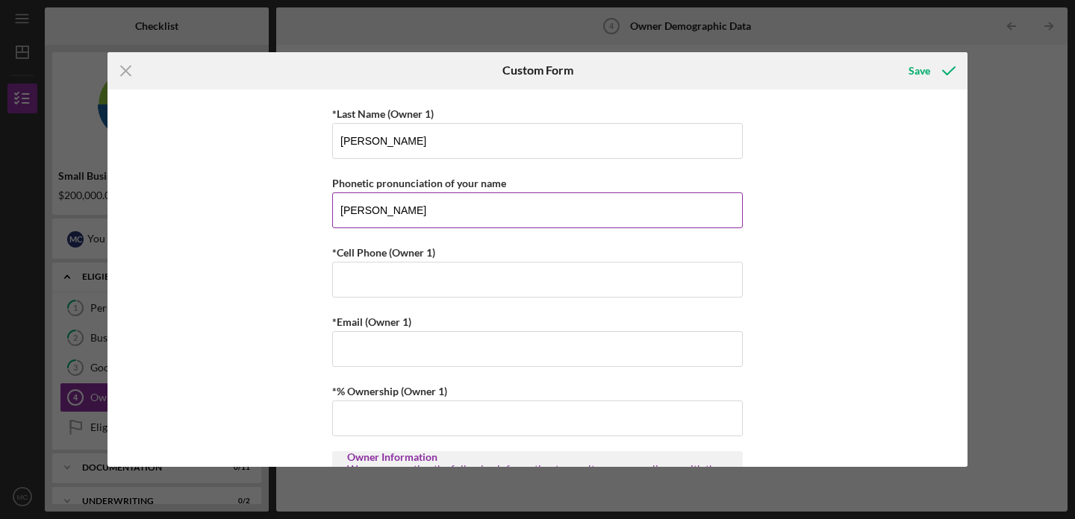
scroll to position [331, 0]
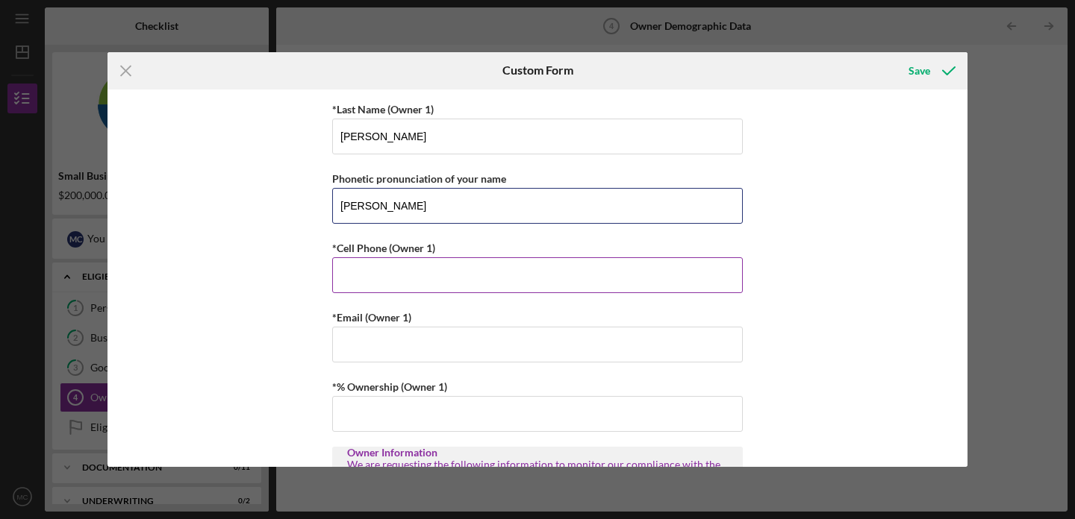
type input "[PERSON_NAME]"
click at [391, 273] on input "*Cell Phone (Owner 1)" at bounding box center [537, 276] width 411 height 36
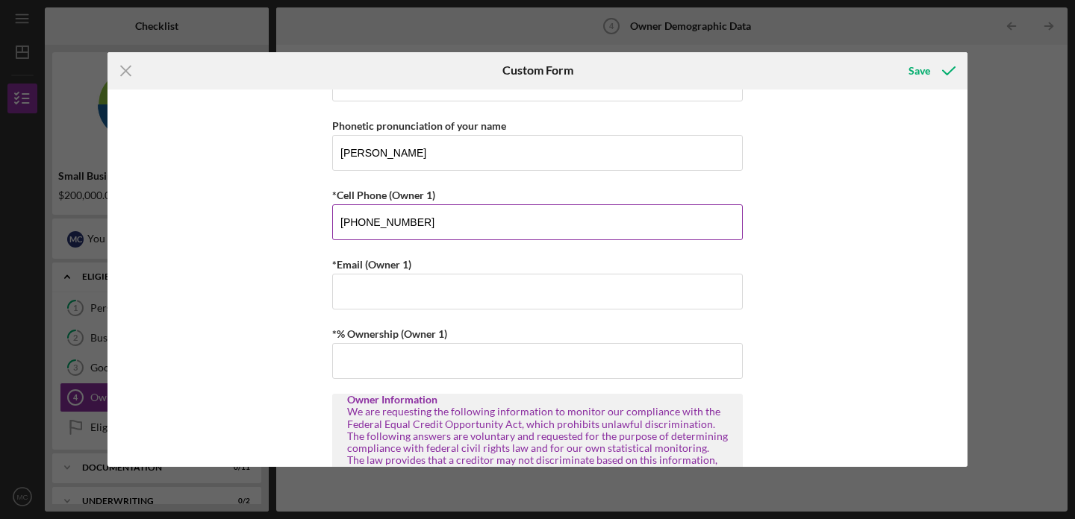
scroll to position [387, 0]
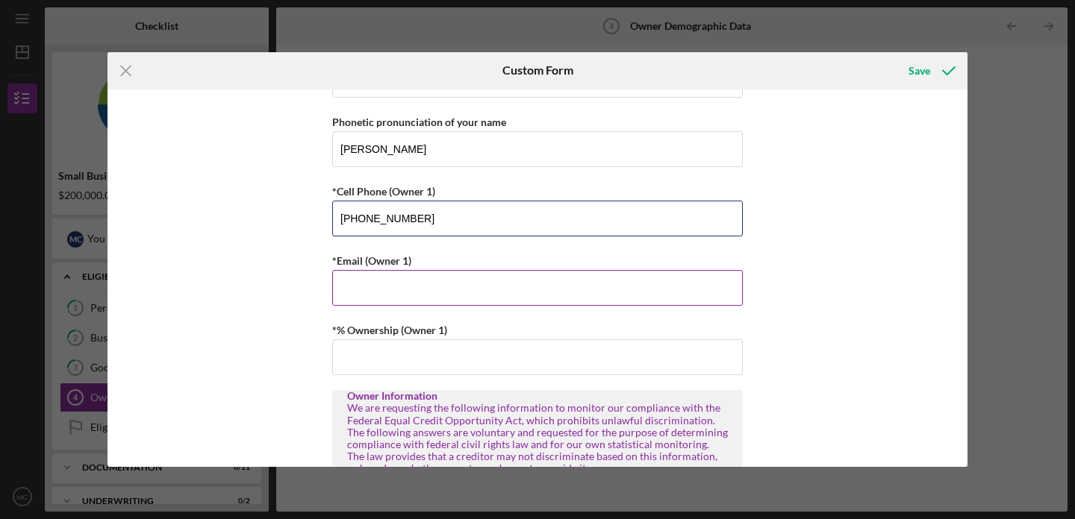
type input "[PHONE_NUMBER]"
click at [390, 298] on input "*Email (Owner 1)" at bounding box center [537, 288] width 411 height 36
type input "[PERSON_NAME][EMAIL_ADDRESS][DOMAIN_NAME]"
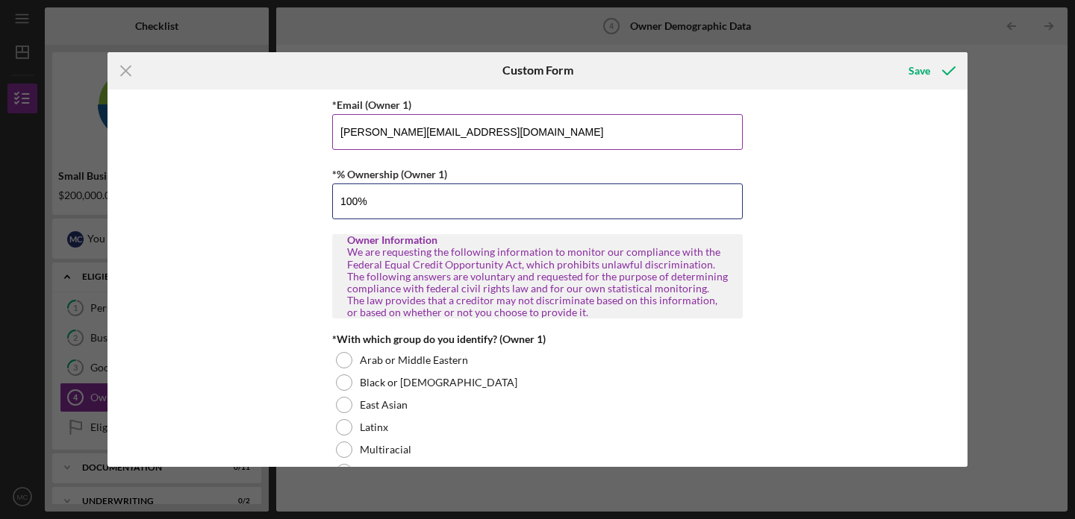
scroll to position [575, 0]
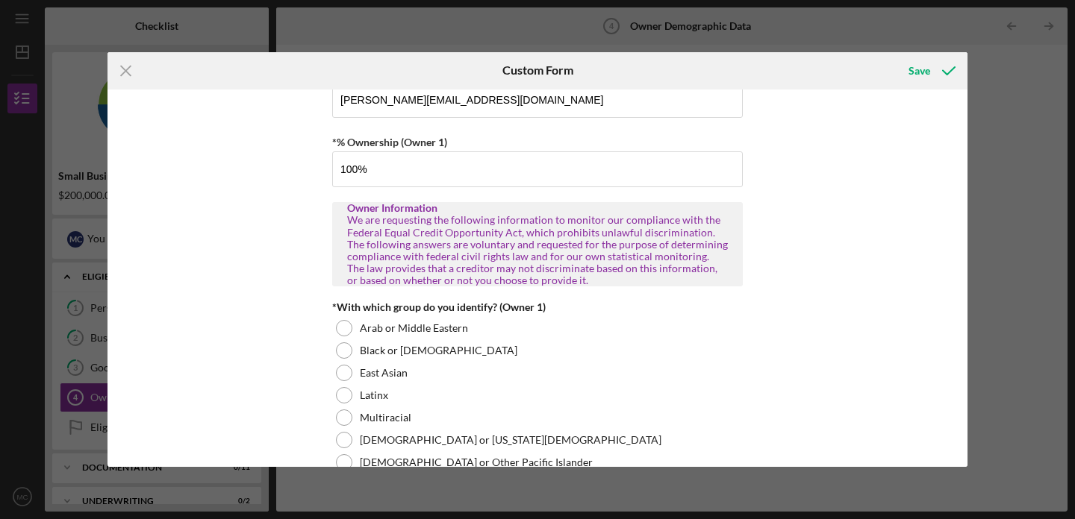
type input "100.00000%"
click at [272, 266] on div "Owner Demographic Form What is your preferred language? English *How many peopl…" at bounding box center [537, 279] width 860 height 378
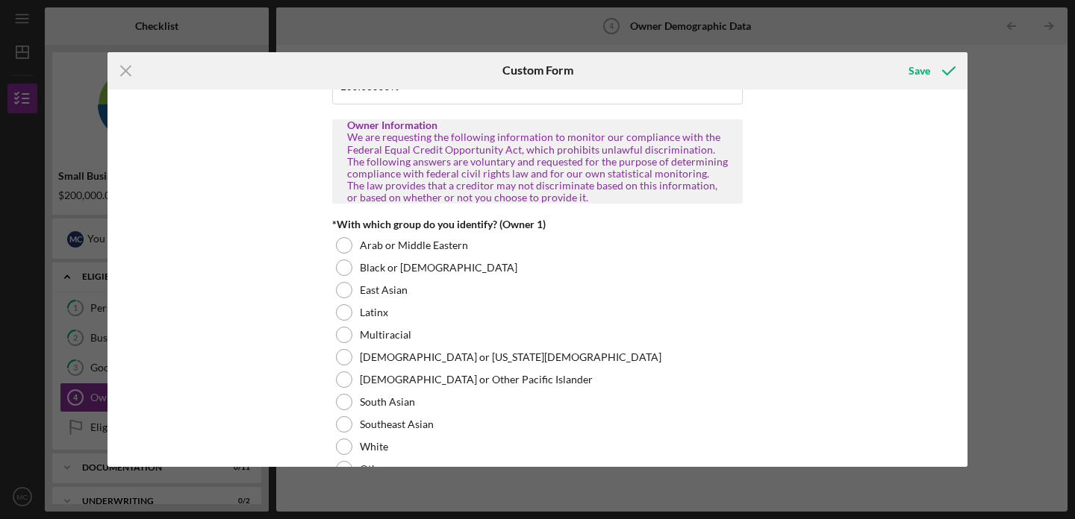
scroll to position [660, 0]
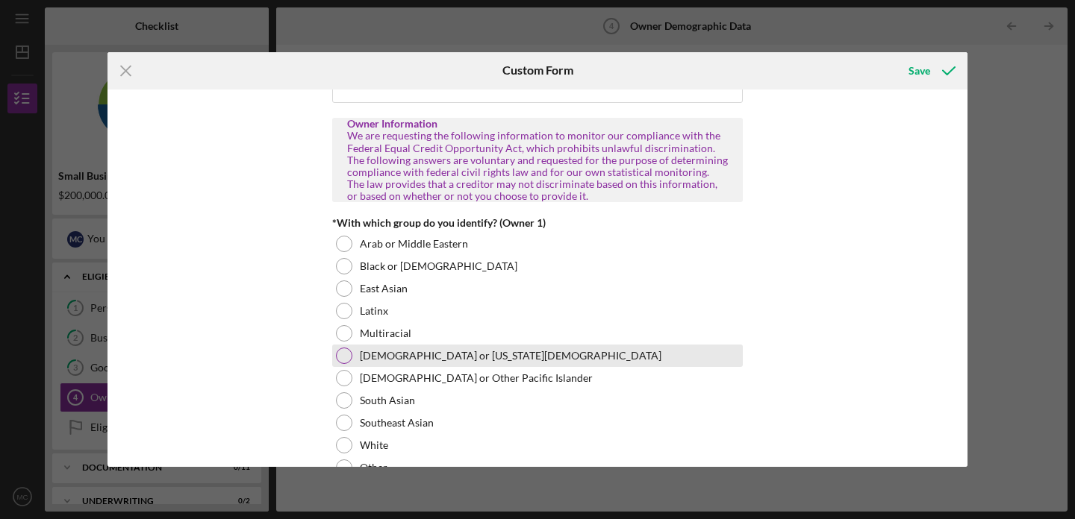
click at [340, 355] on div at bounding box center [344, 356] width 16 height 16
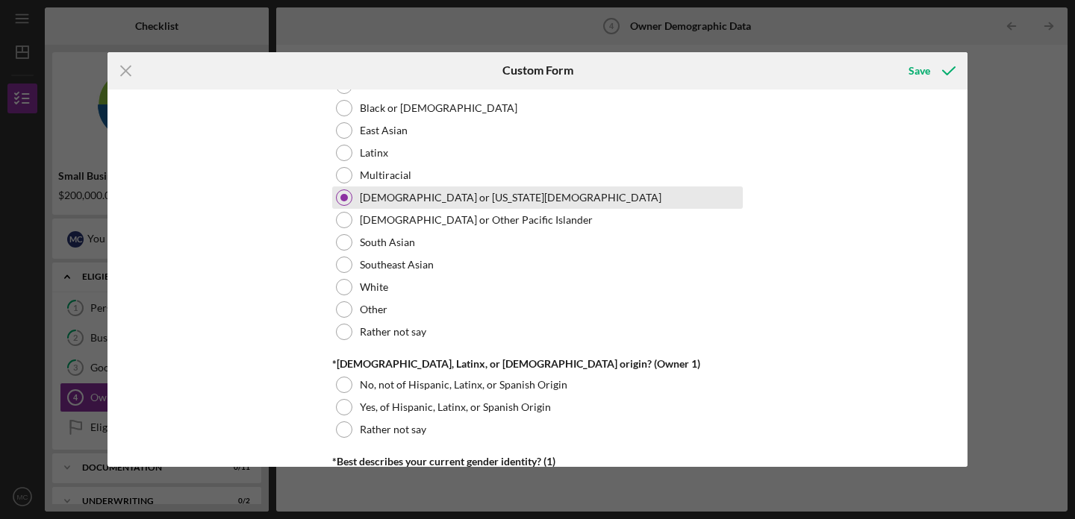
scroll to position [820, 0]
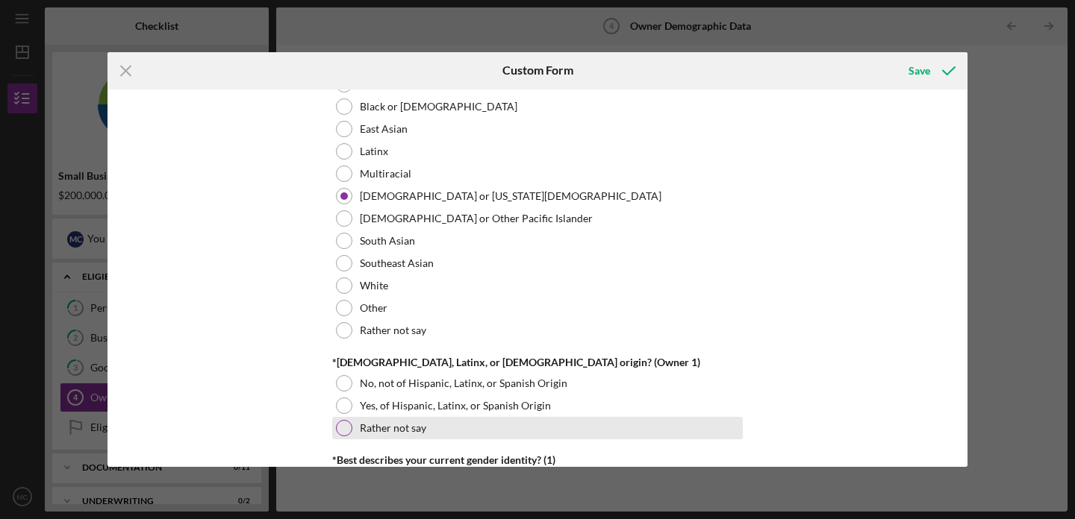
click at [336, 427] on div at bounding box center [344, 428] width 16 height 16
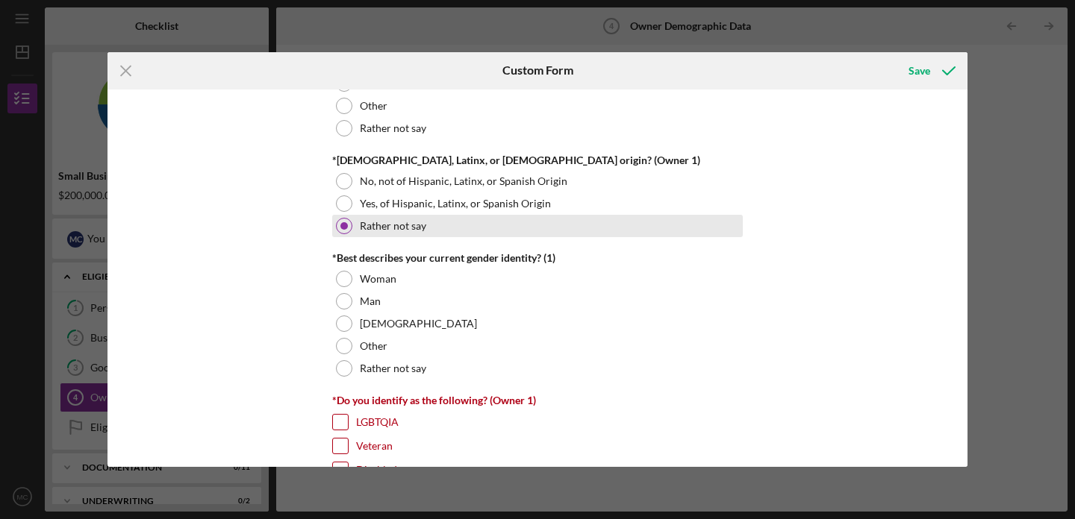
scroll to position [1028, 0]
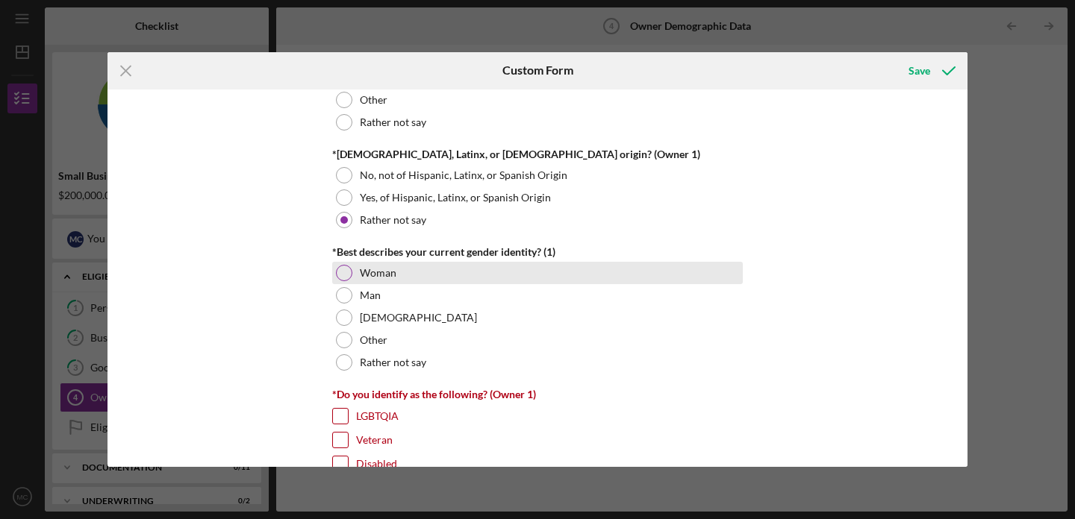
click at [349, 275] on div at bounding box center [344, 273] width 16 height 16
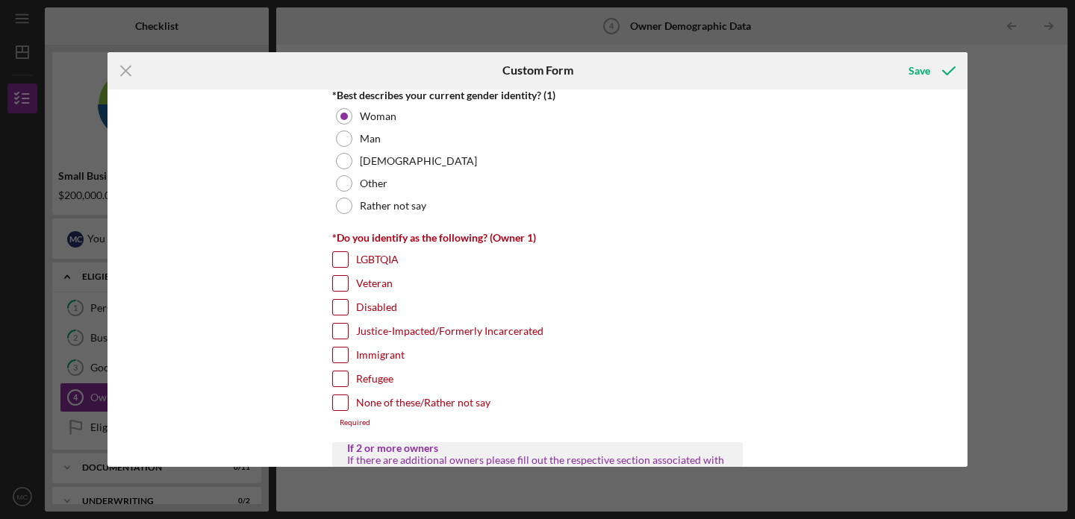
scroll to position [1185, 0]
click at [339, 399] on input "None of these/Rather not say" at bounding box center [340, 402] width 15 height 15
checkbox input "true"
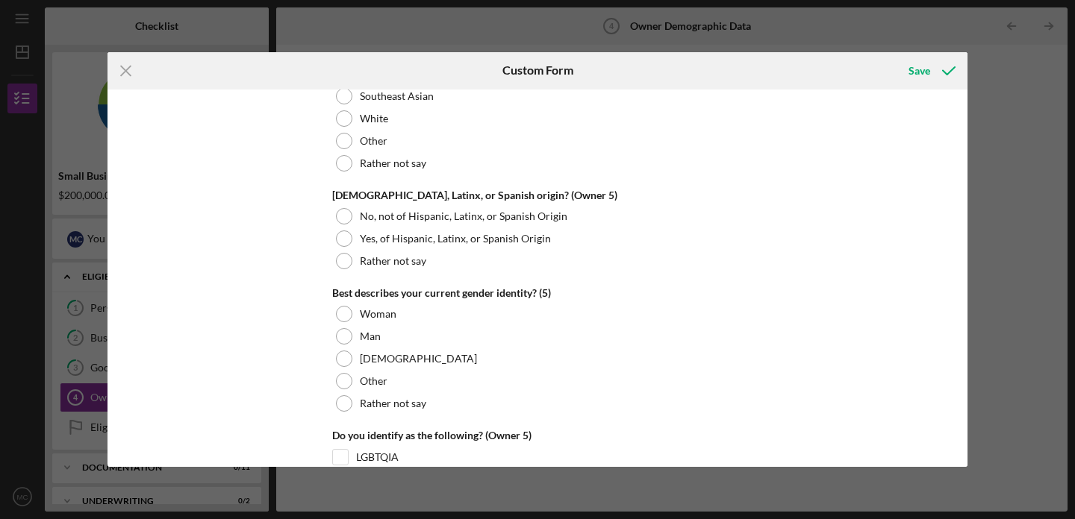
scroll to position [5785, 0]
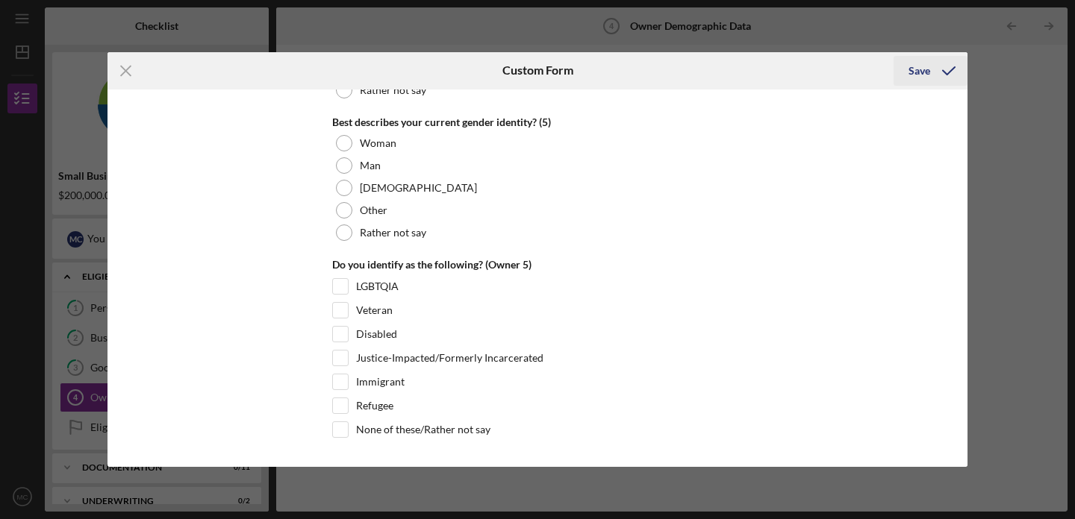
click at [888, 69] on div "Save" at bounding box center [919, 71] width 22 height 30
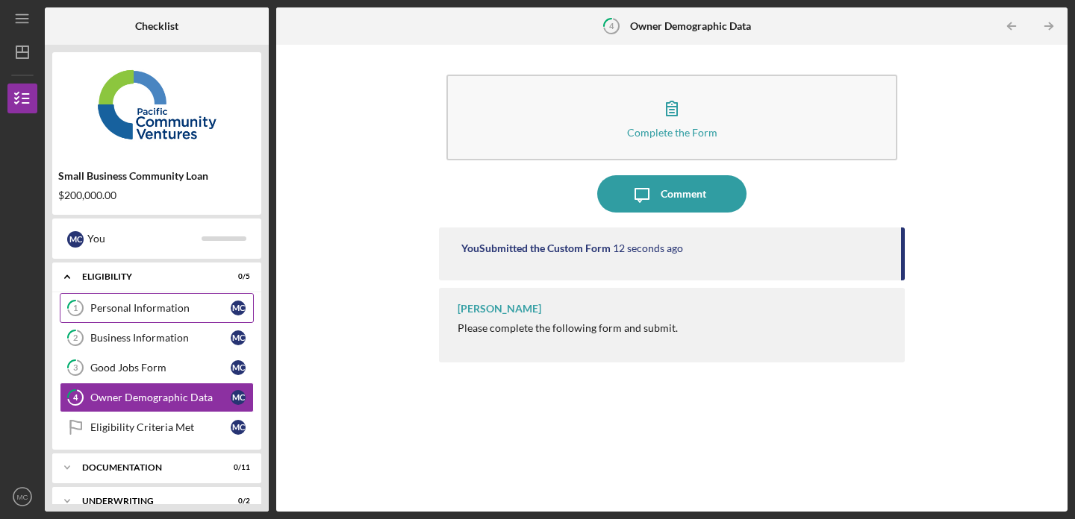
scroll to position [54, 0]
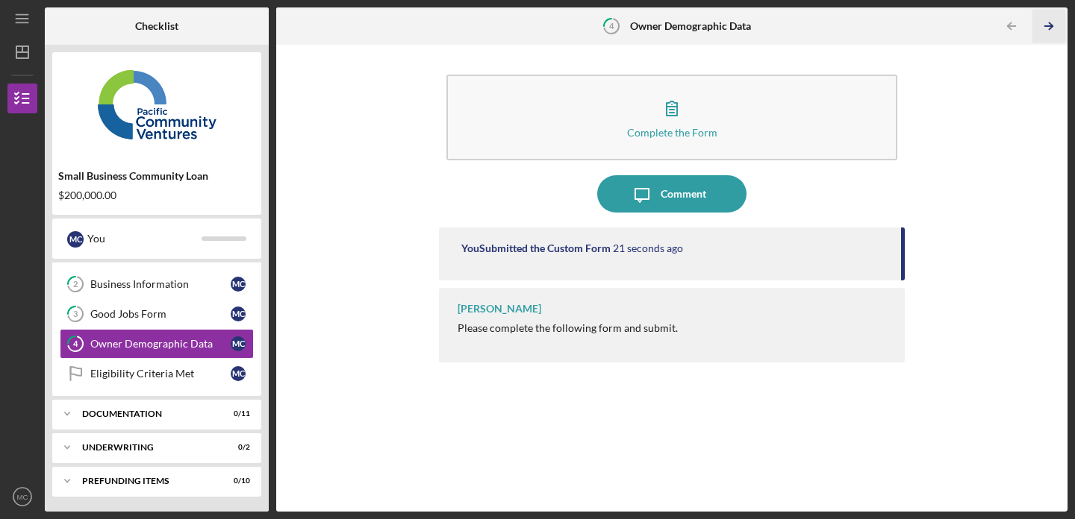
click at [888, 20] on icon "Icon/Table Pagination Arrow" at bounding box center [1048, 27] width 34 height 34
